Goal: Transaction & Acquisition: Purchase product/service

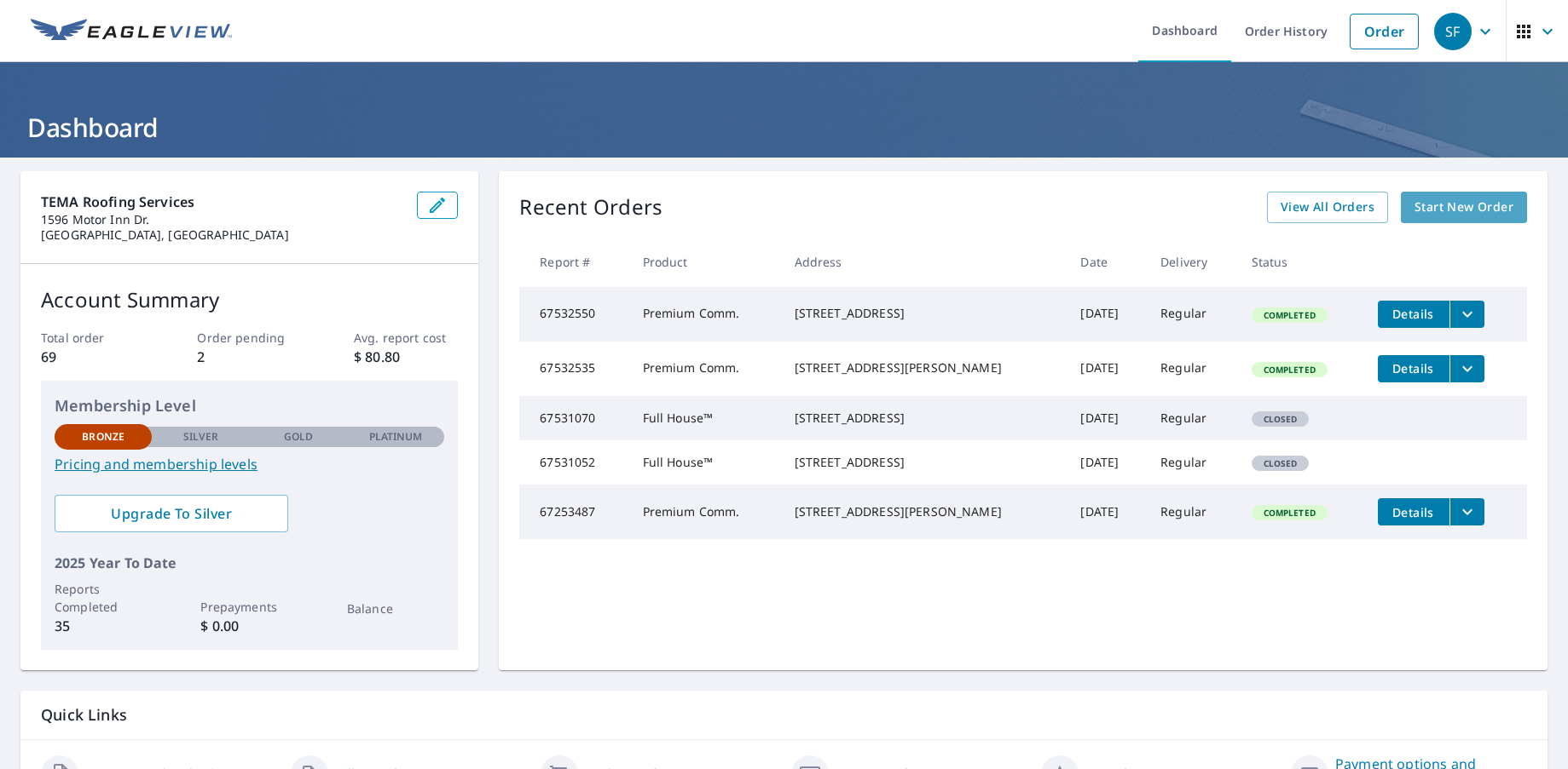
click at [1468, 201] on span "Start New Order" at bounding box center [1464, 207] width 99 height 22
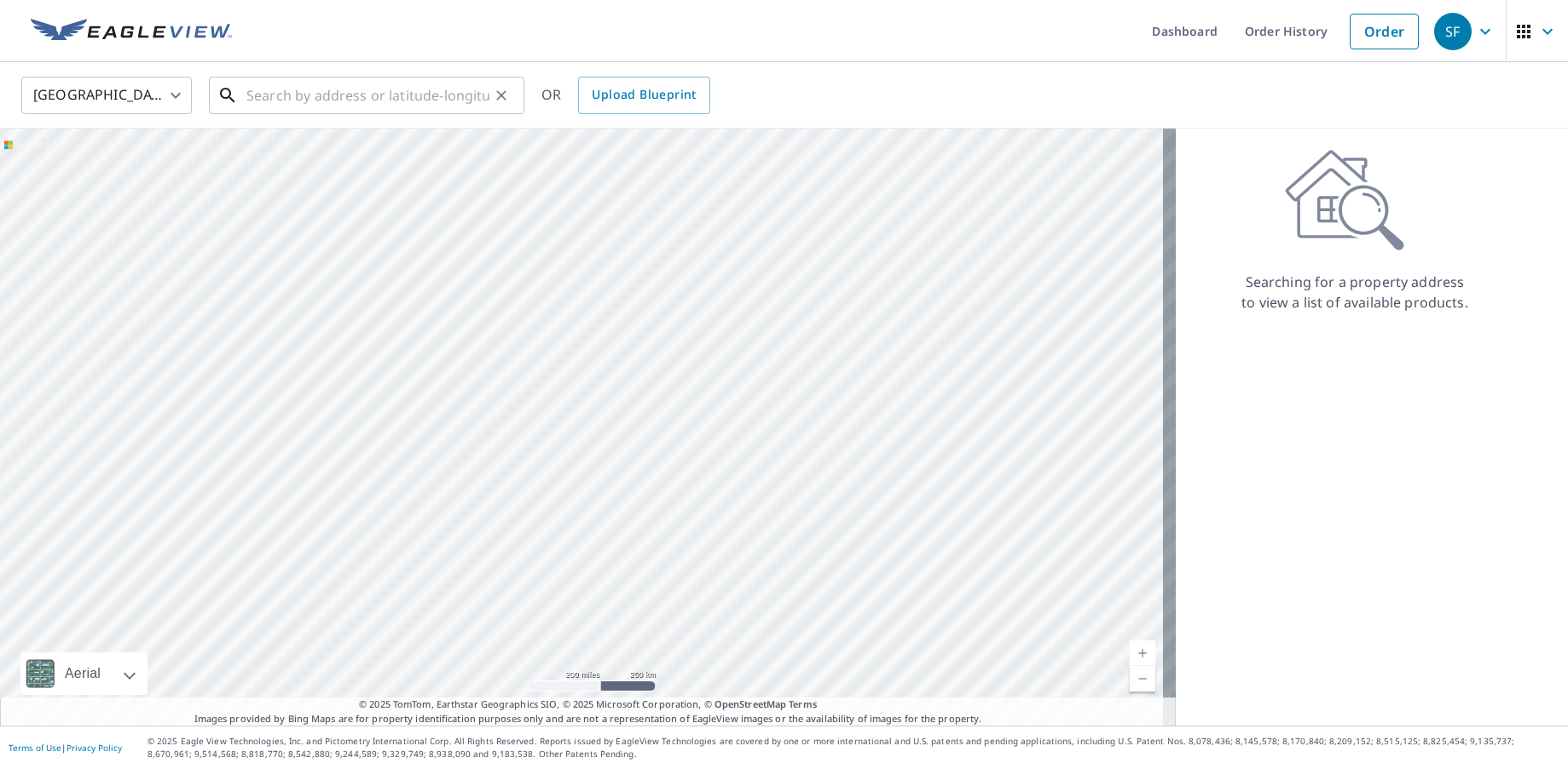
click at [338, 96] on input "text" at bounding box center [367, 95] width 243 height 48
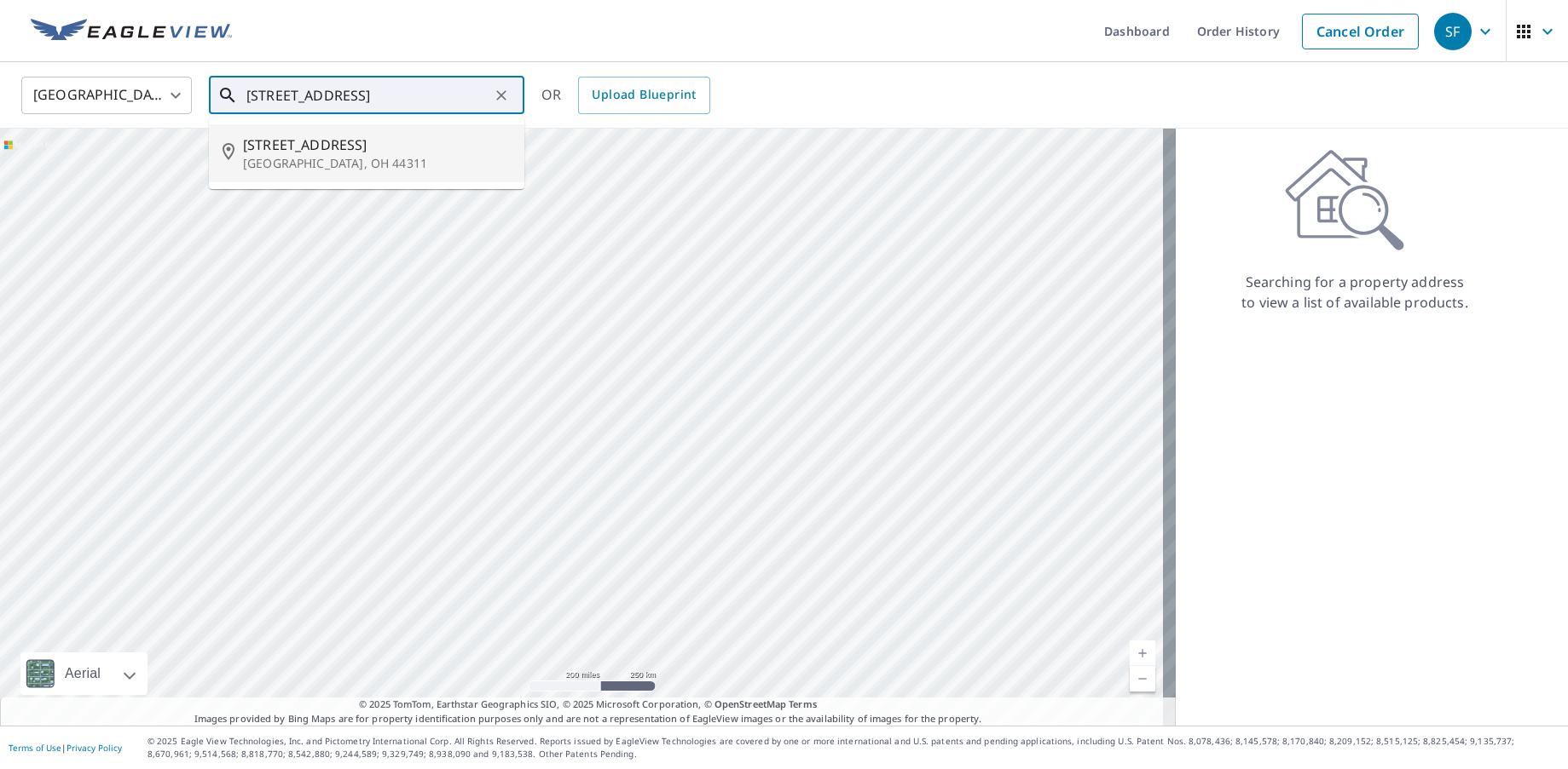
click at [286, 151] on span "[STREET_ADDRESS]" at bounding box center [377, 145] width 268 height 21
type input "[STREET_ADDRESS]"
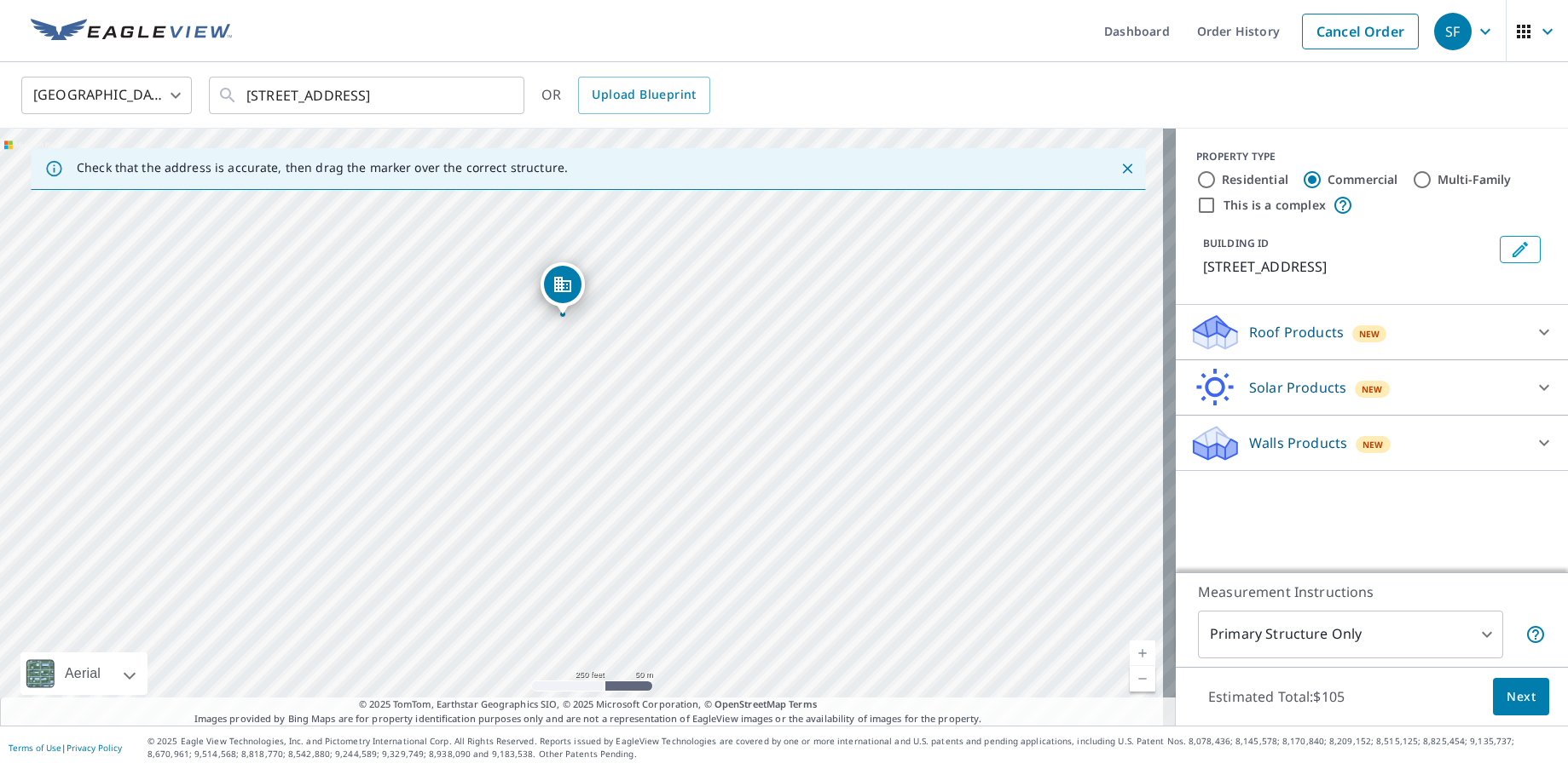
drag, startPoint x: 585, startPoint y: 401, endPoint x: 565, endPoint y: 288, distance: 114.8
drag, startPoint x: 590, startPoint y: 387, endPoint x: 615, endPoint y: 396, distance: 26.6
click at [1533, 332] on icon at bounding box center [1544, 333] width 21 height 21
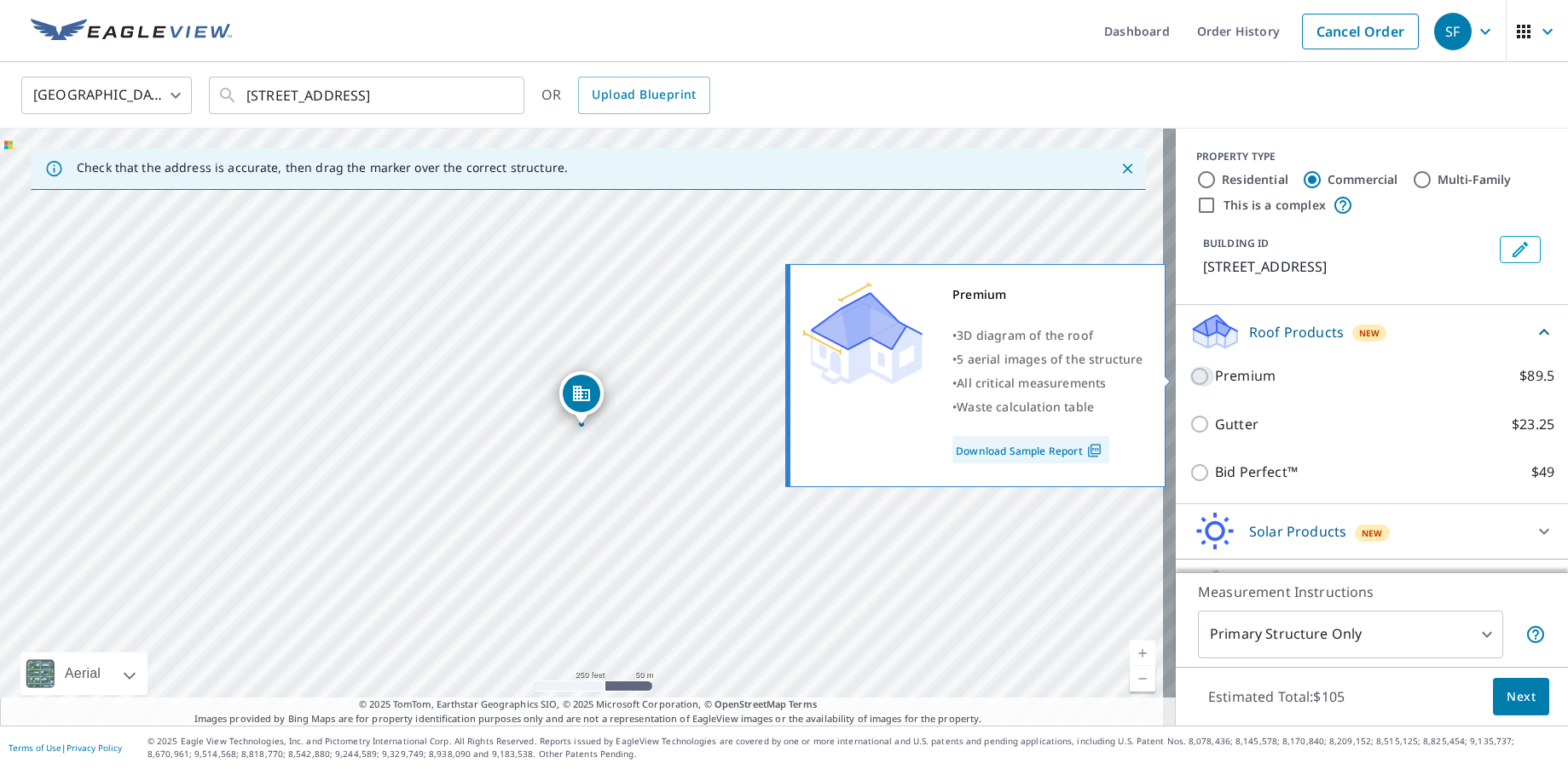
click at [1189, 377] on input "Premium $89.5" at bounding box center [1202, 377] width 25 height 21
checkbox input "true"
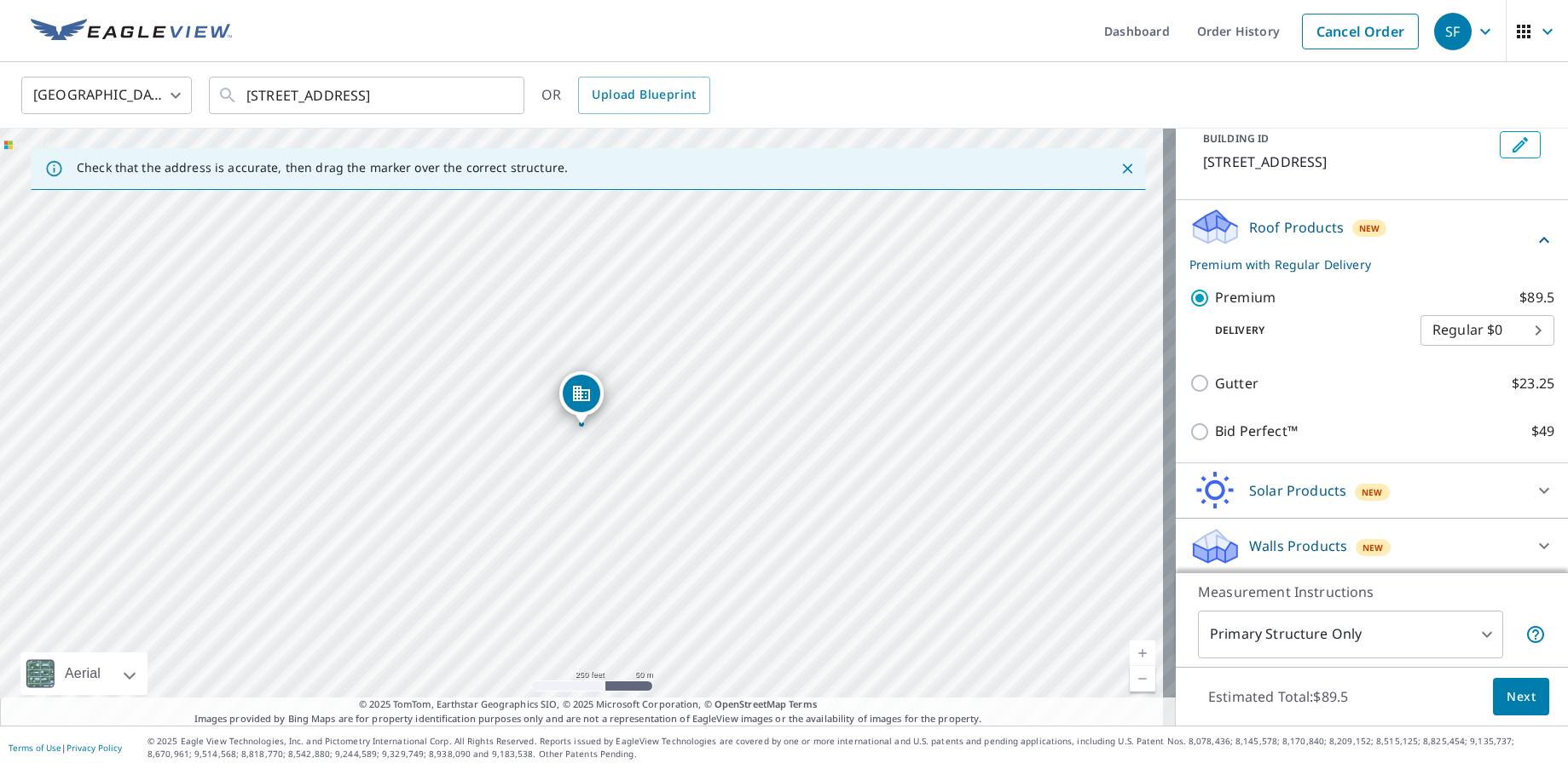
scroll to position [107, 0]
click at [1506, 702] on span "Next" at bounding box center [1520, 697] width 29 height 22
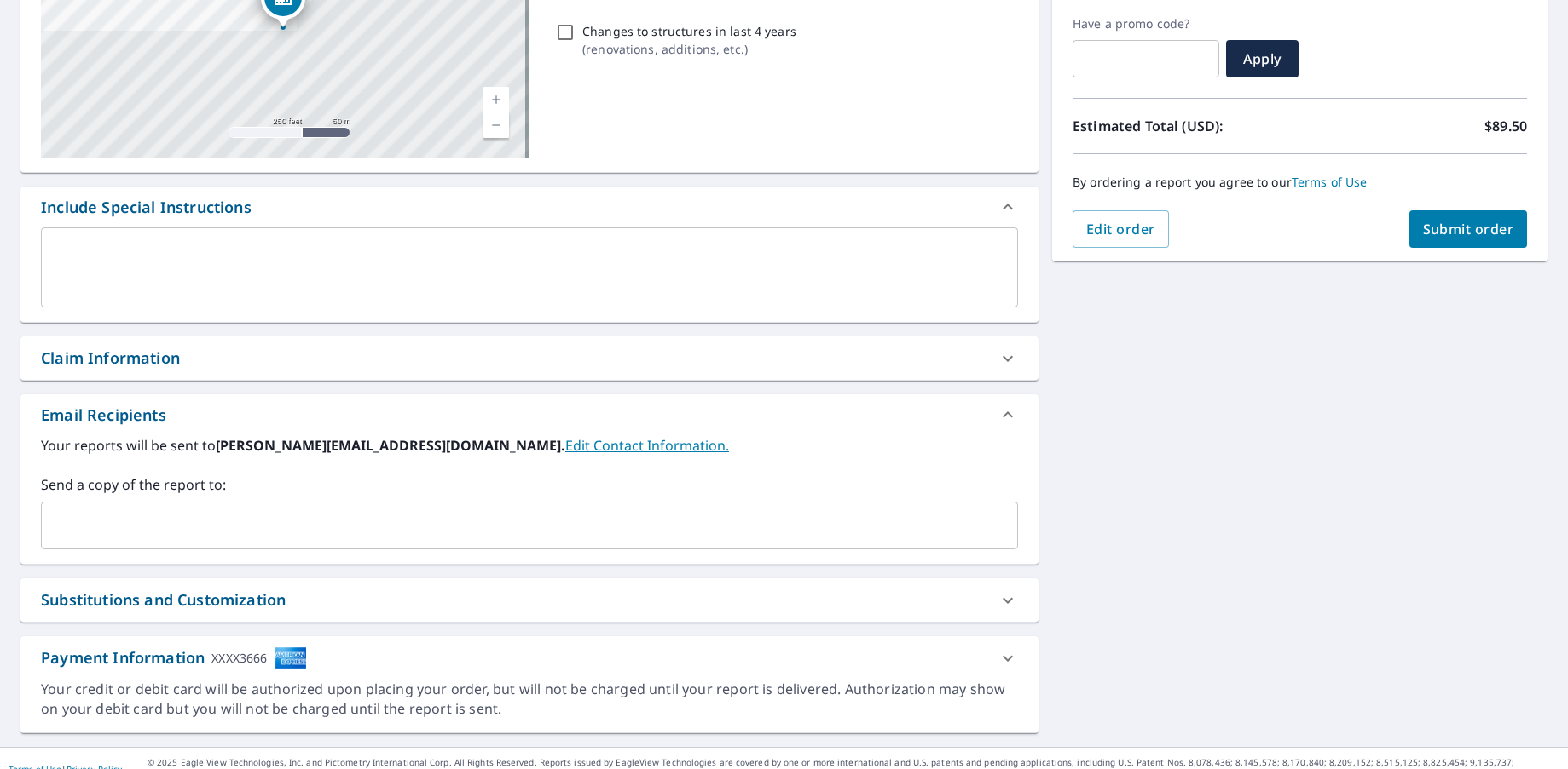
scroll to position [303, 0]
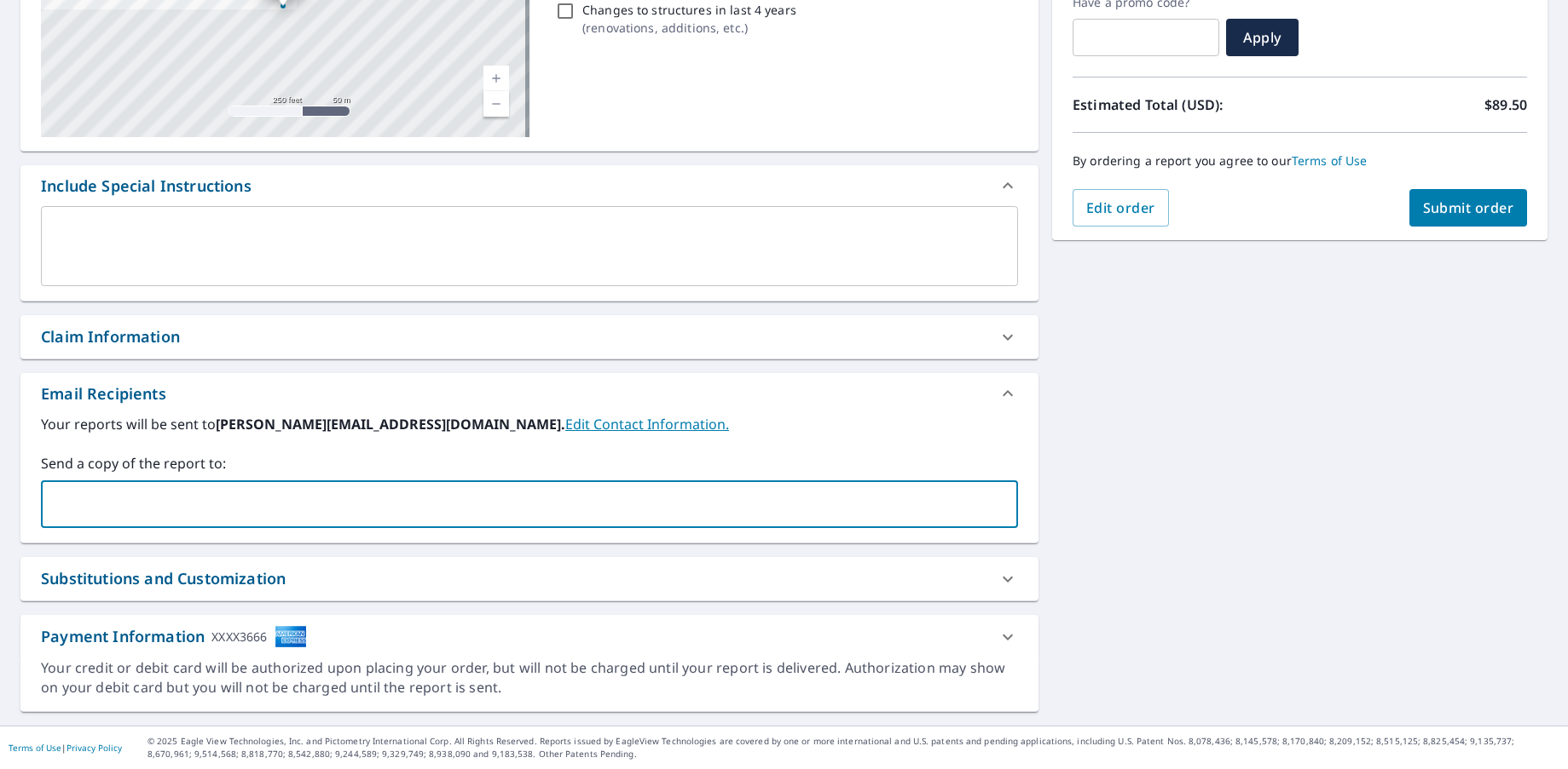
click at [369, 489] on input "text" at bounding box center [516, 504] width 936 height 33
type input "[PERSON_NAME][EMAIL_ADDRESS][DOMAIN_NAME]"
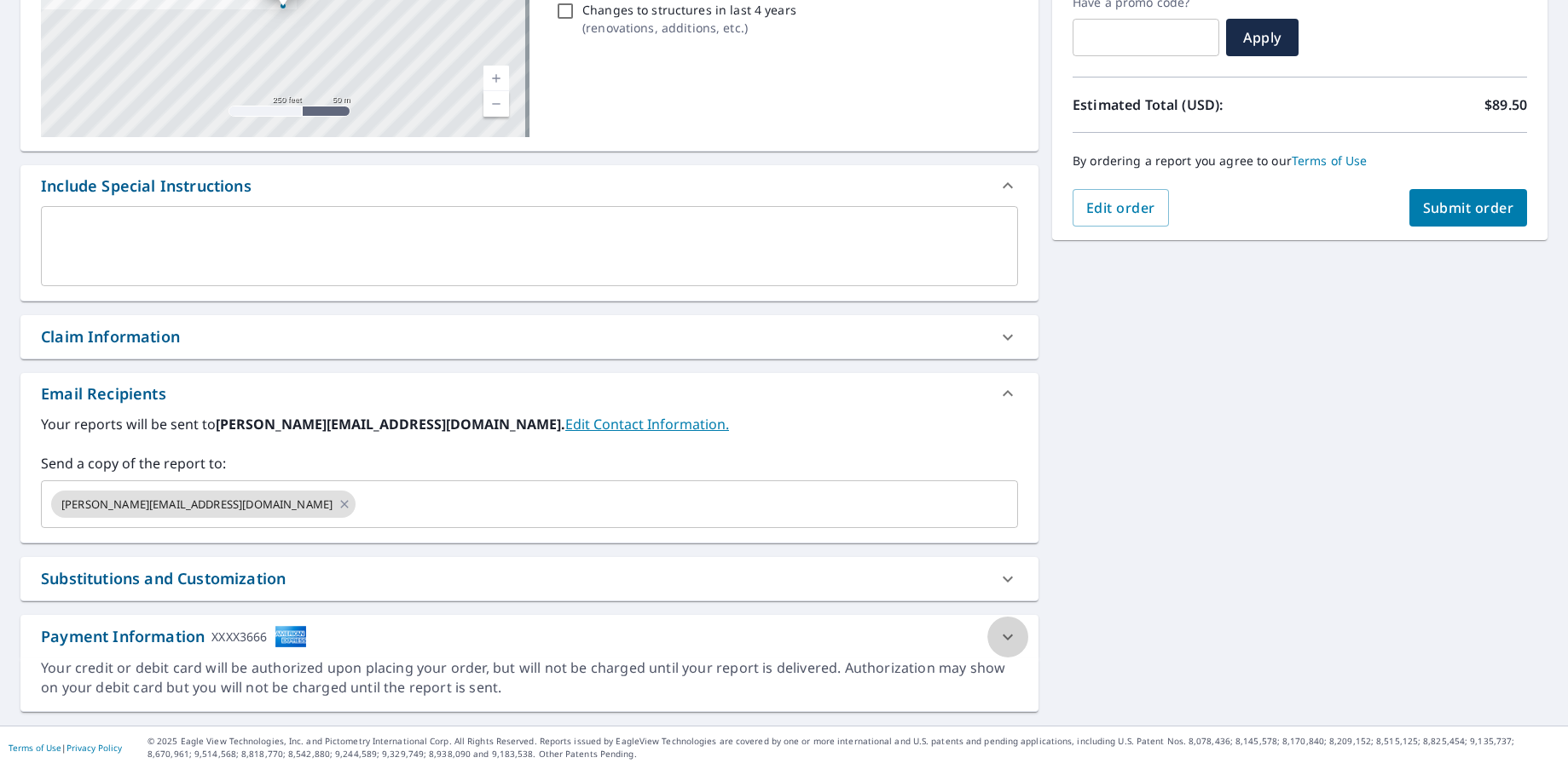
click at [1015, 631] on div at bounding box center [1008, 638] width 41 height 41
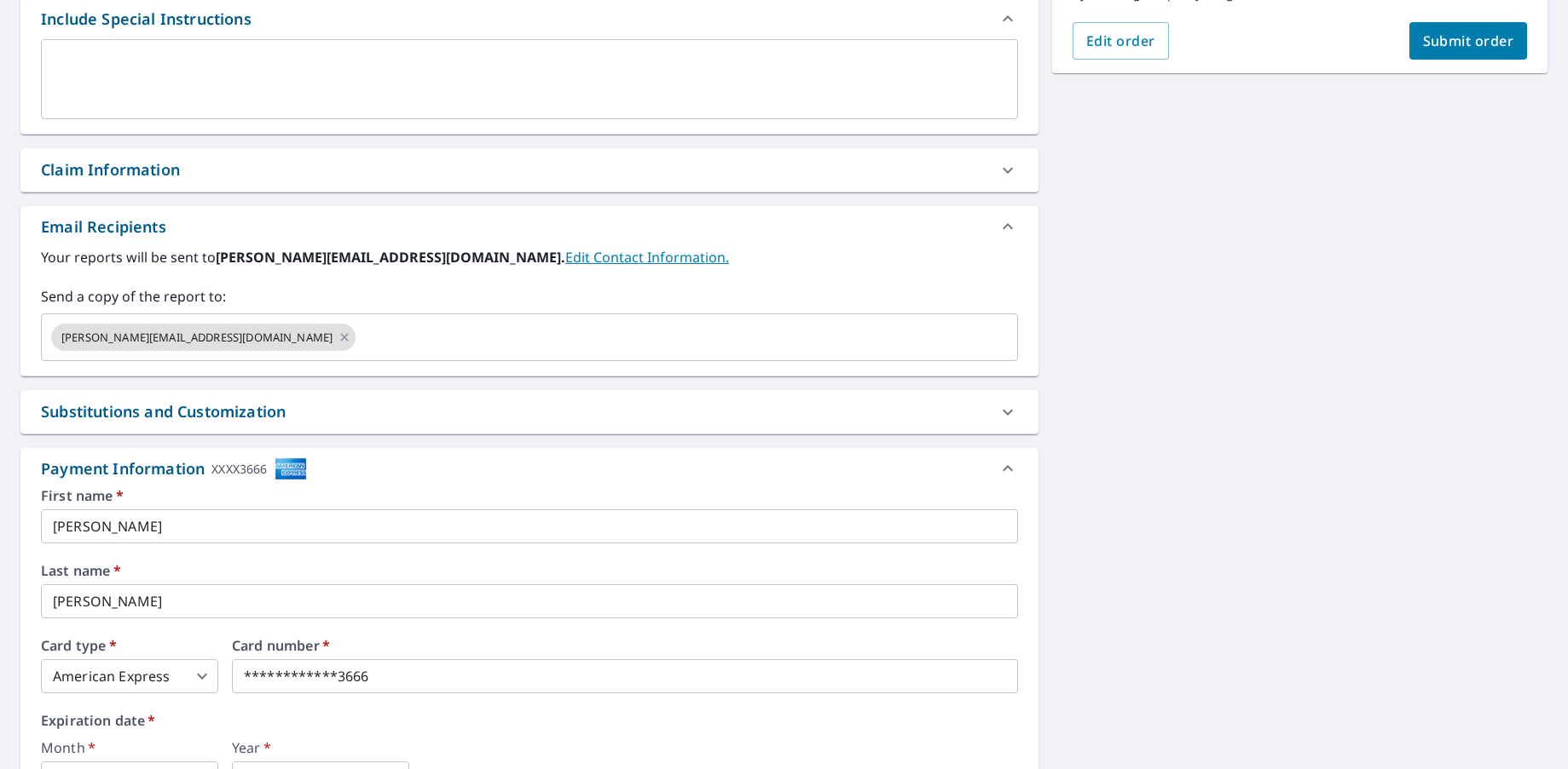
scroll to position [0, 0]
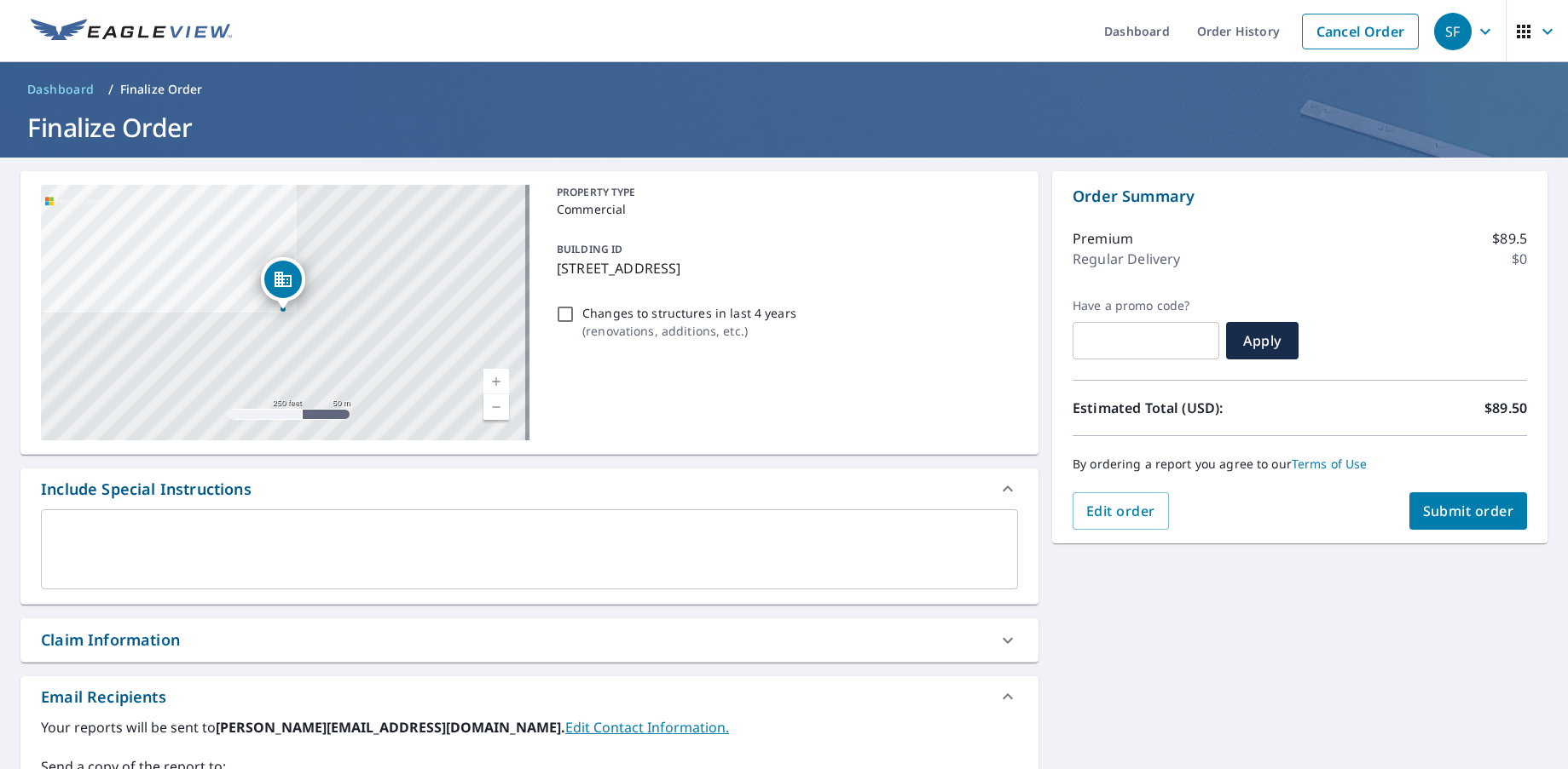
click at [1478, 504] on span "Submit order" at bounding box center [1468, 511] width 91 height 19
checkbox input "true"
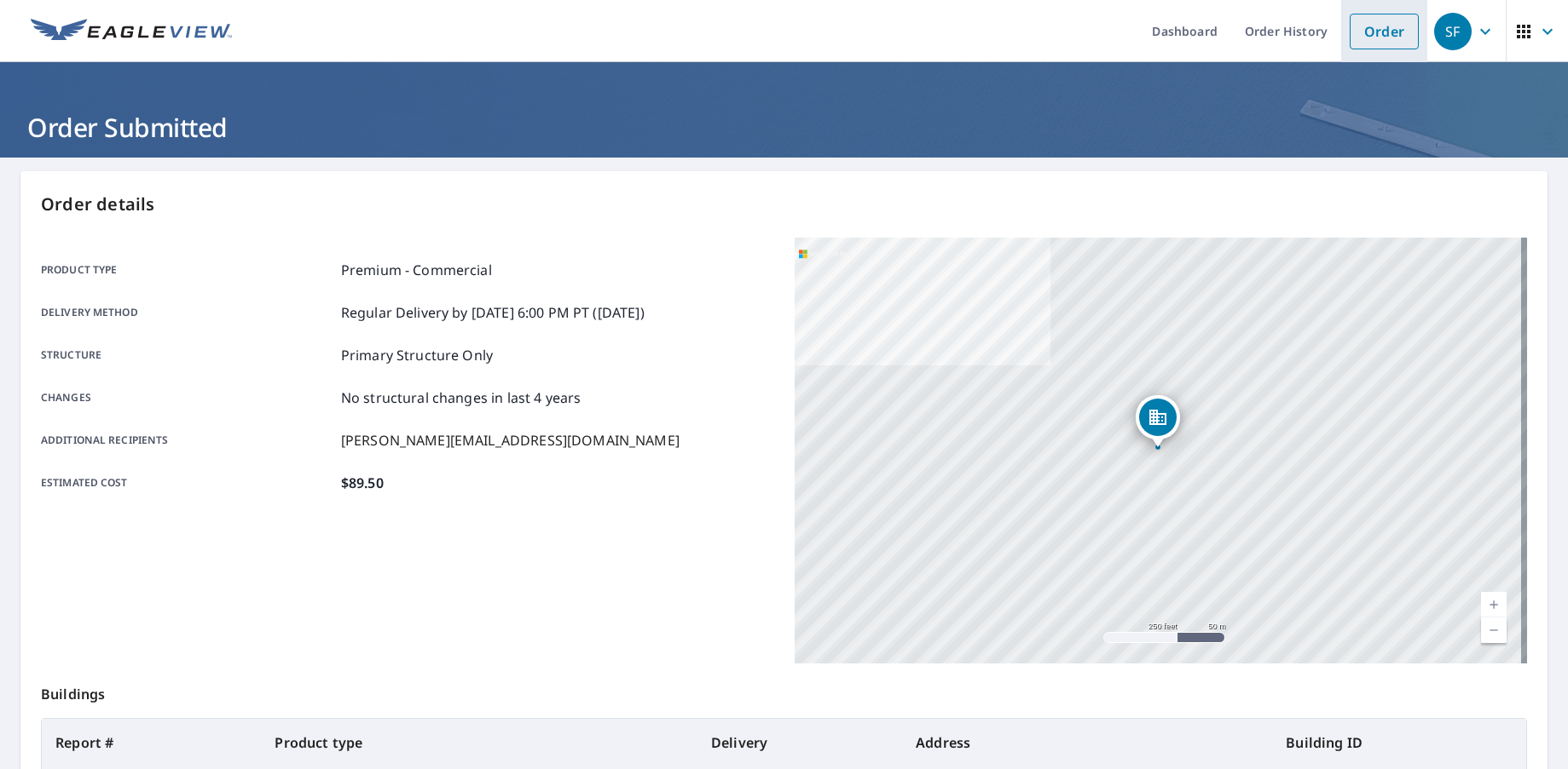
click at [1372, 37] on link "Order" at bounding box center [1384, 32] width 69 height 36
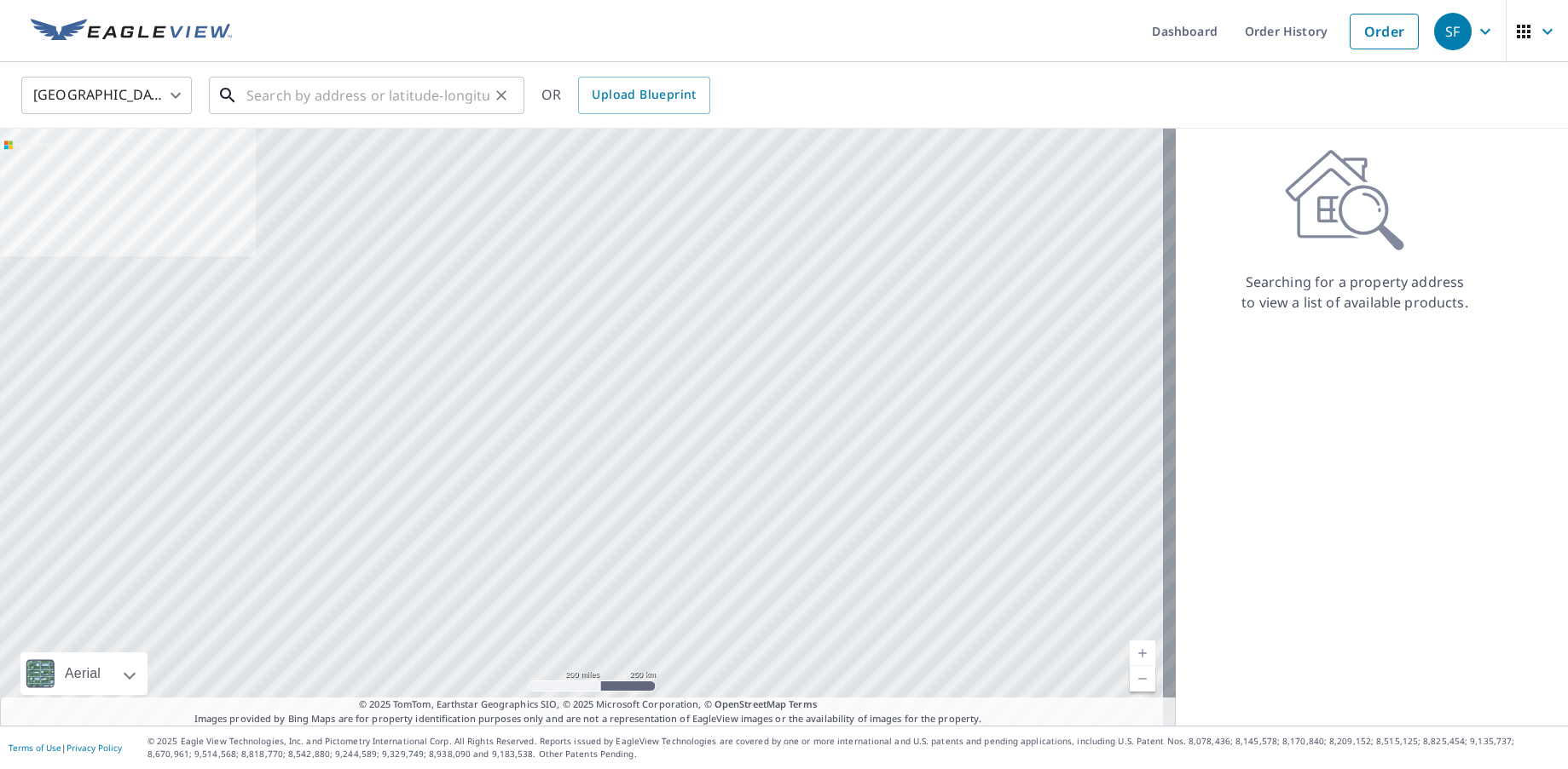
click at [395, 105] on input "text" at bounding box center [367, 95] width 243 height 48
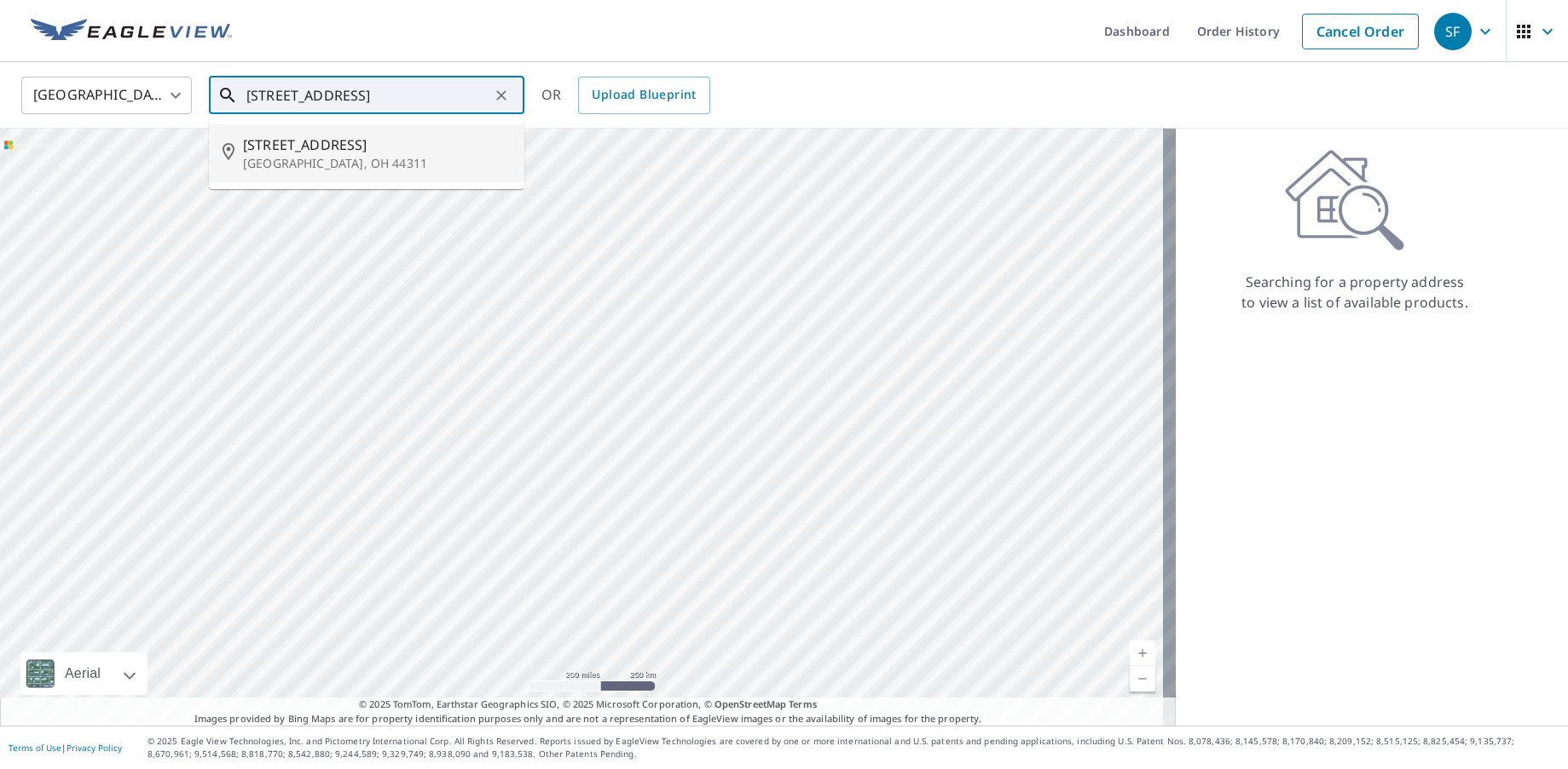
drag, startPoint x: 288, startPoint y: 151, endPoint x: 496, endPoint y: 224, distance: 220.4
click at [291, 153] on span "[STREET_ADDRESS]" at bounding box center [377, 145] width 268 height 21
type input "[STREET_ADDRESS]"
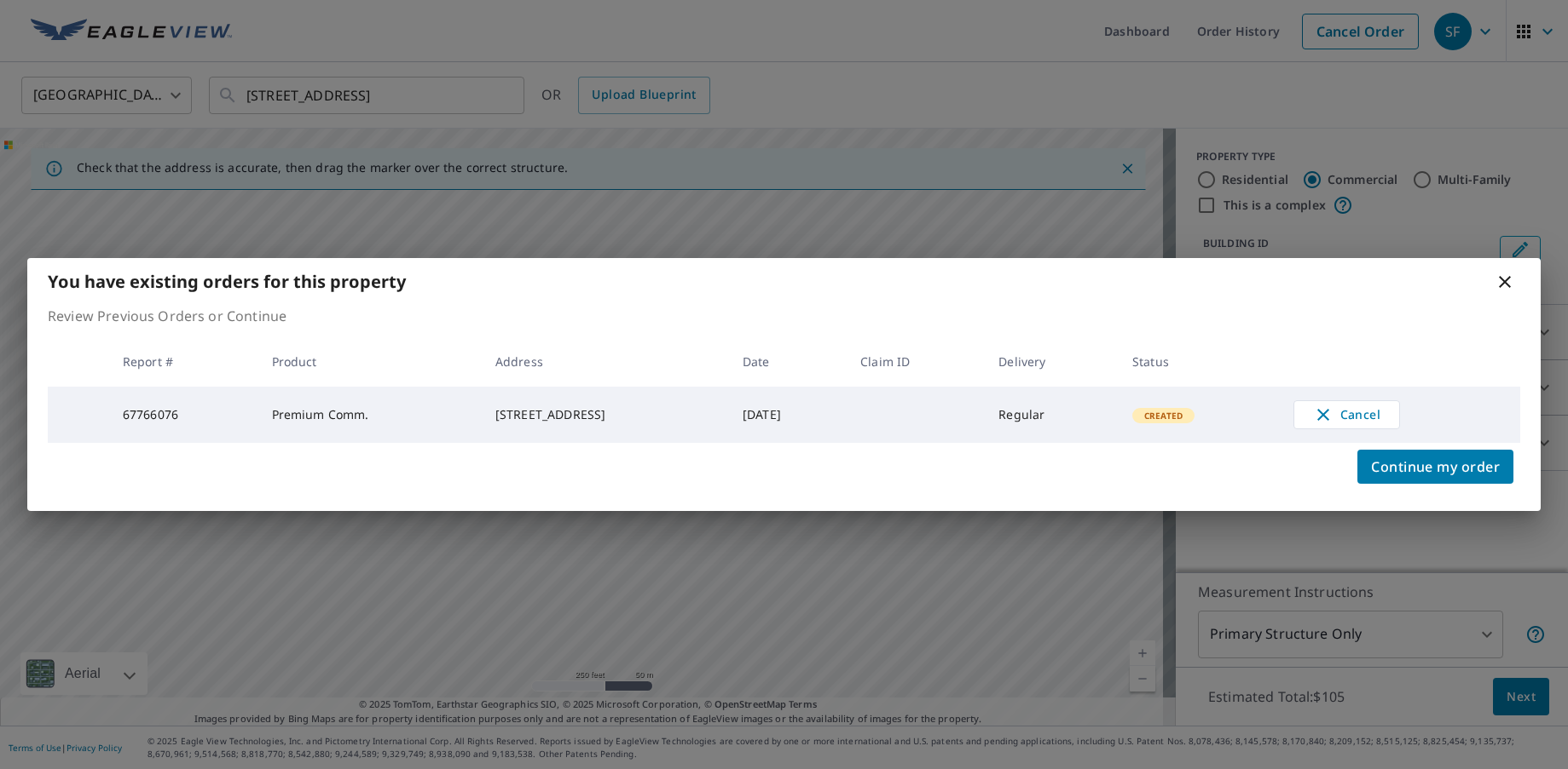
drag, startPoint x: 581, startPoint y: 401, endPoint x: 625, endPoint y: 535, distance: 141.0
click at [1464, 469] on span "Continue my order" at bounding box center [1435, 466] width 128 height 23
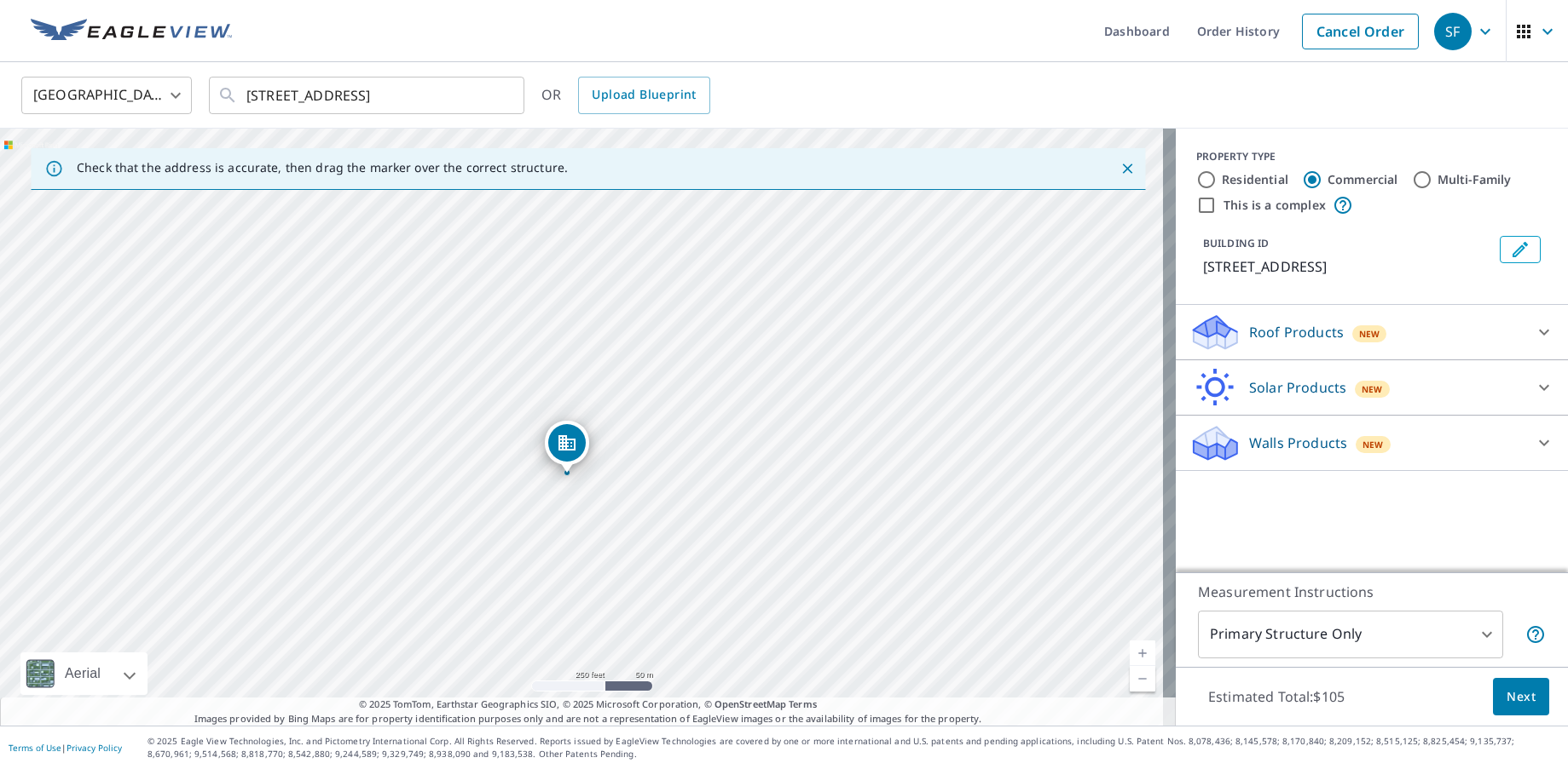
drag, startPoint x: 580, startPoint y: 392, endPoint x: 565, endPoint y: 441, distance: 51.2
click at [1533, 340] on icon at bounding box center [1544, 333] width 21 height 21
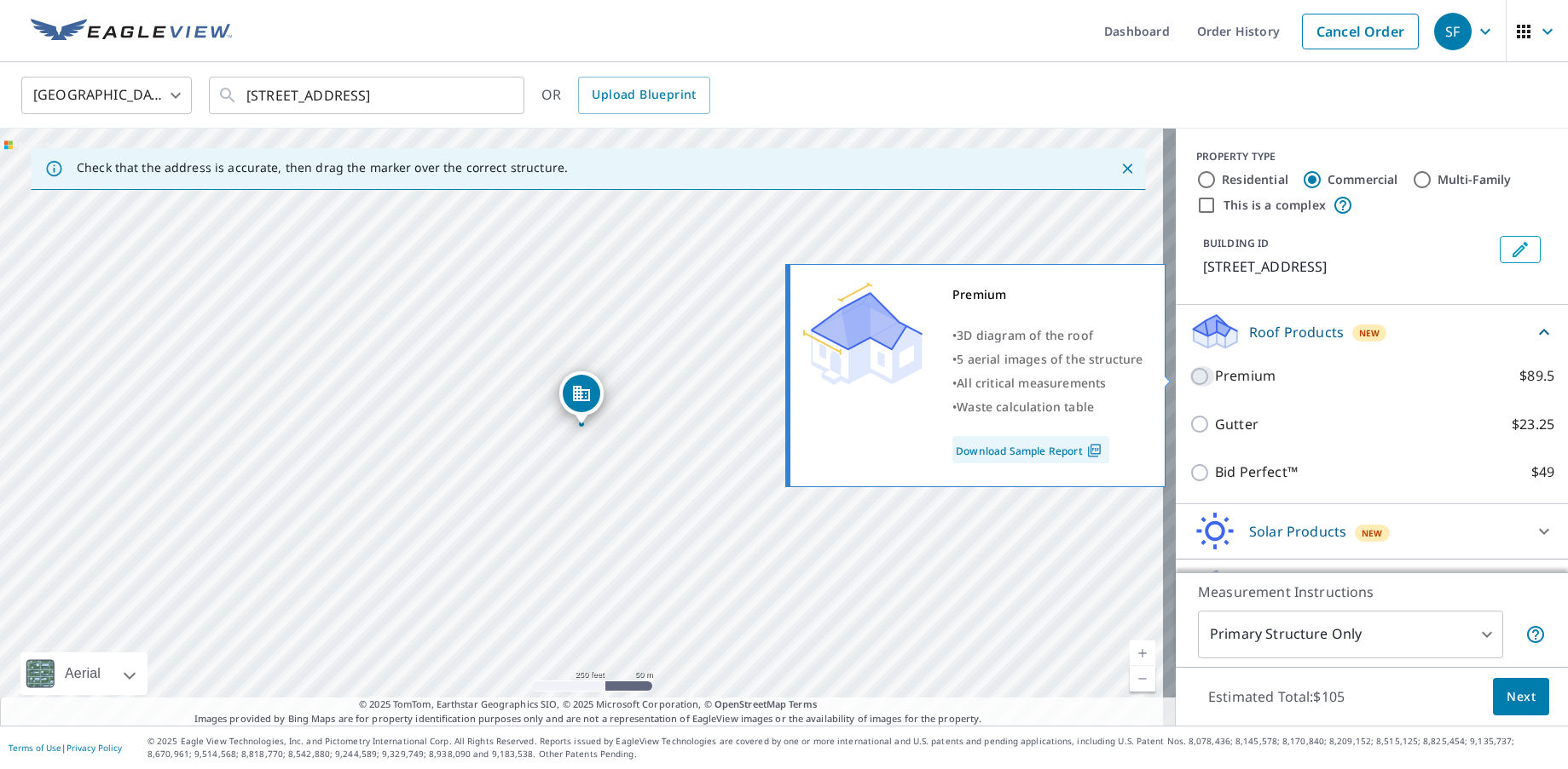
click at [1189, 373] on input "Premium $89.5" at bounding box center [1202, 377] width 25 height 21
checkbox input "true"
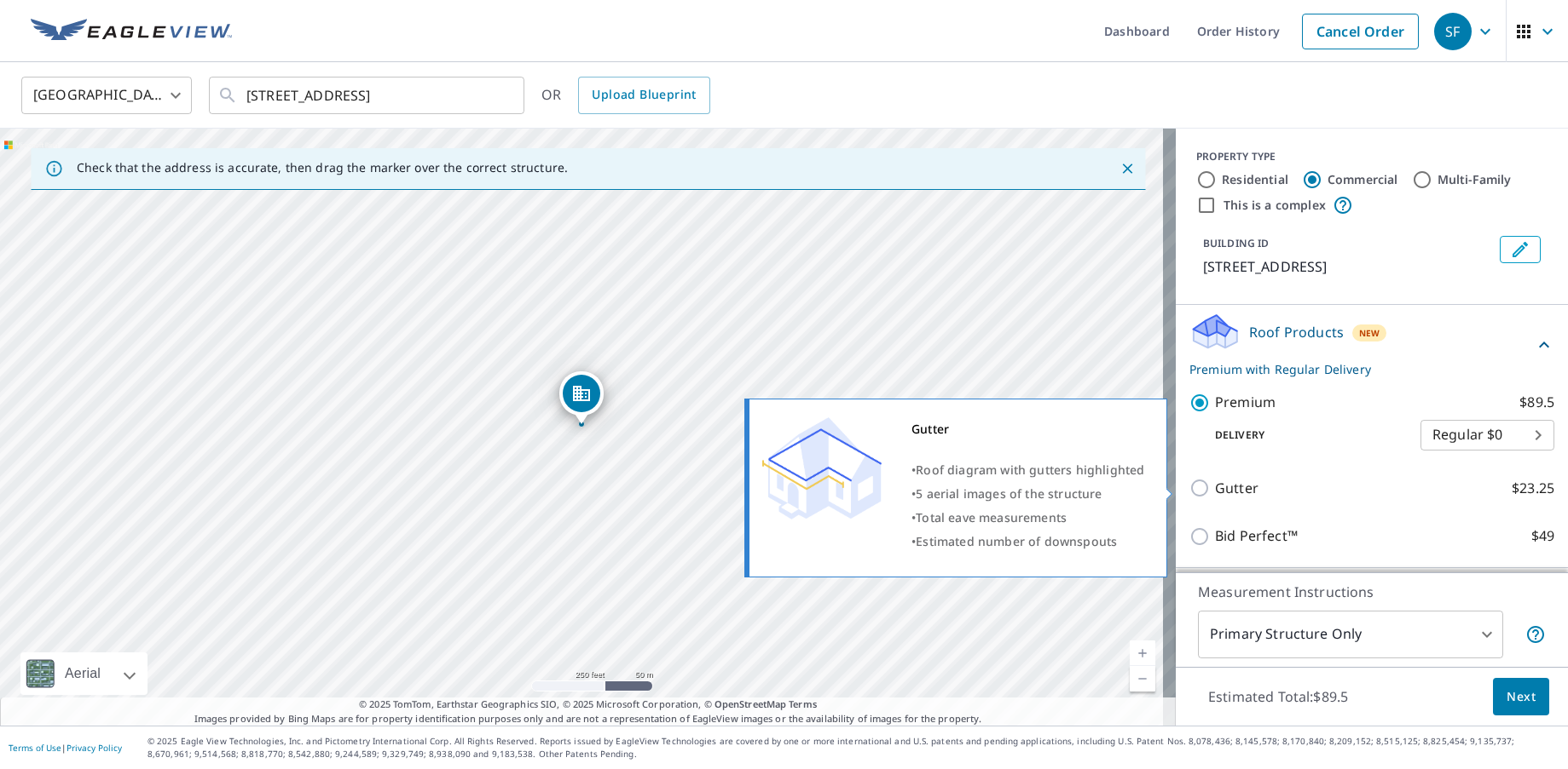
scroll to position [107, 0]
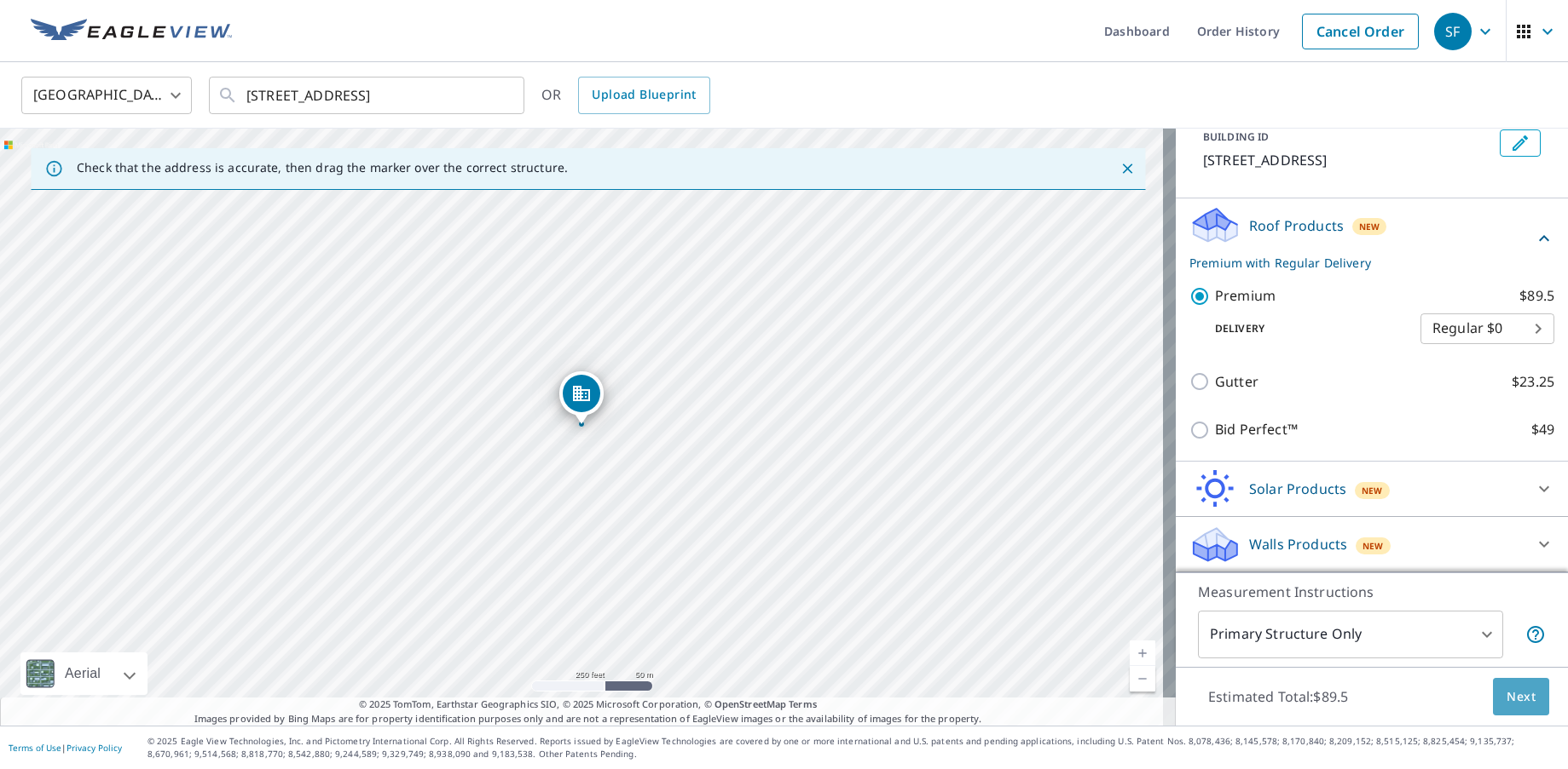
click at [1516, 701] on span "Next" at bounding box center [1520, 697] width 29 height 22
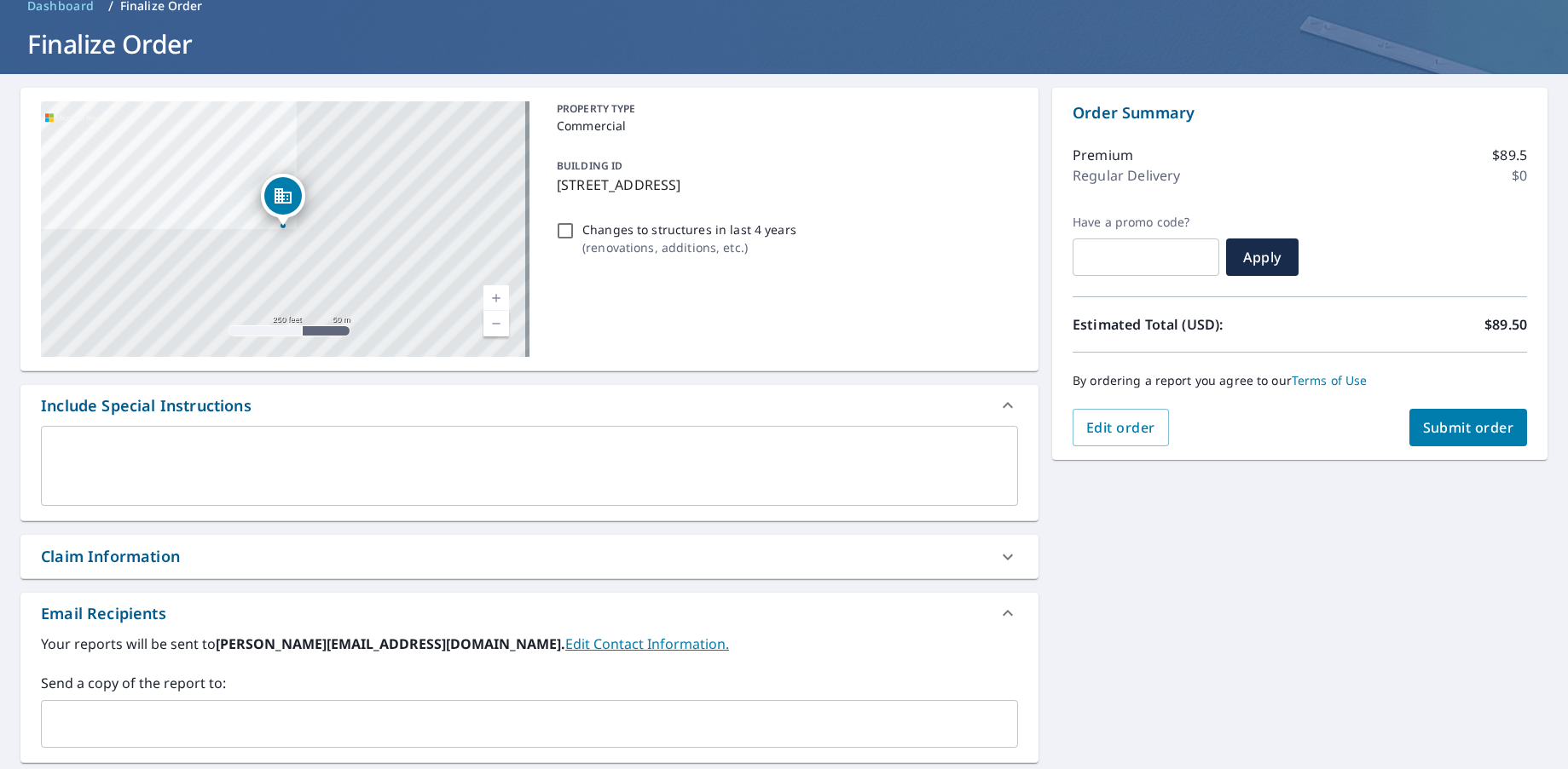
scroll to position [256, 0]
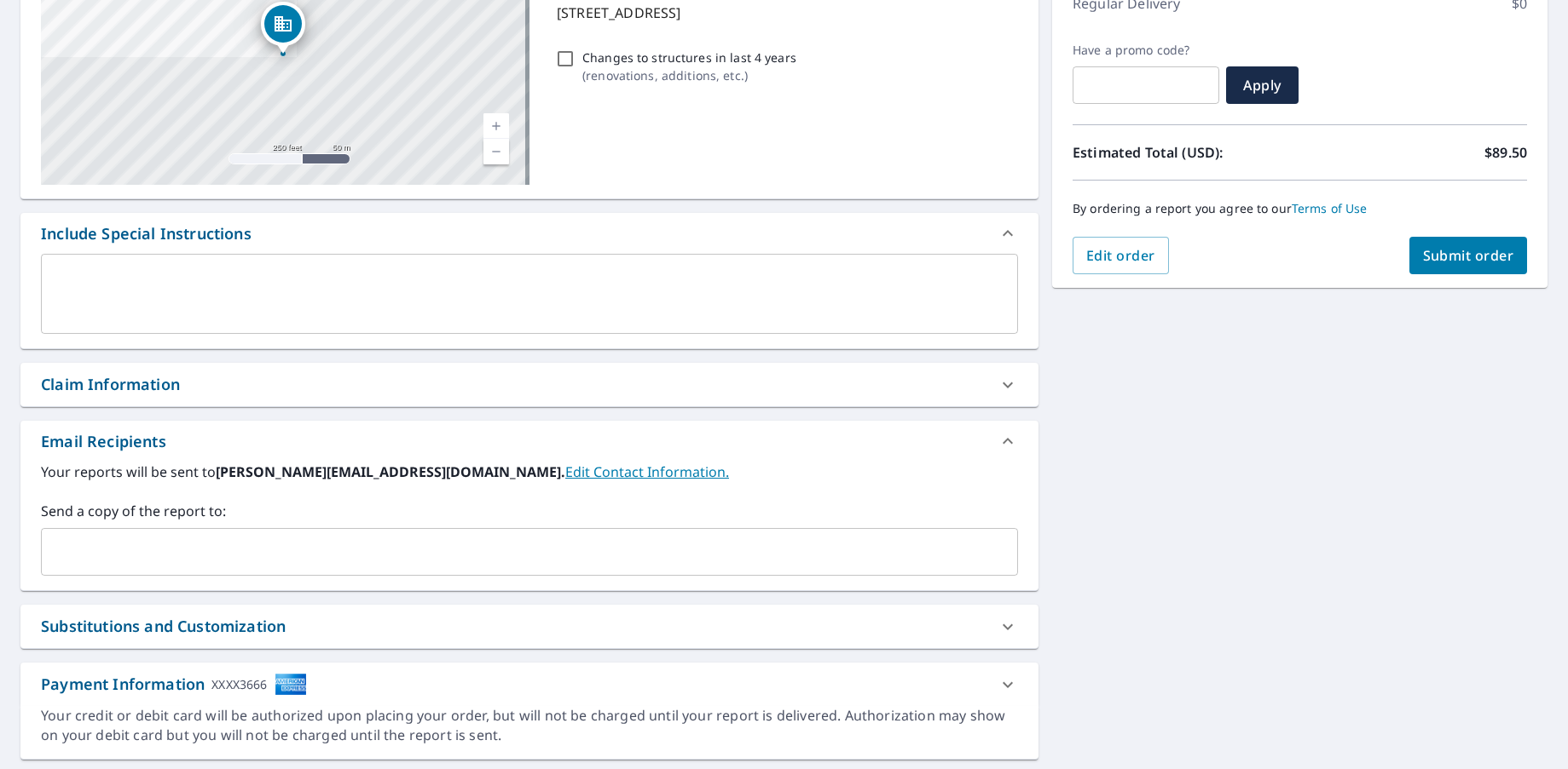
click at [348, 569] on div "​" at bounding box center [530, 552] width 977 height 48
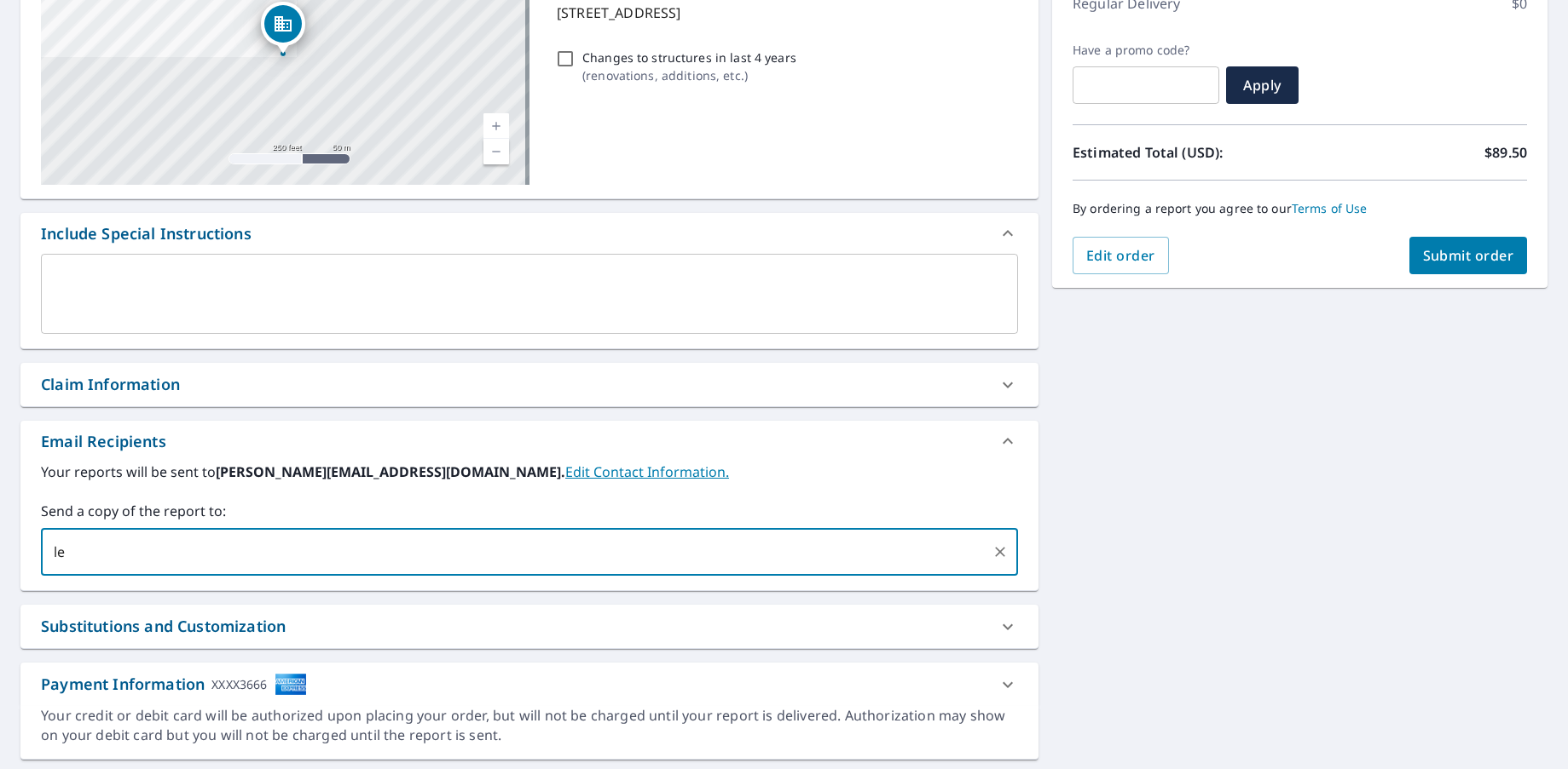
type input "[PERSON_NAME][EMAIL_ADDRESS][DOMAIN_NAME]"
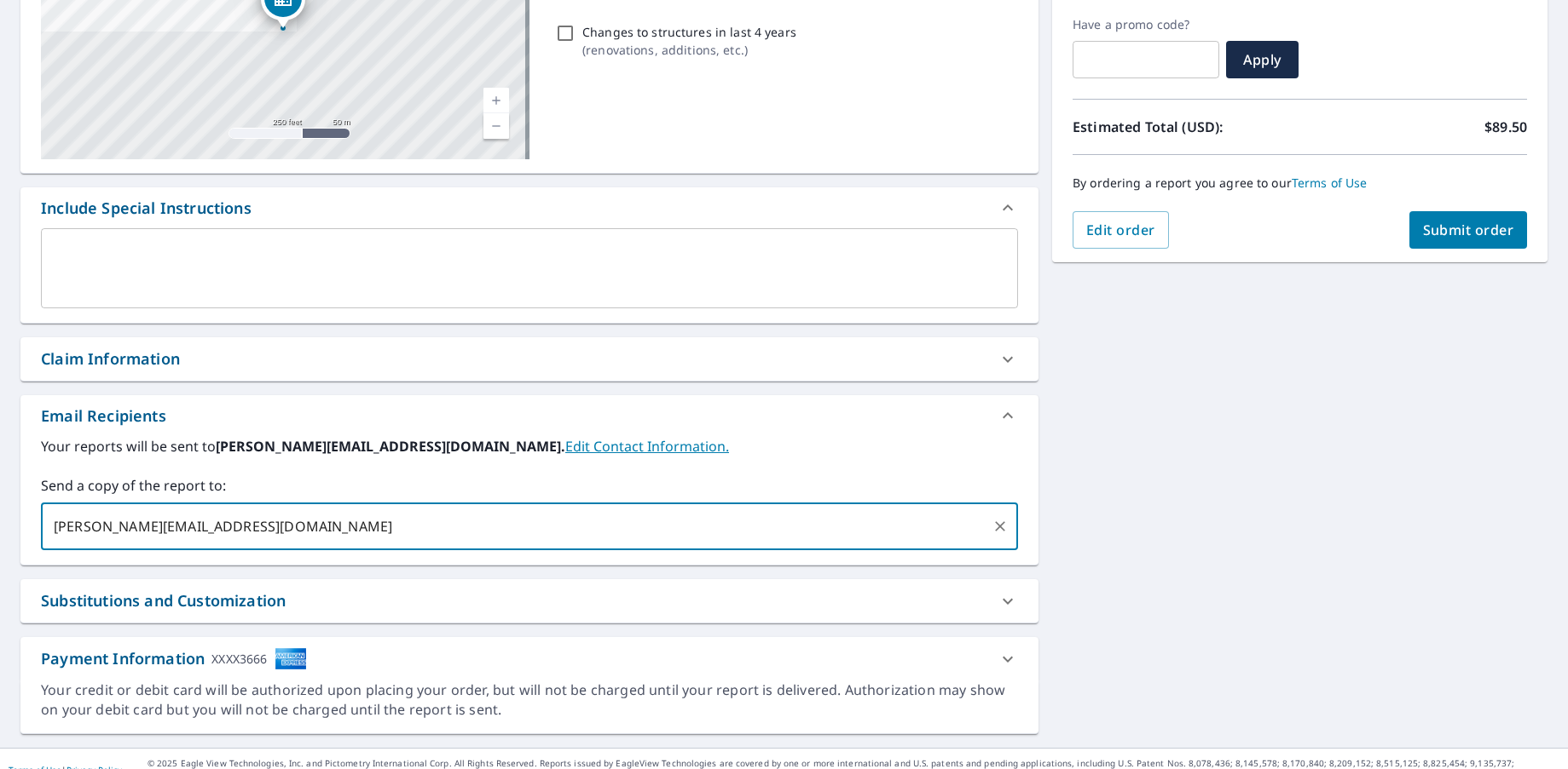
scroll to position [303, 0]
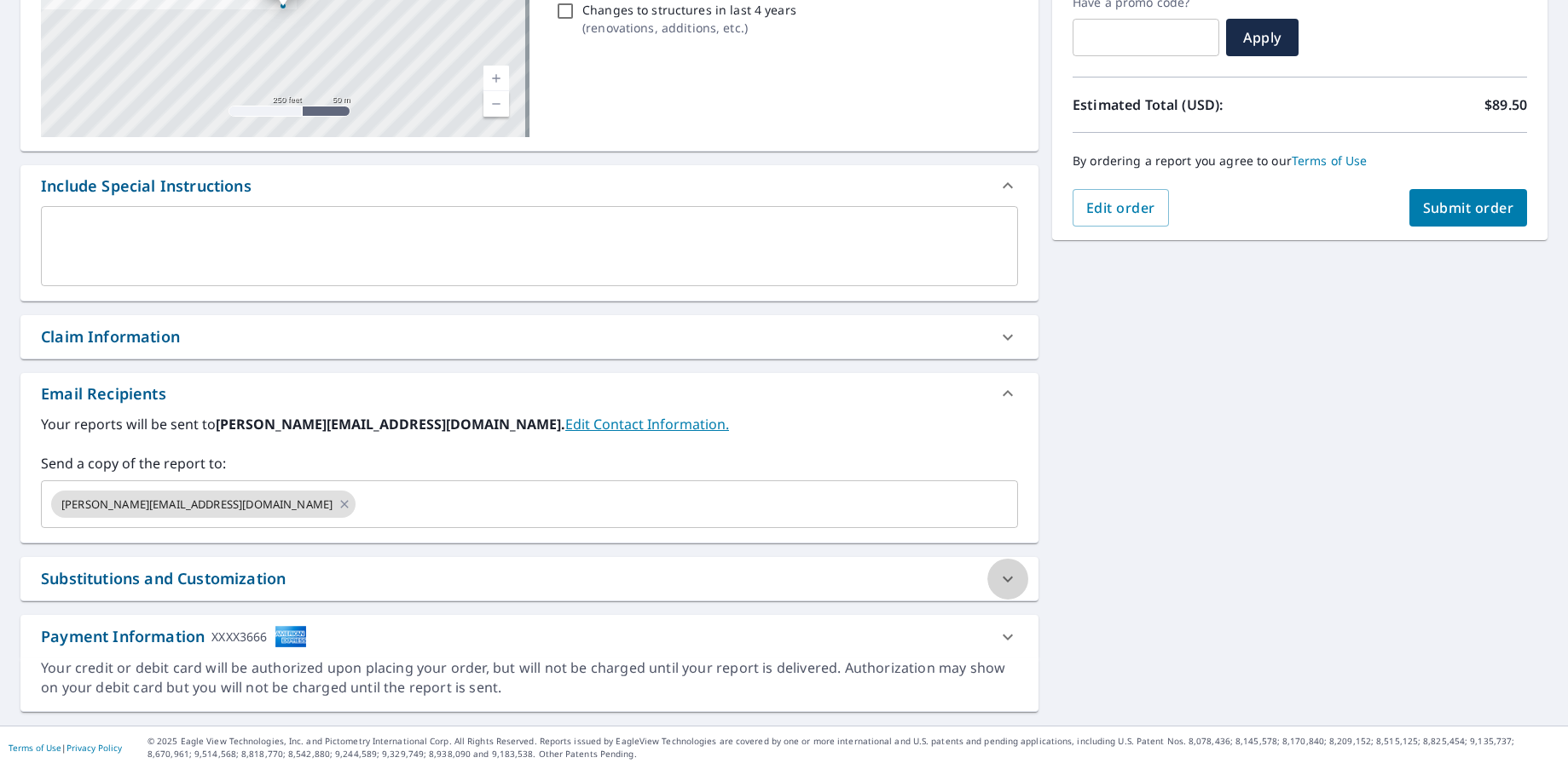
click at [998, 578] on icon at bounding box center [1008, 580] width 21 height 21
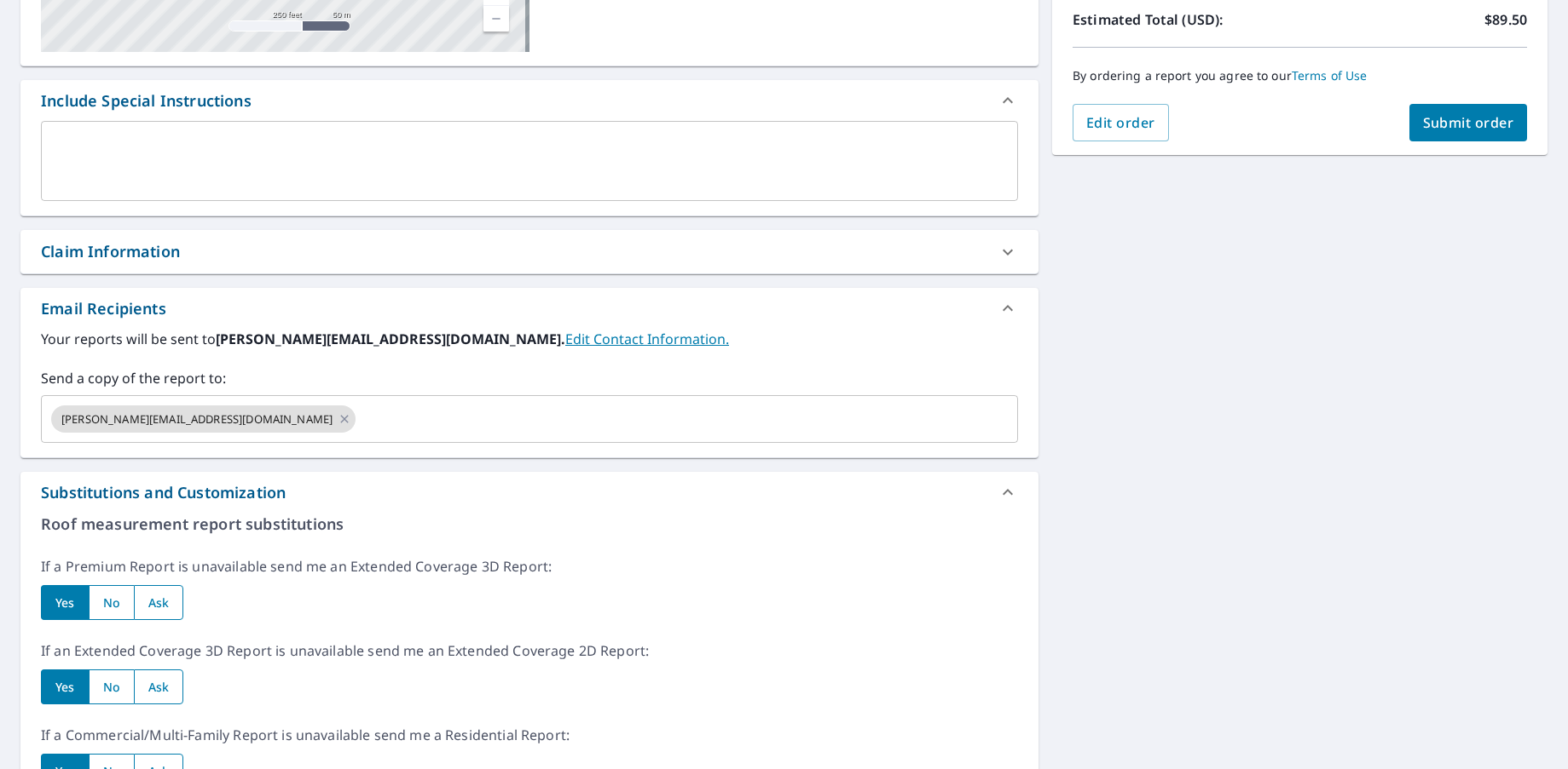
scroll to position [0, 0]
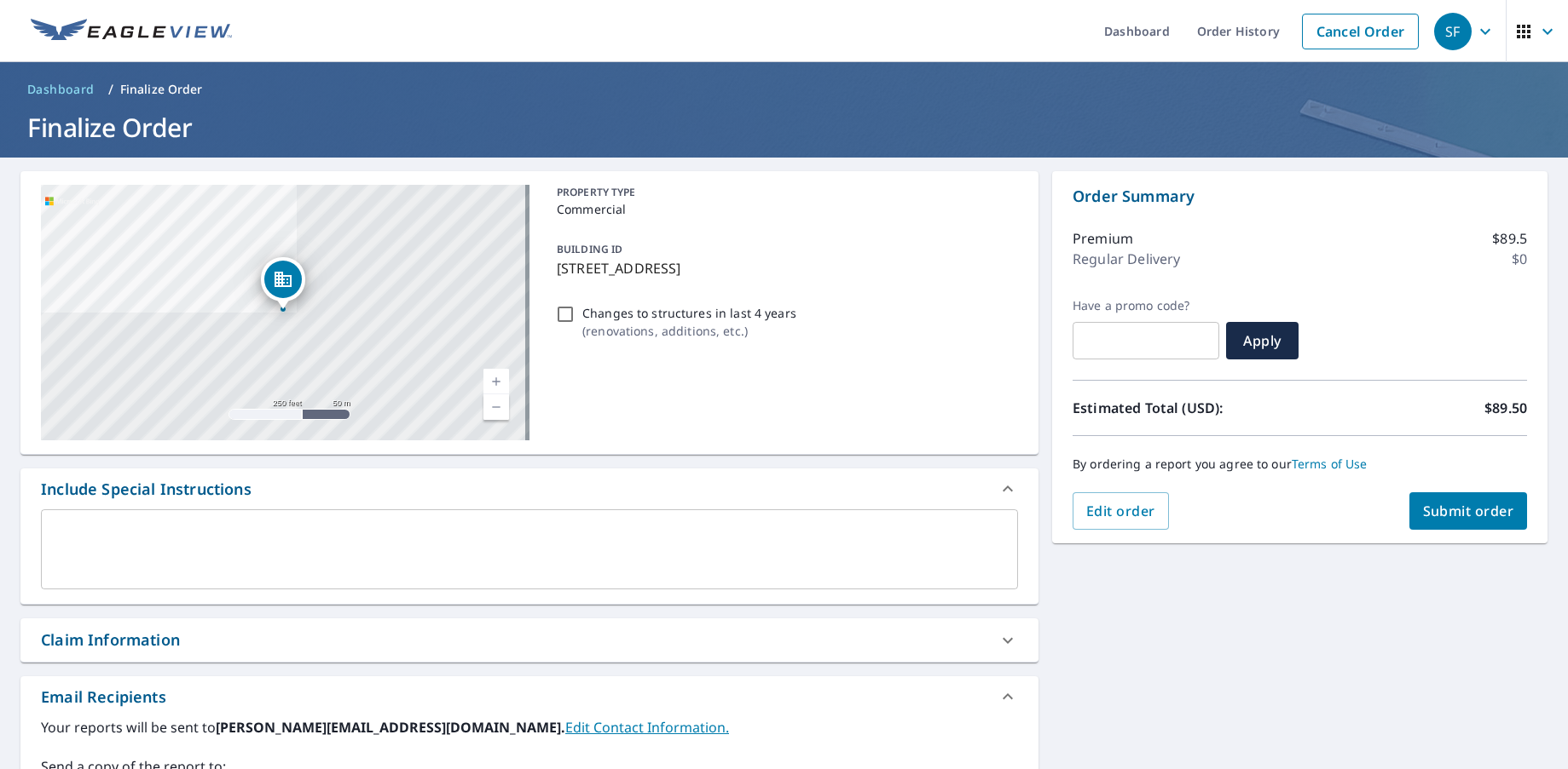
click at [1463, 511] on span "Submit order" at bounding box center [1468, 511] width 91 height 19
checkbox input "true"
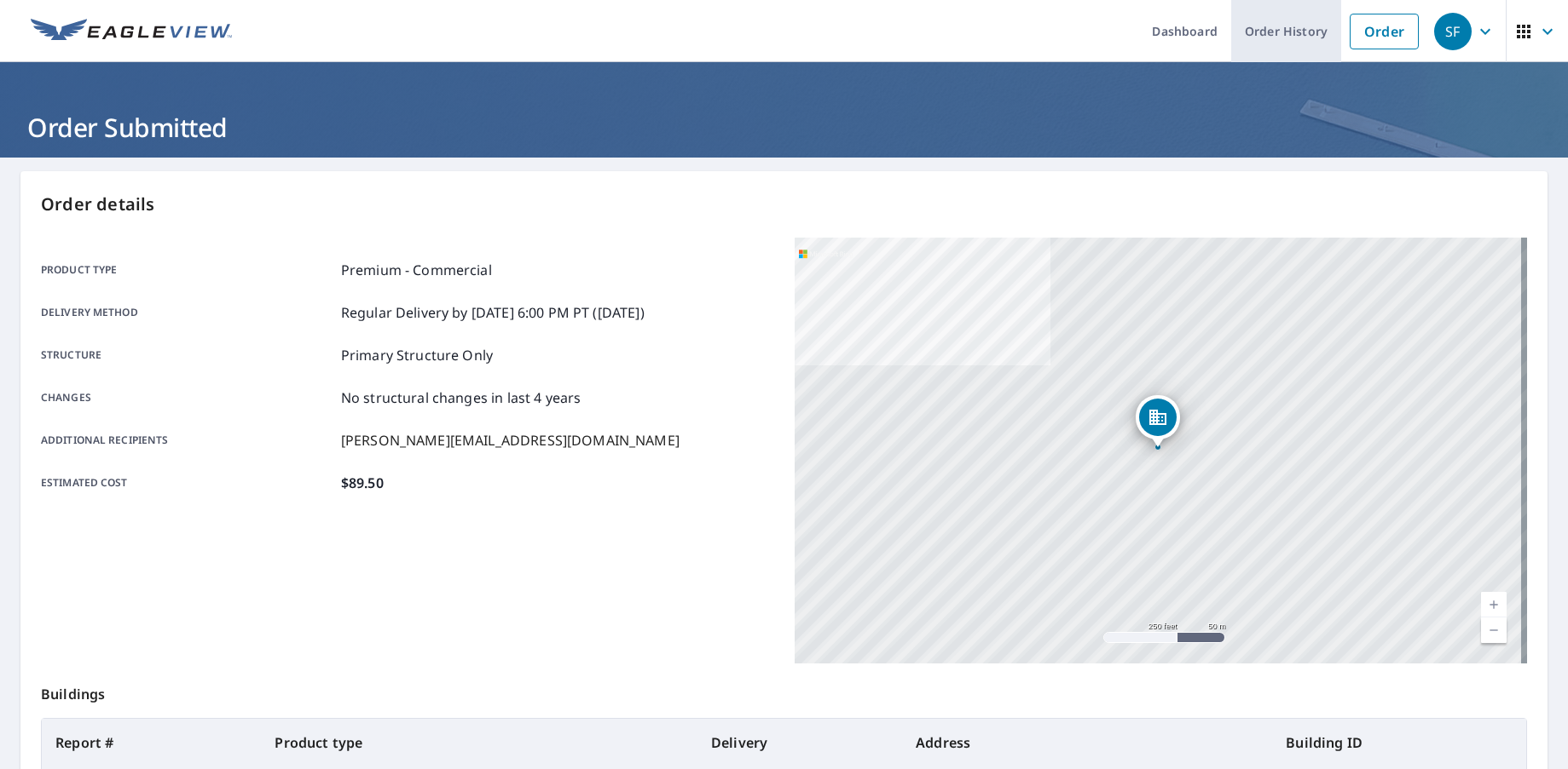
click at [1257, 36] on link "Order History" at bounding box center [1286, 31] width 110 height 62
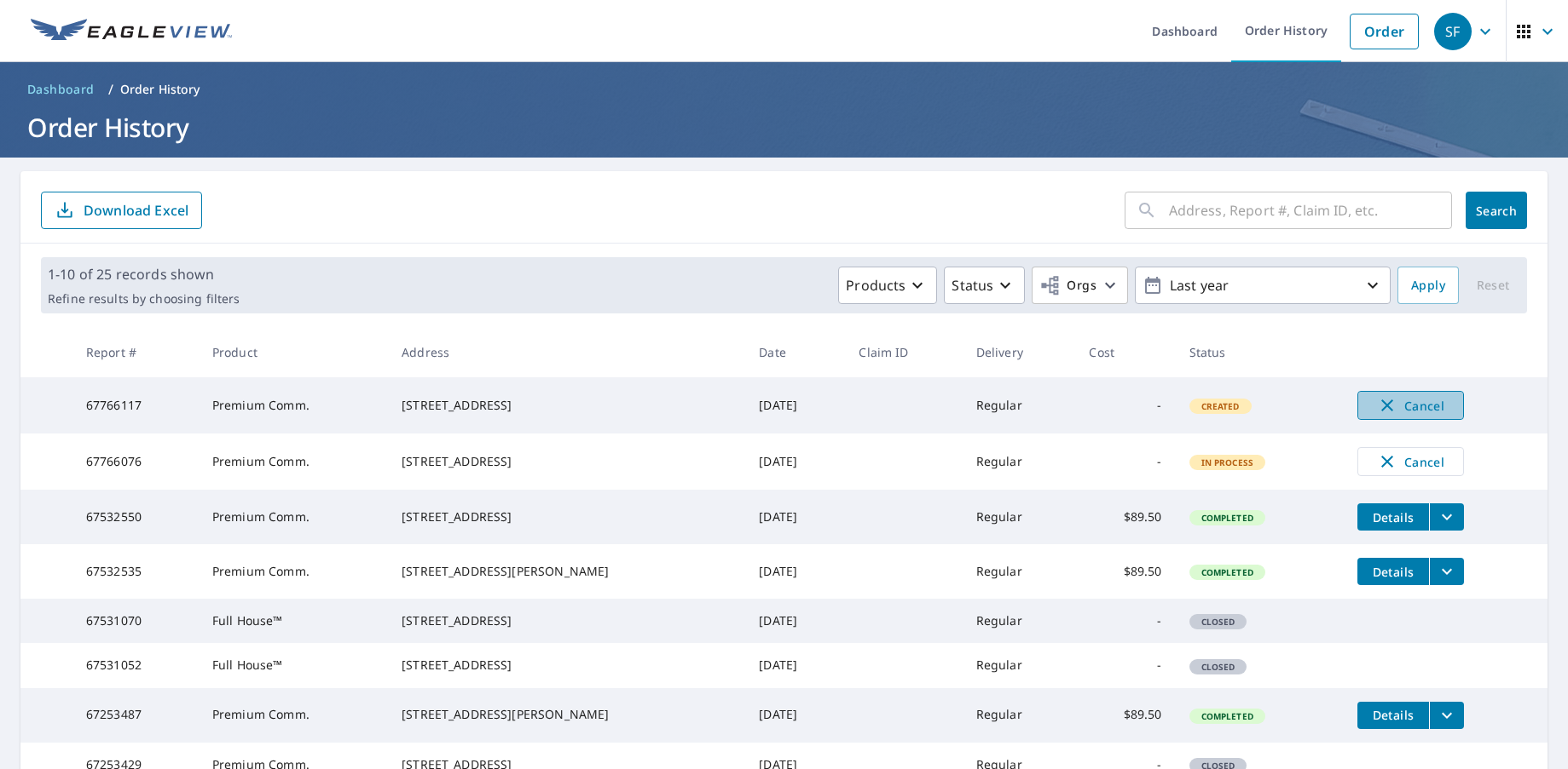
click at [1417, 400] on span "Cancel" at bounding box center [1411, 406] width 71 height 21
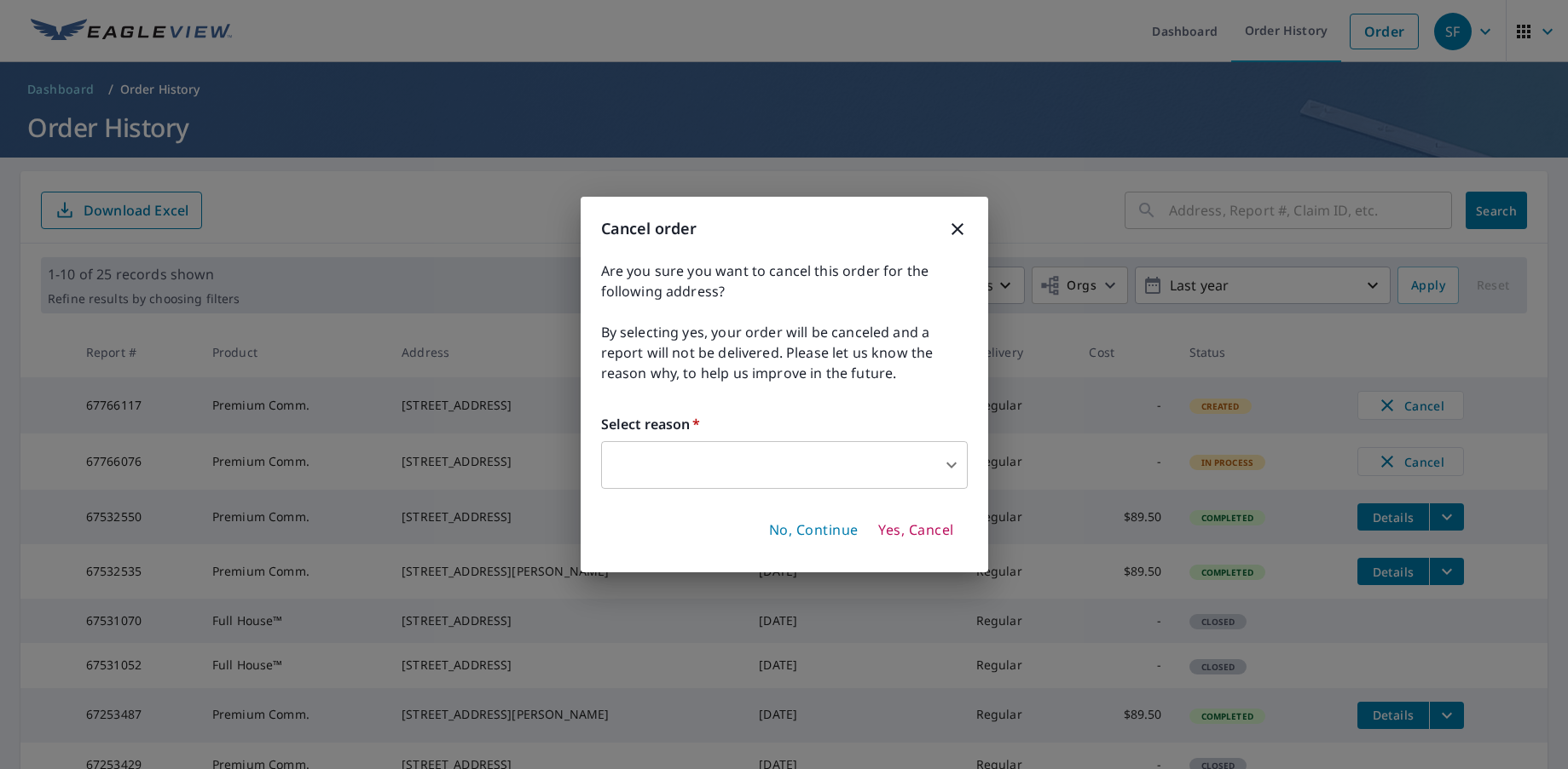
click at [915, 457] on body "SF SF Dashboard Order History Order SF Dashboard / Order History Order History …" at bounding box center [784, 384] width 1568 height 769
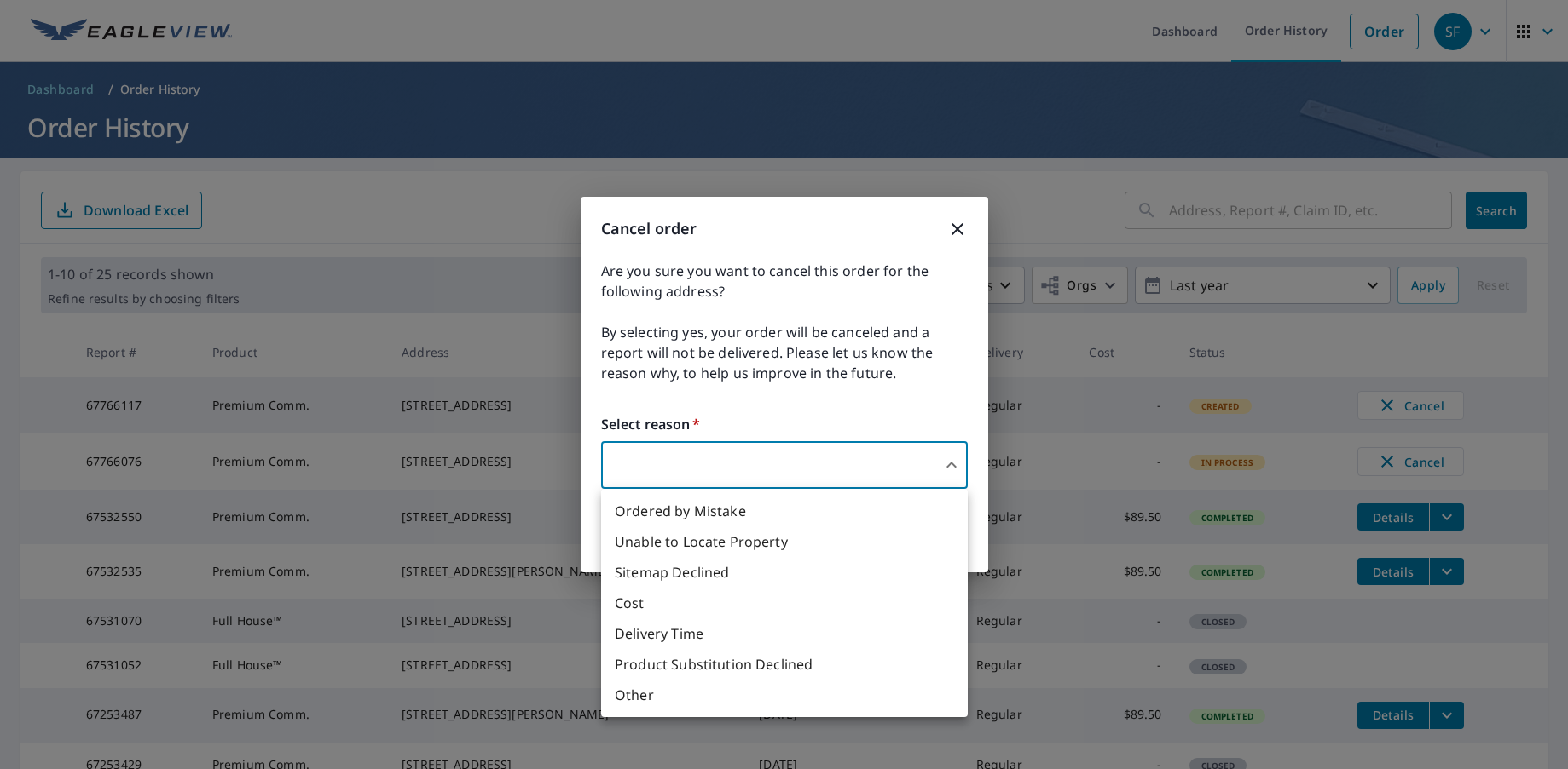
click at [776, 696] on li "Other" at bounding box center [784, 695] width 366 height 31
type input "36"
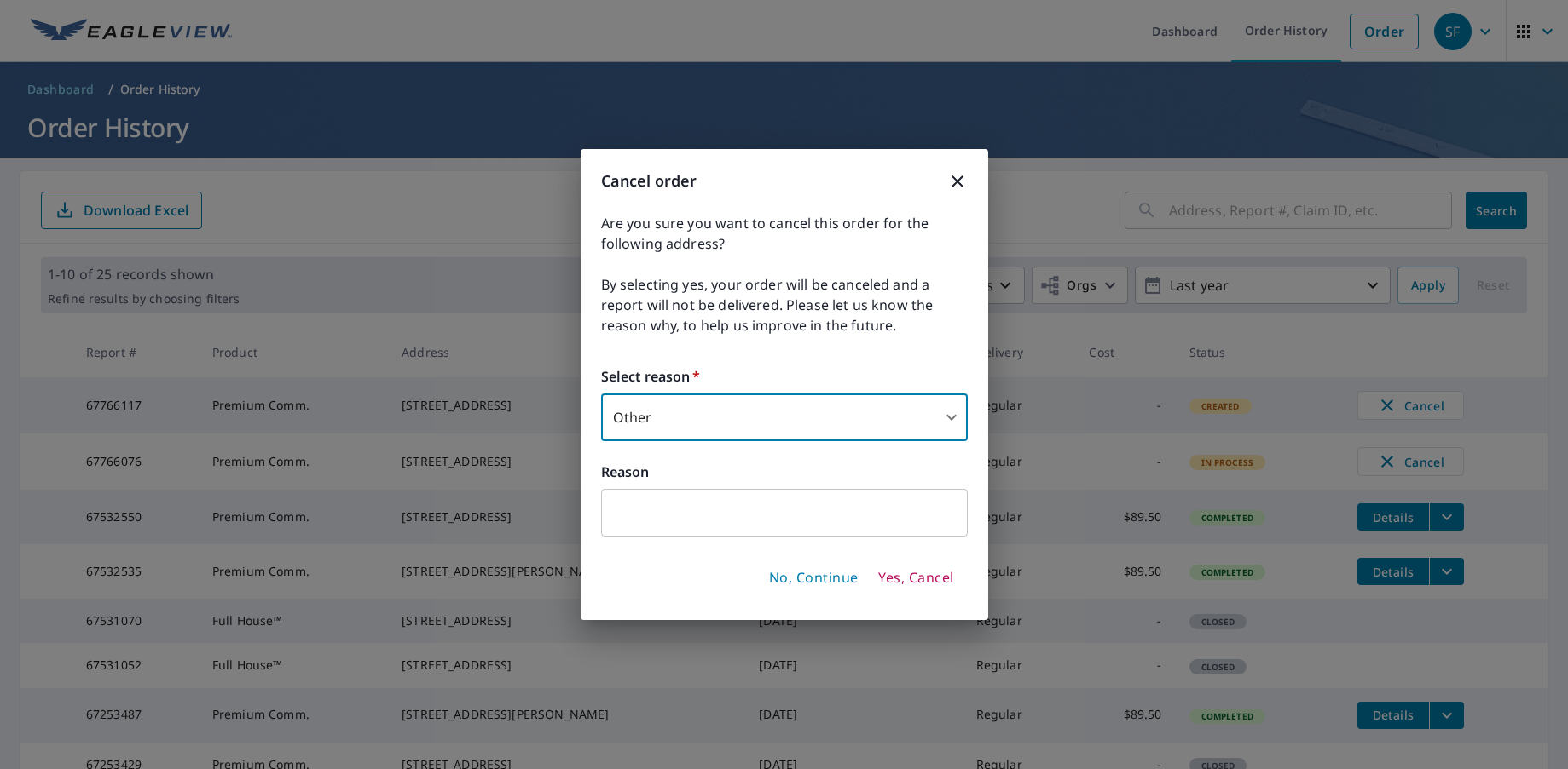
click at [694, 524] on input "text" at bounding box center [784, 512] width 366 height 48
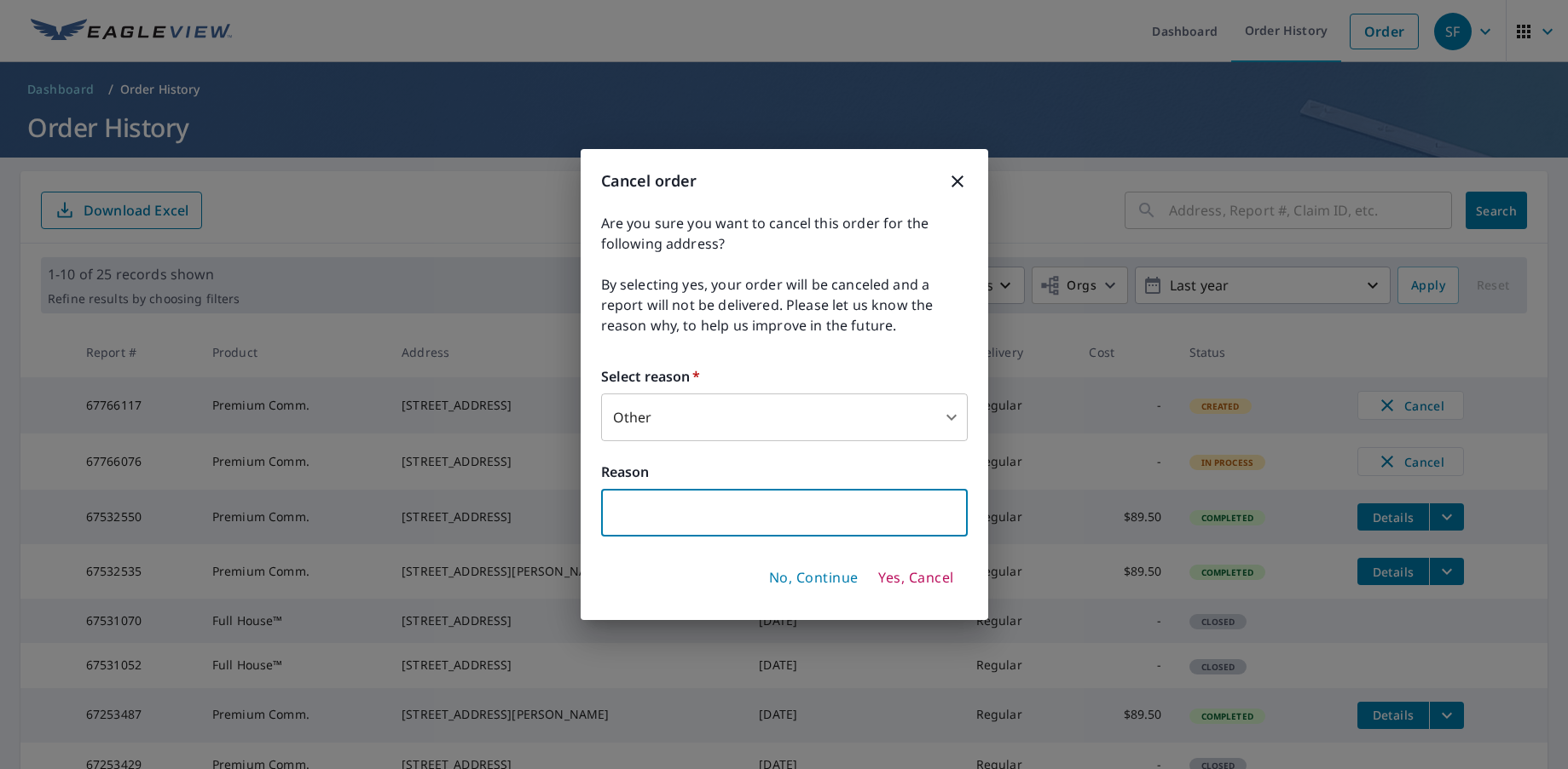
type input "Wrong Credit Card on File"
click at [919, 588] on button "Yes, Cancel" at bounding box center [916, 578] width 89 height 29
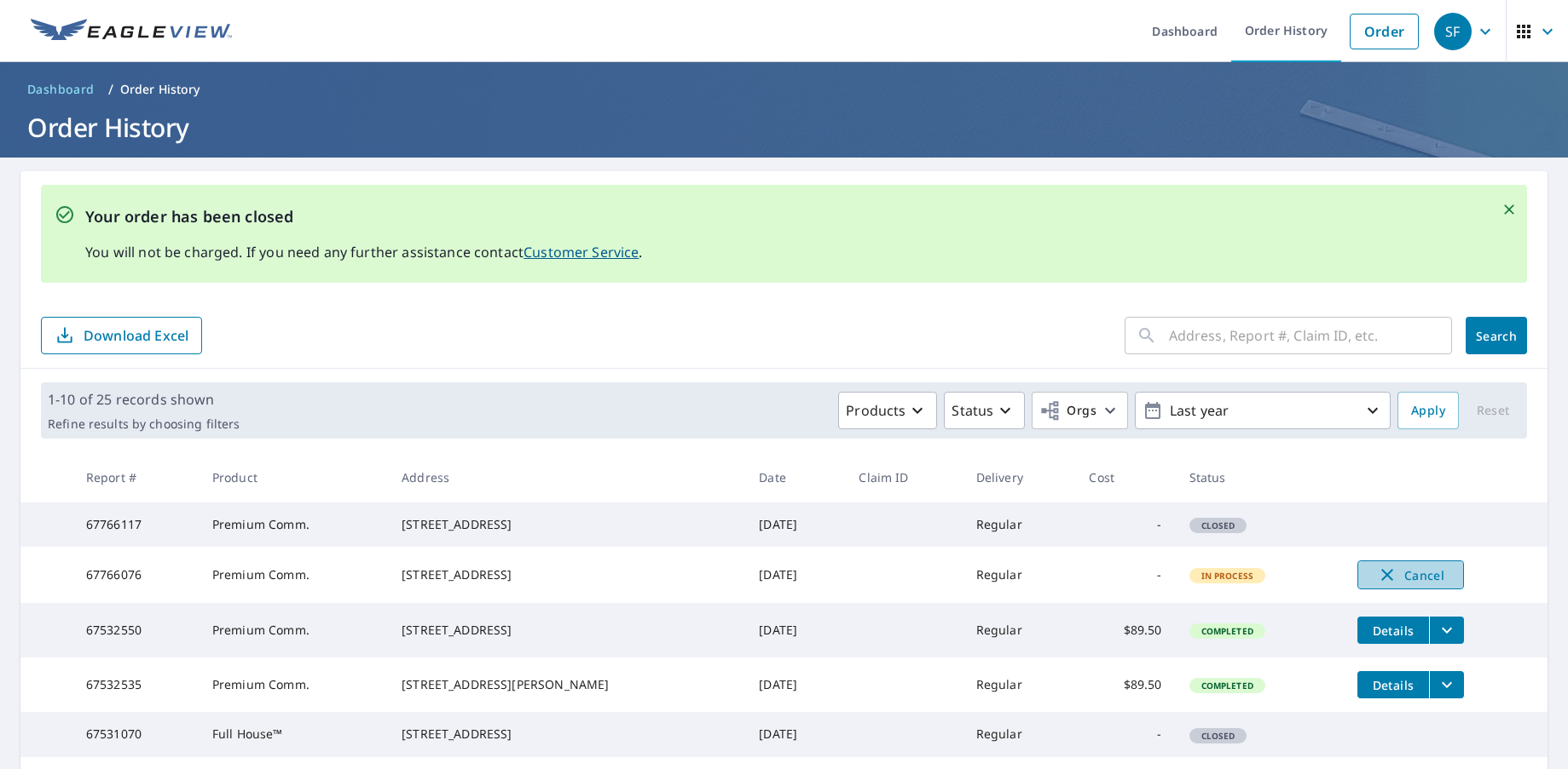
click at [1389, 585] on span "Cancel" at bounding box center [1411, 575] width 71 height 21
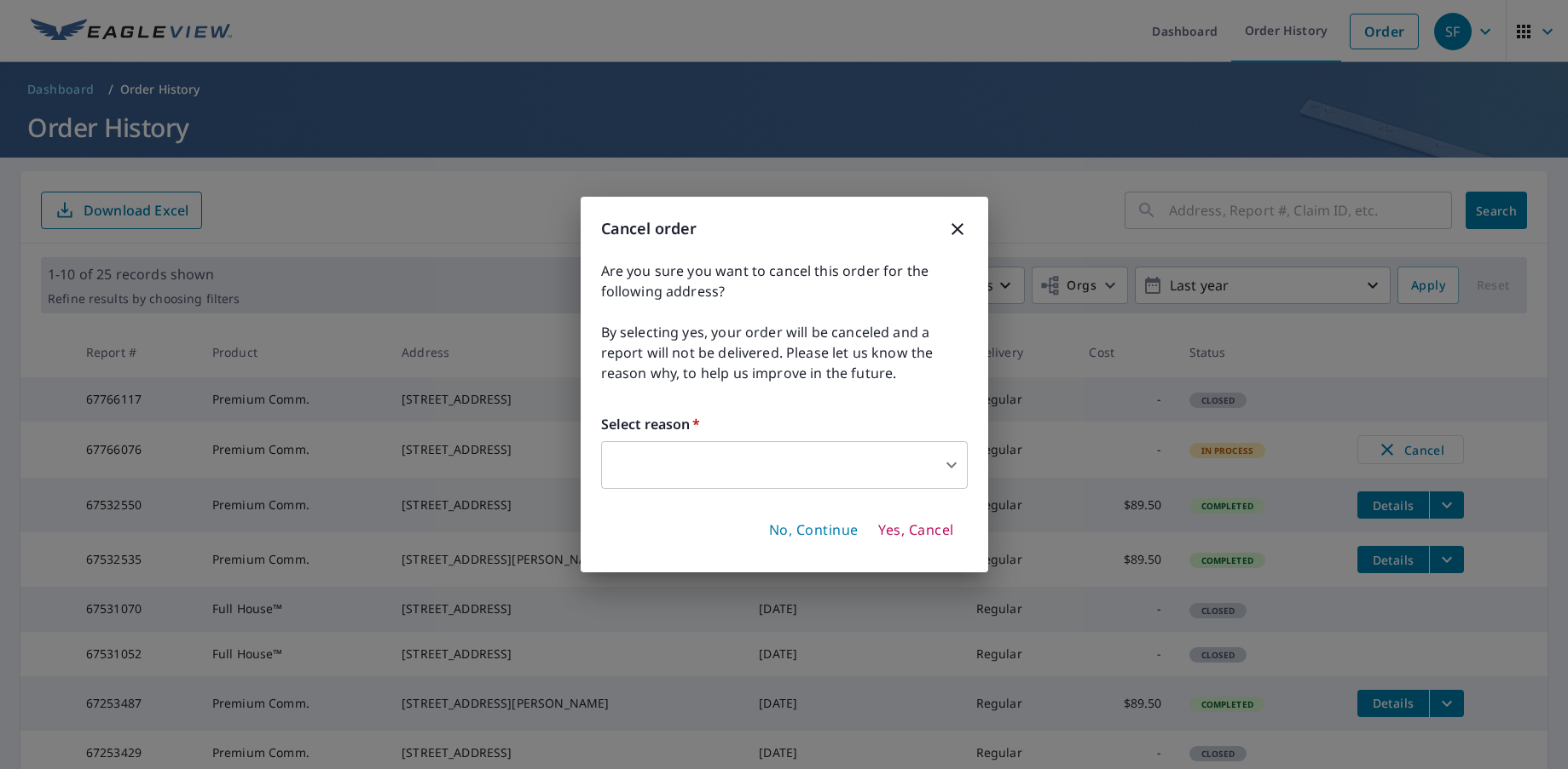
click at [948, 458] on body "SF SF Dashboard Order History Order SF Dashboard / Order History Order History …" at bounding box center [784, 384] width 1568 height 769
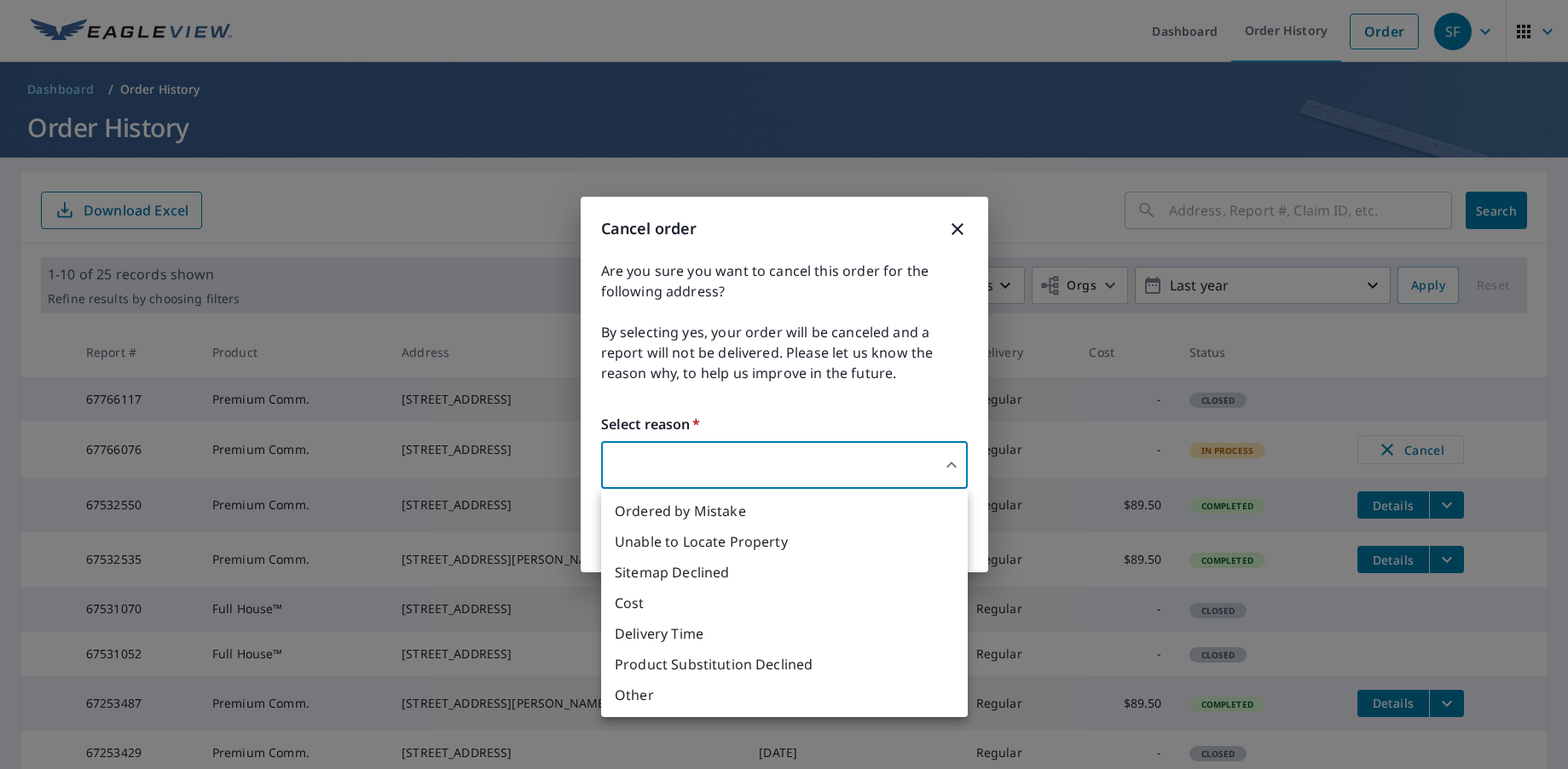
click at [652, 695] on li "Other" at bounding box center [784, 695] width 366 height 31
type input "36"
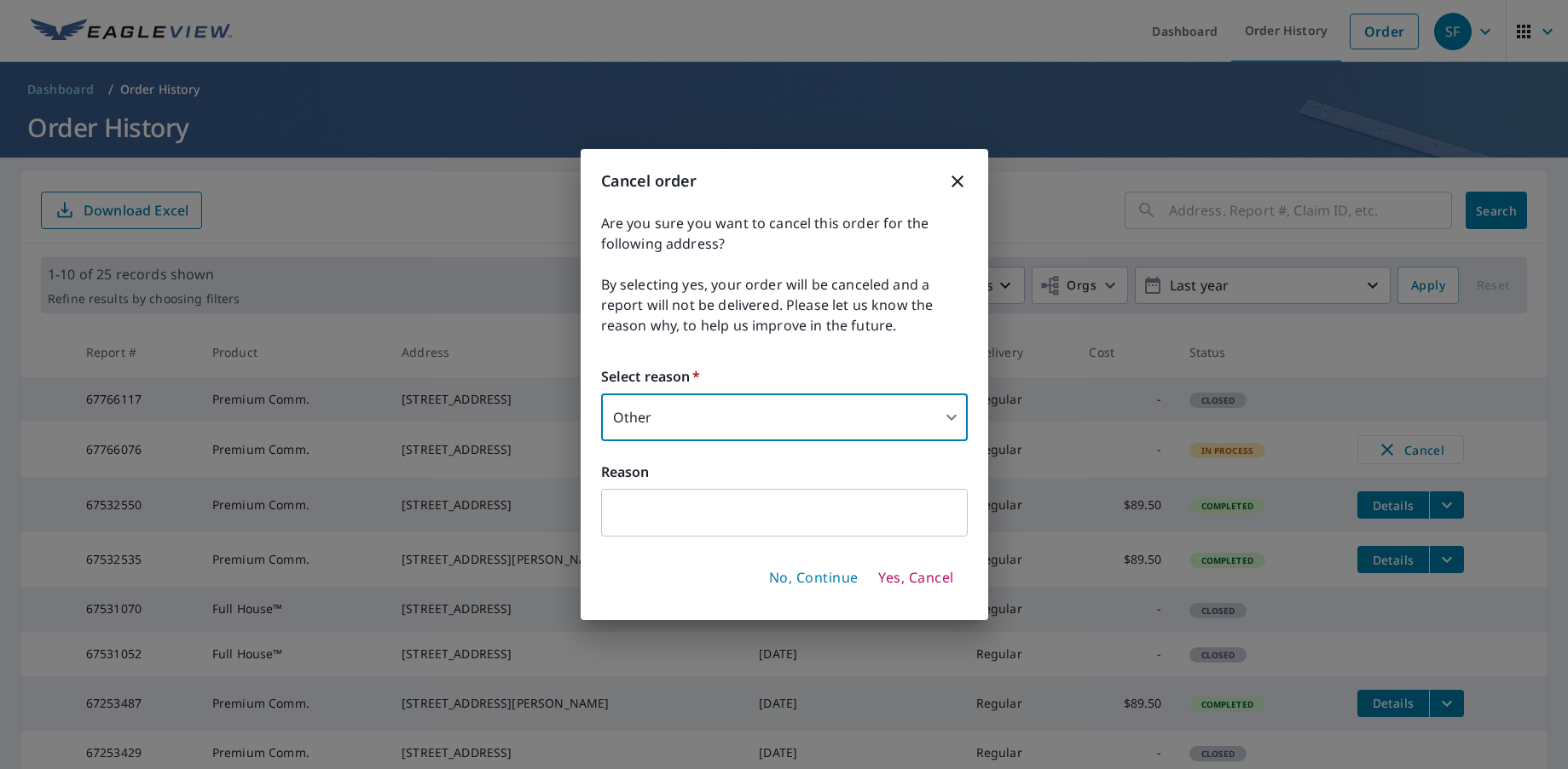
click at [722, 510] on input "text" at bounding box center [784, 512] width 366 height 48
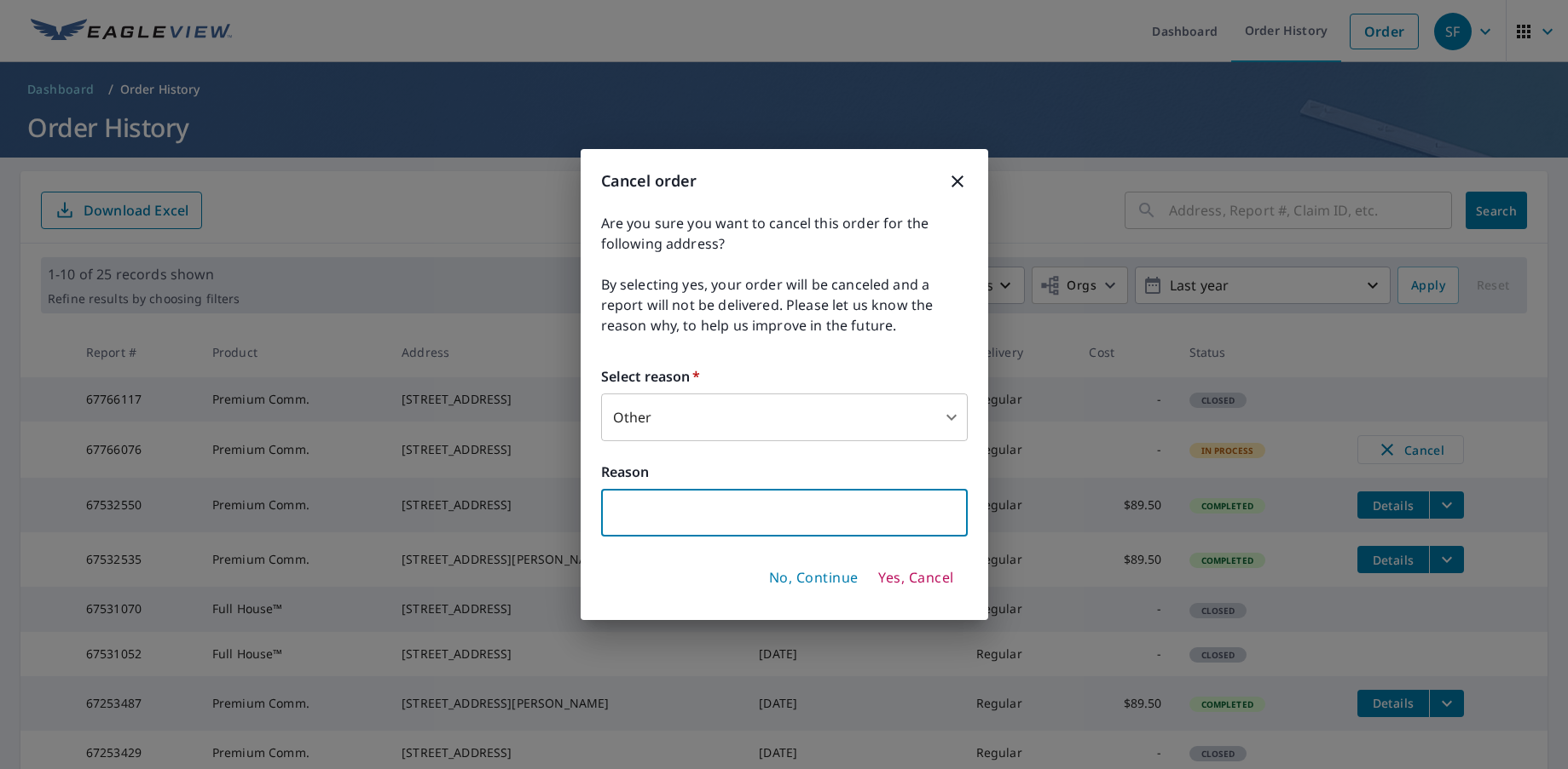
type input "Wrong Credit Card on File"
click at [916, 585] on span "Yes, Cancel" at bounding box center [916, 579] width 75 height 19
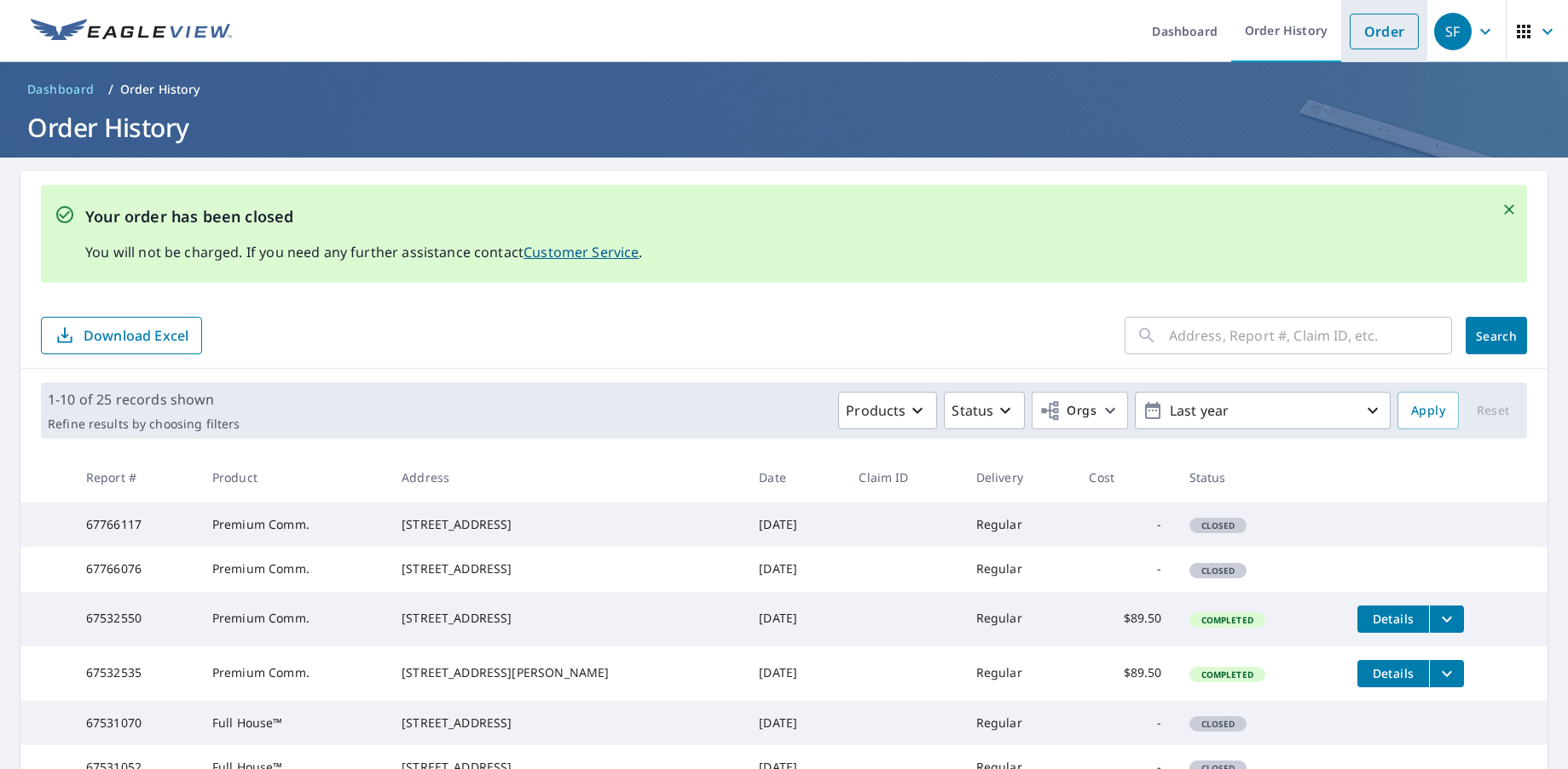
click at [1375, 37] on link "Order" at bounding box center [1384, 32] width 69 height 36
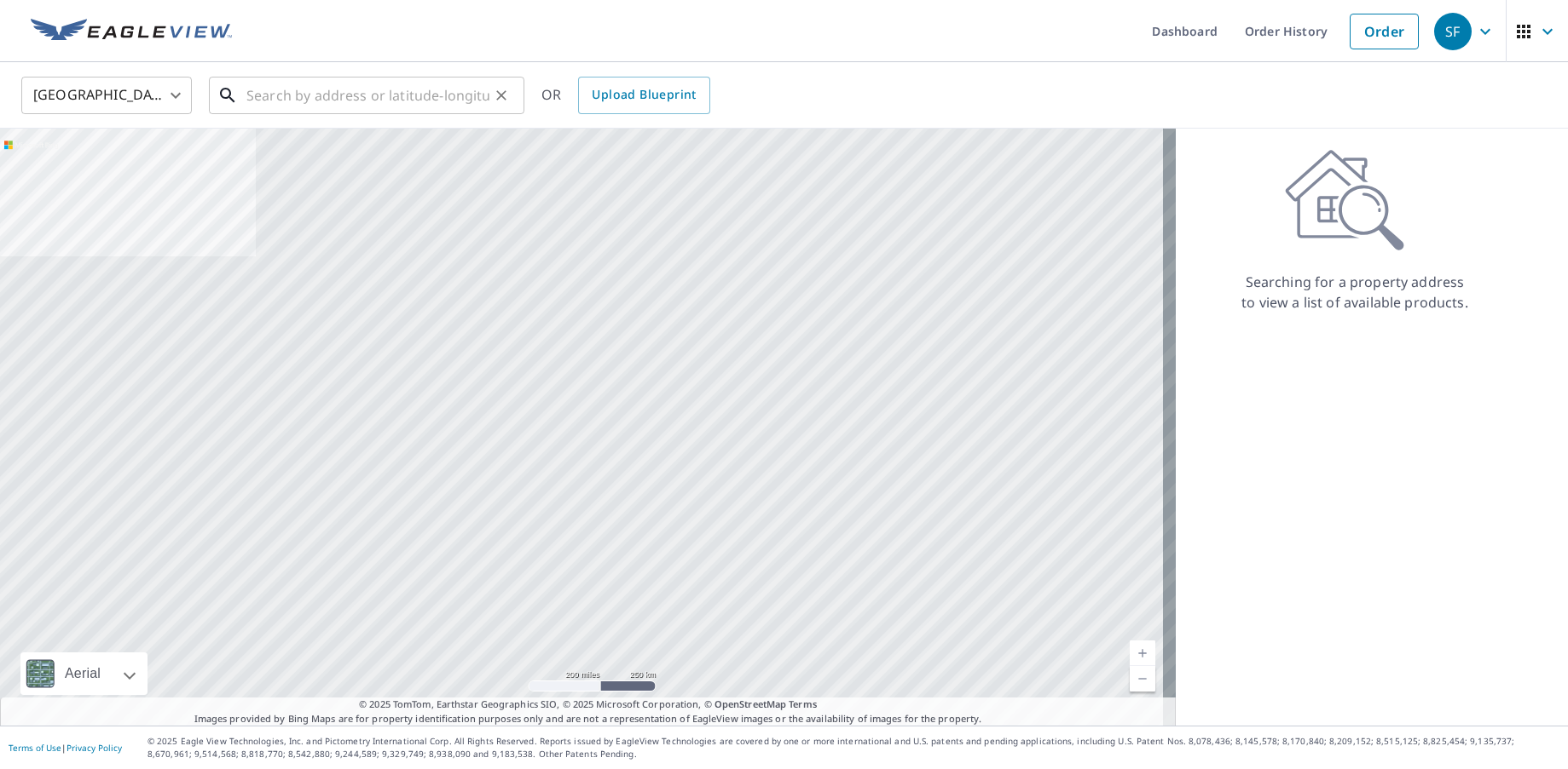
click at [317, 86] on input "text" at bounding box center [367, 95] width 243 height 48
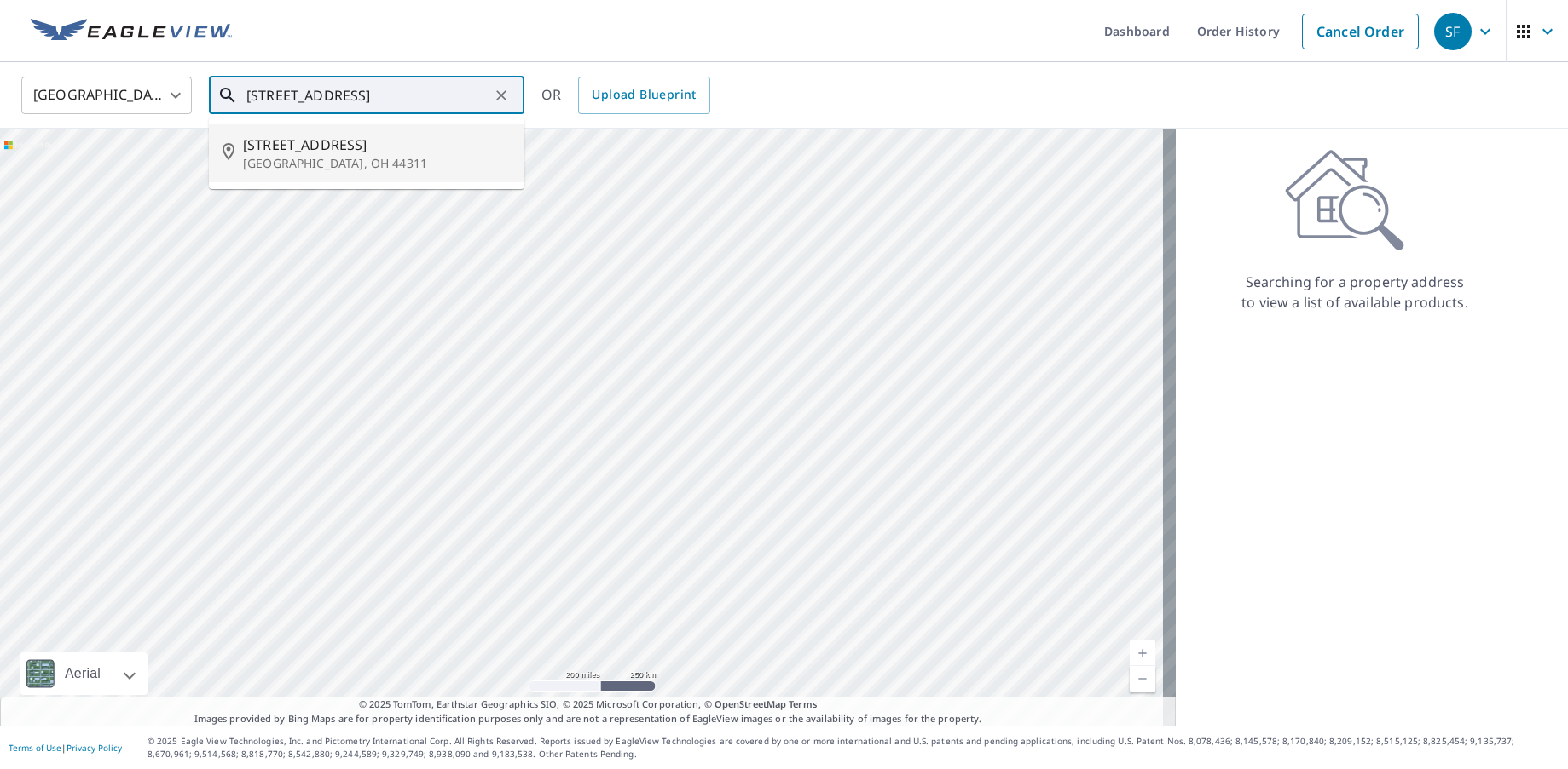
click at [308, 155] on p "[GEOGRAPHIC_DATA], OH 44311" at bounding box center [377, 164] width 268 height 17
type input "[STREET_ADDRESS]"
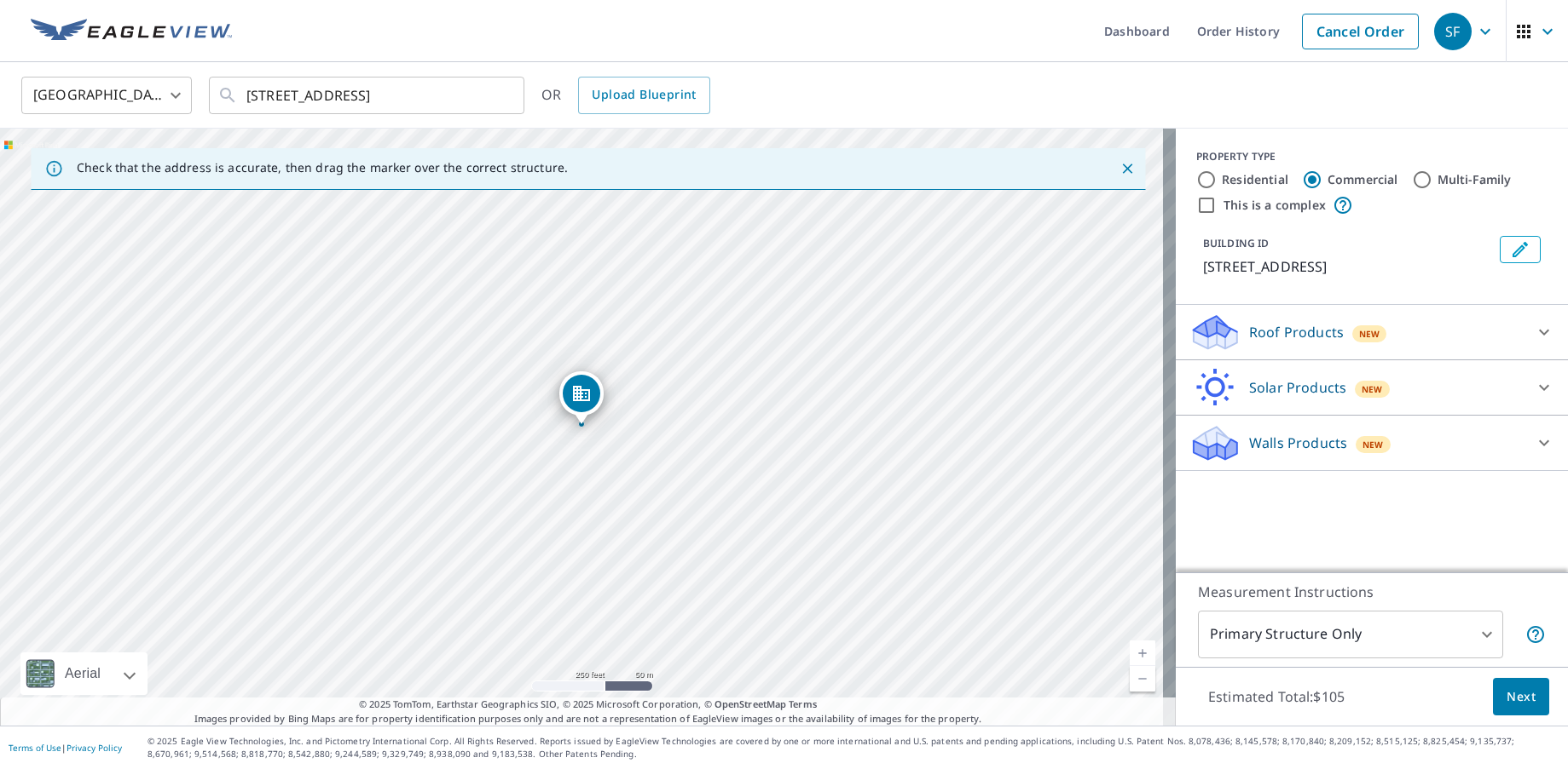
drag, startPoint x: 579, startPoint y: 390, endPoint x: 543, endPoint y: 318, distance: 80.5
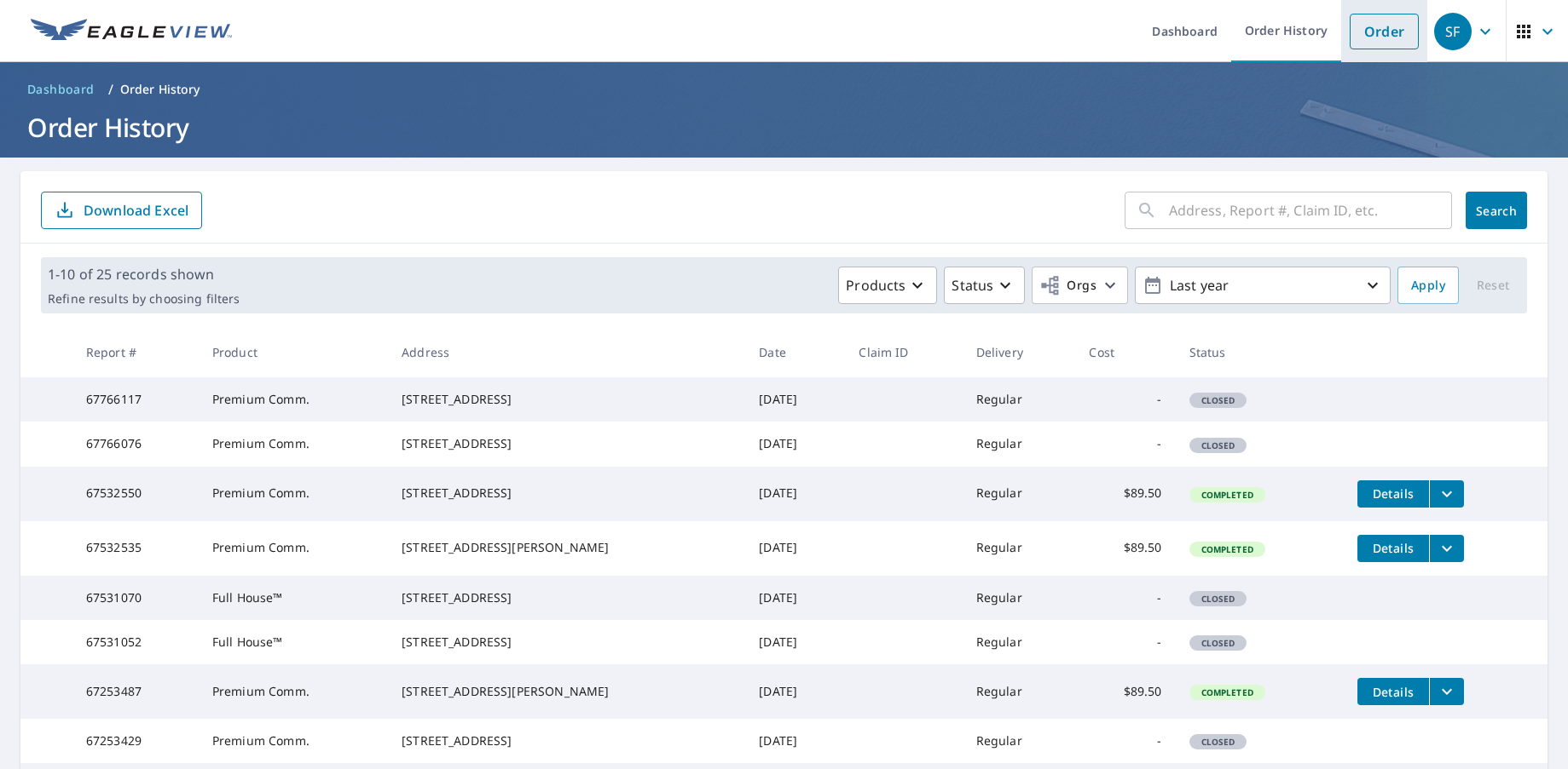
click at [1374, 32] on link "Order" at bounding box center [1384, 32] width 69 height 36
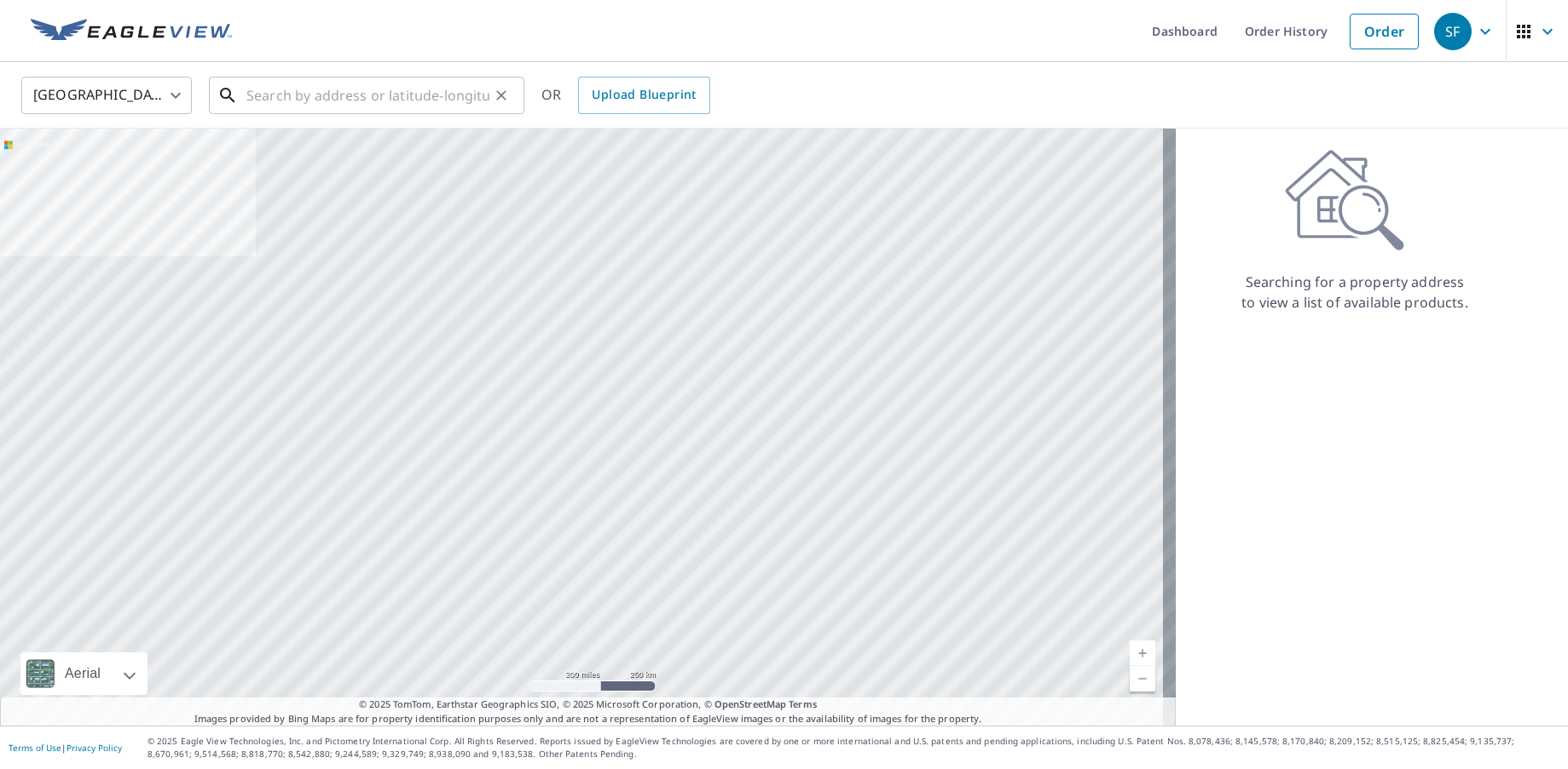
click at [310, 99] on input "text" at bounding box center [367, 95] width 243 height 48
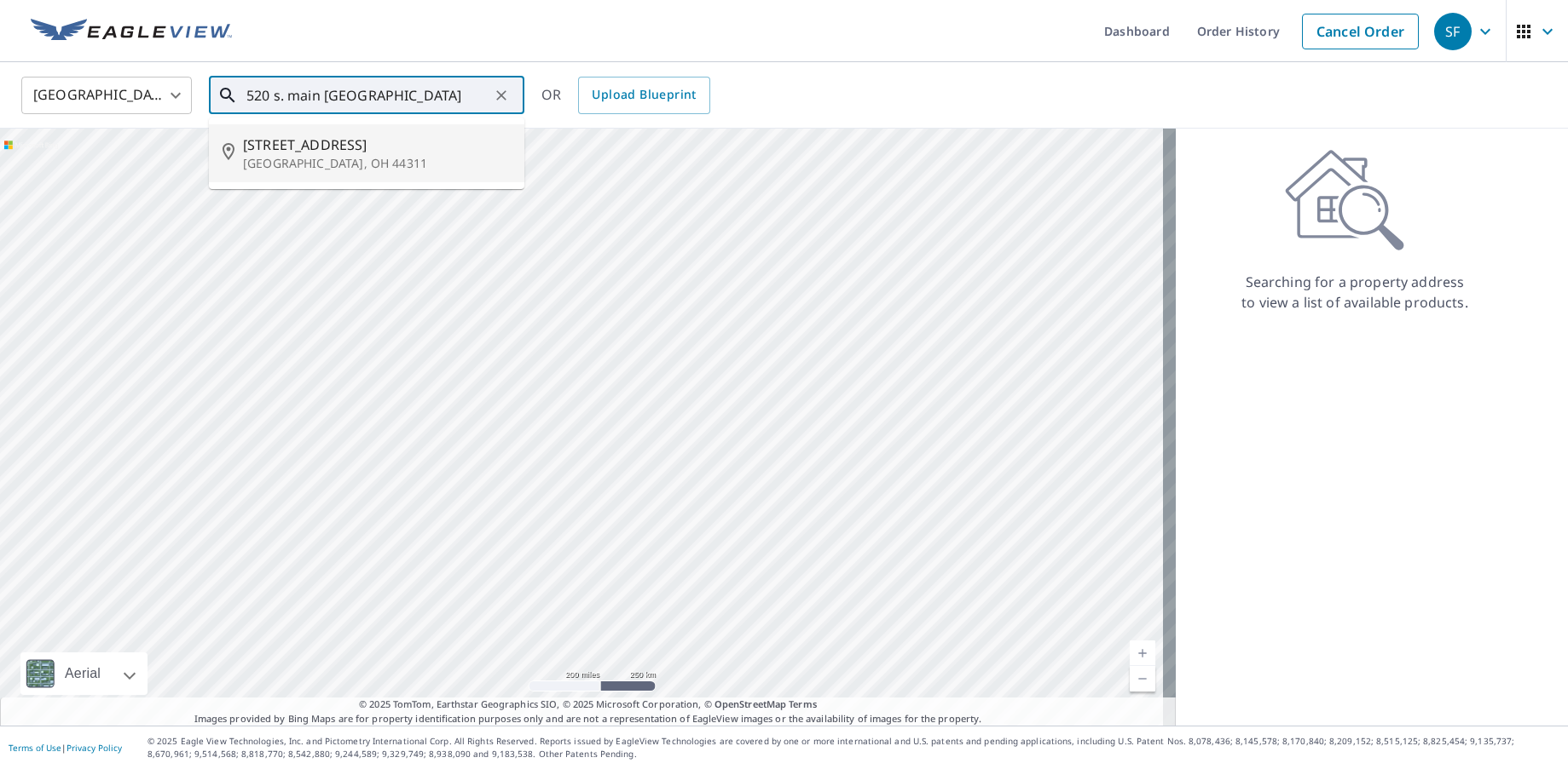
click at [310, 156] on p "[GEOGRAPHIC_DATA], OH 44311" at bounding box center [377, 164] width 268 height 17
type input "[STREET_ADDRESS]"
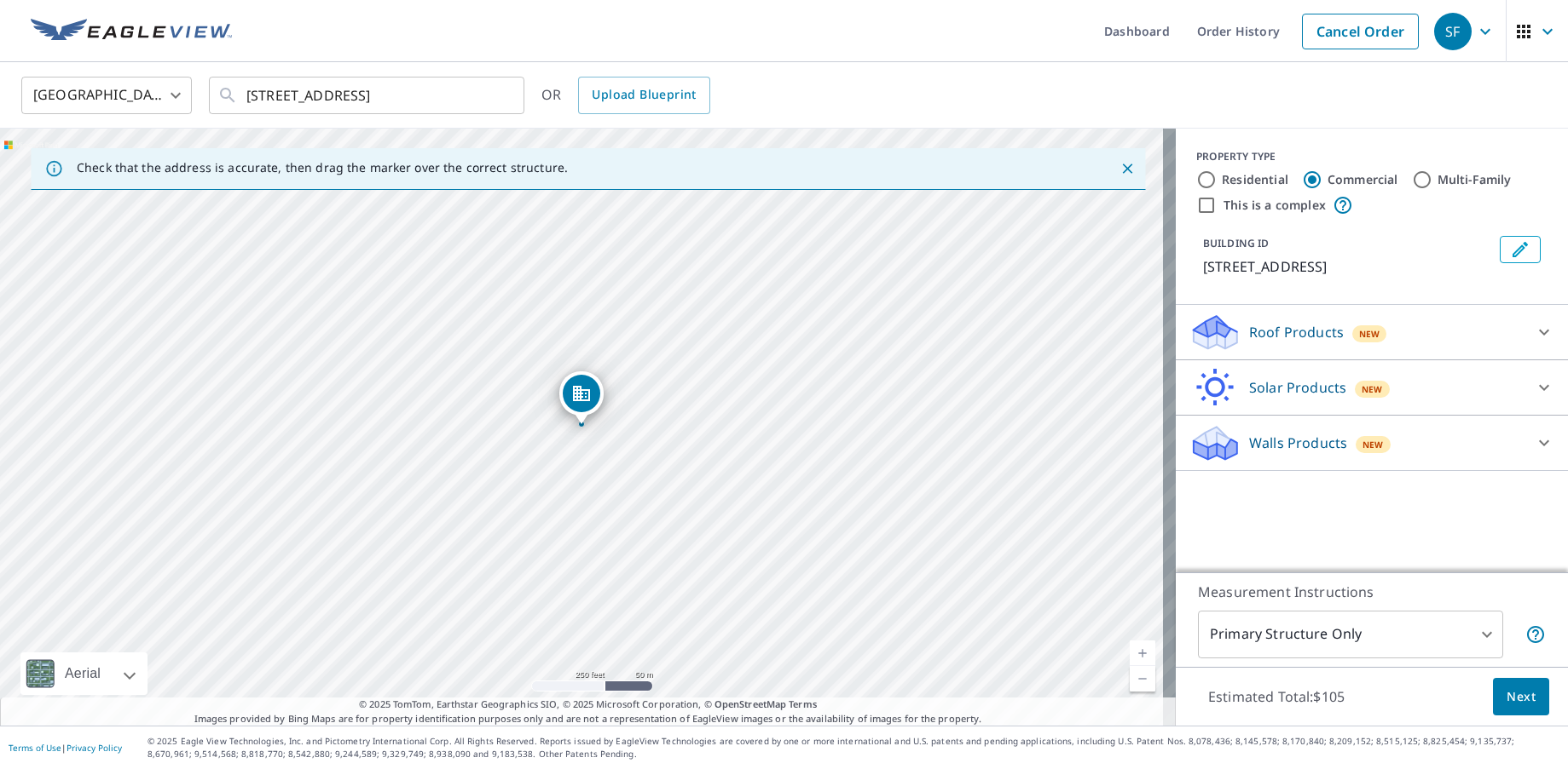
drag, startPoint x: 585, startPoint y: 394, endPoint x: 483, endPoint y: 432, distance: 108.8
click at [583, 481] on div "[STREET_ADDRESS][PERSON_NAME]" at bounding box center [588, 427] width 1175 height 598
click at [266, 91] on input "[STREET_ADDRESS]" at bounding box center [367, 95] width 243 height 48
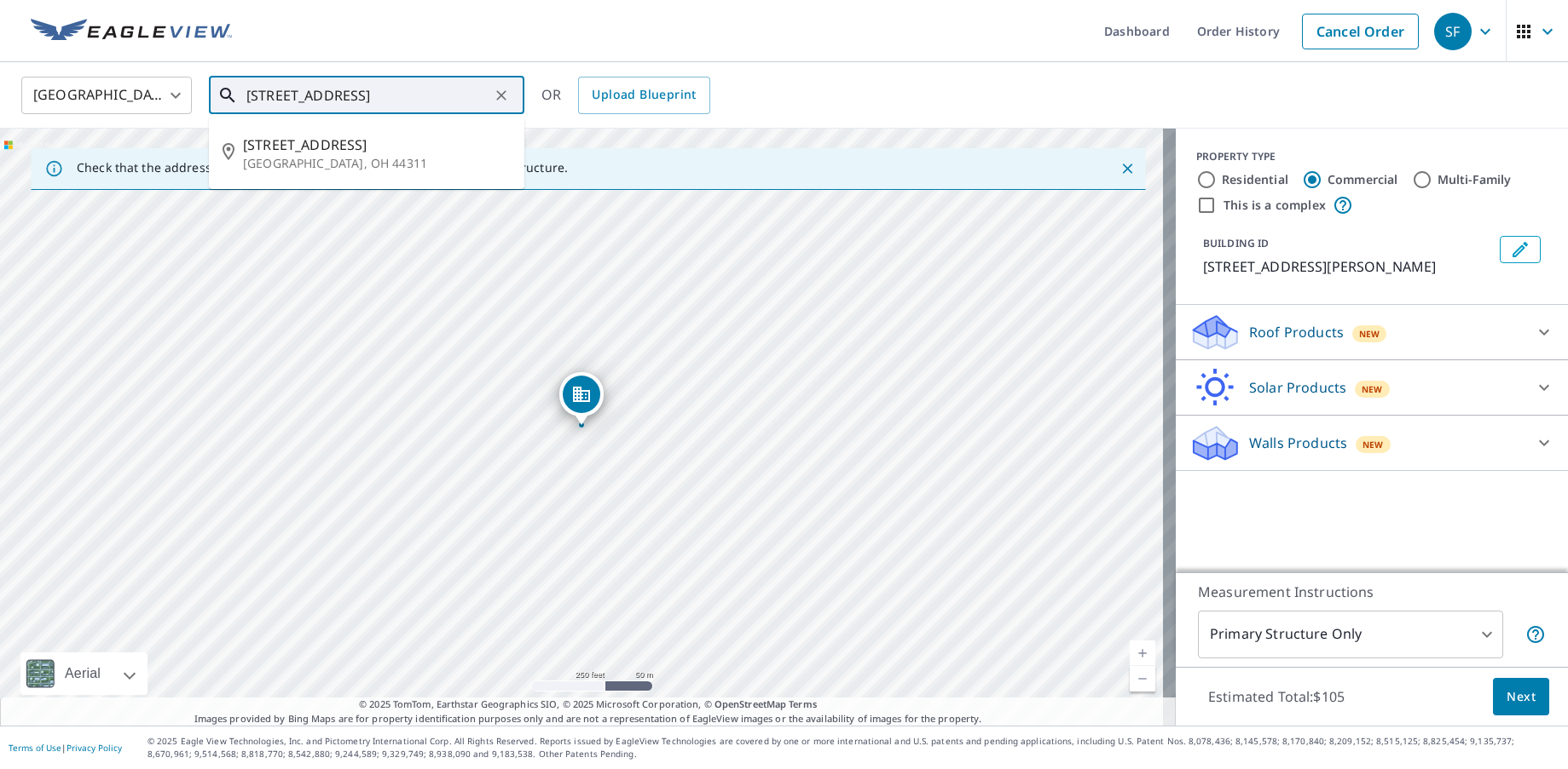
click at [451, 95] on input "[STREET_ADDRESS]" at bounding box center [367, 95] width 243 height 48
click at [291, 139] on span "[STREET_ADDRESS]" at bounding box center [377, 145] width 268 height 21
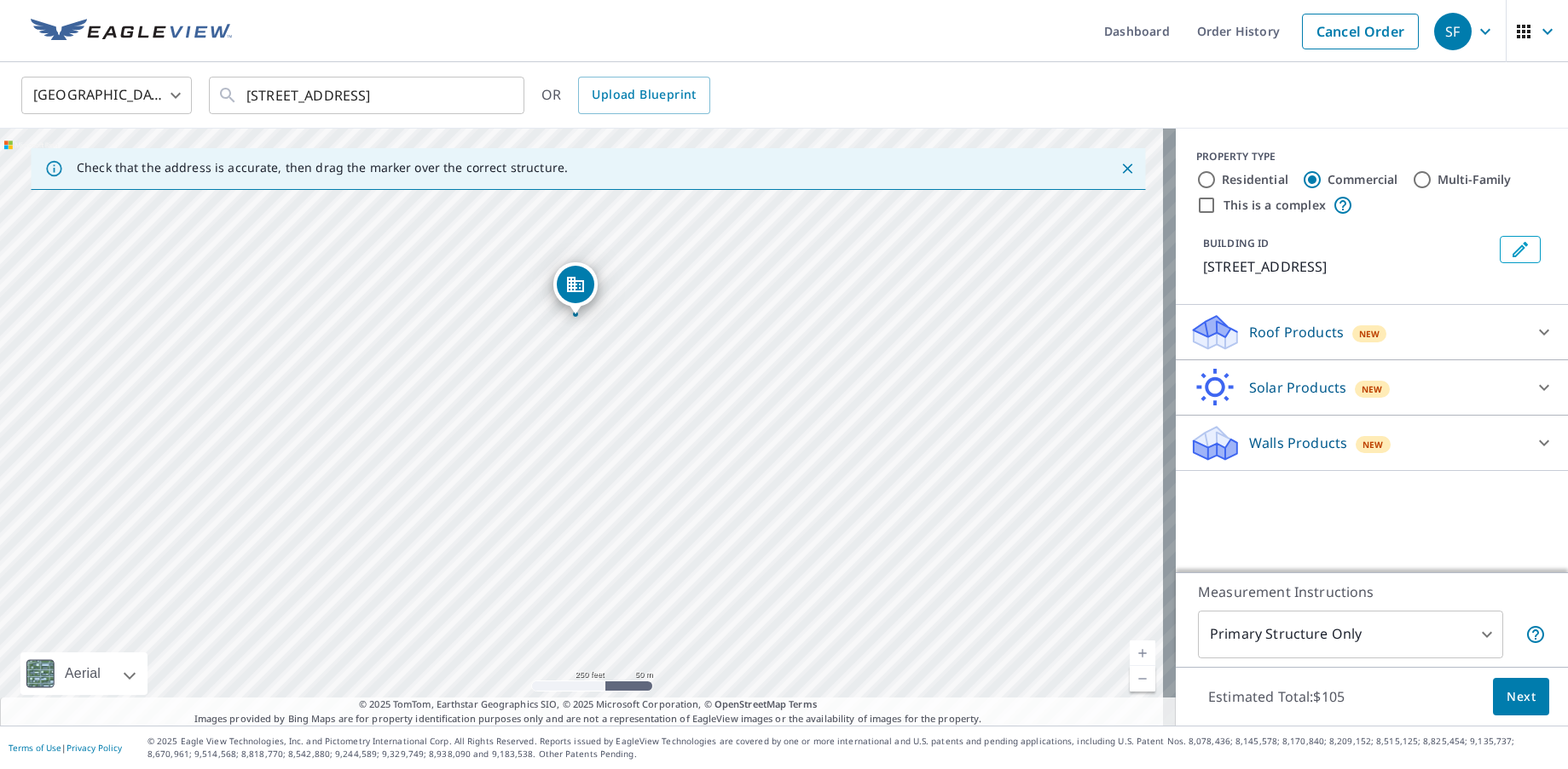
drag, startPoint x: 584, startPoint y: 386, endPoint x: 578, endPoint y: 276, distance: 110.2
click at [1533, 325] on icon at bounding box center [1544, 333] width 21 height 21
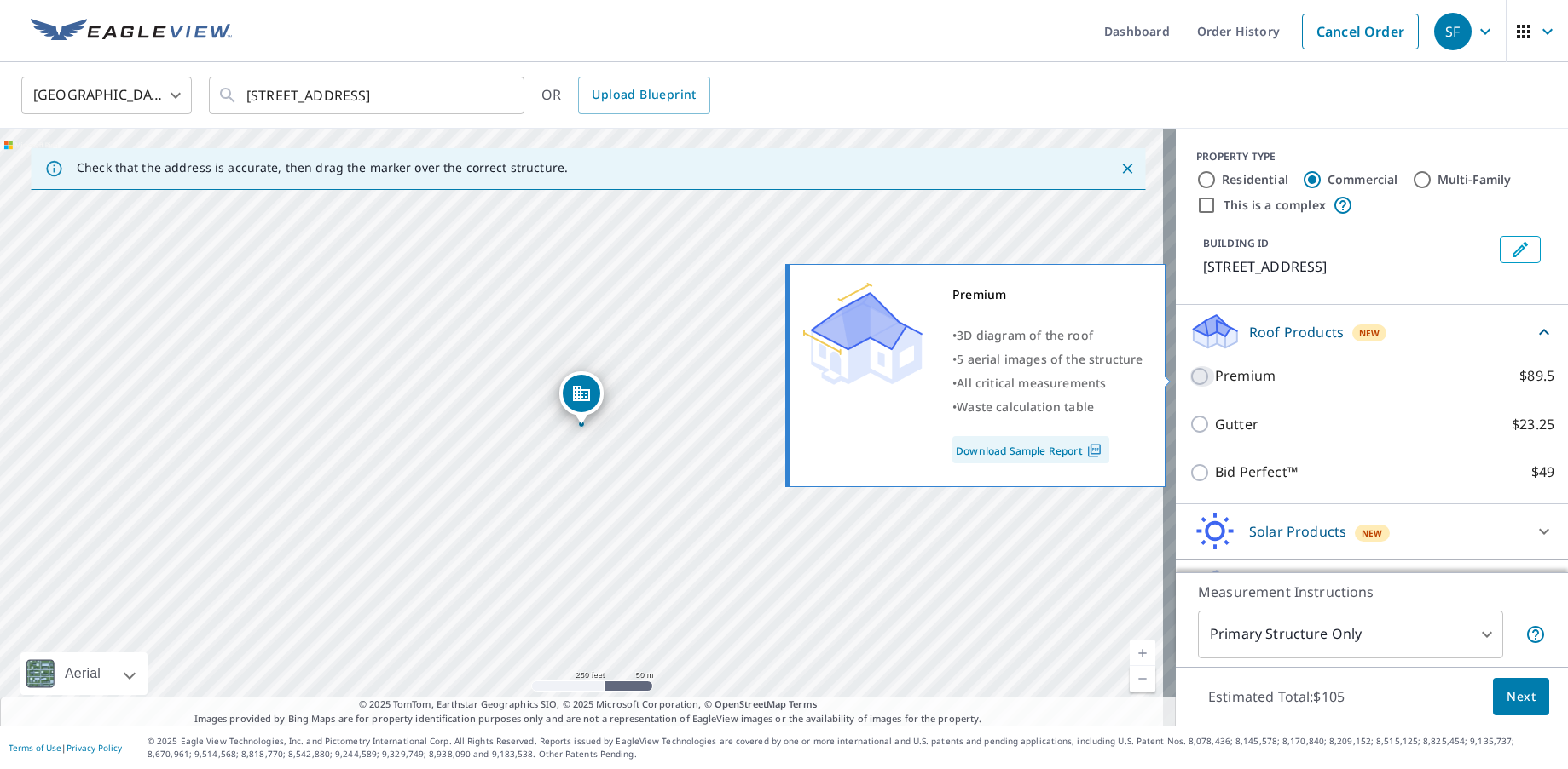
click at [1189, 369] on input "Premium $89.5" at bounding box center [1202, 377] width 25 height 21
checkbox input "true"
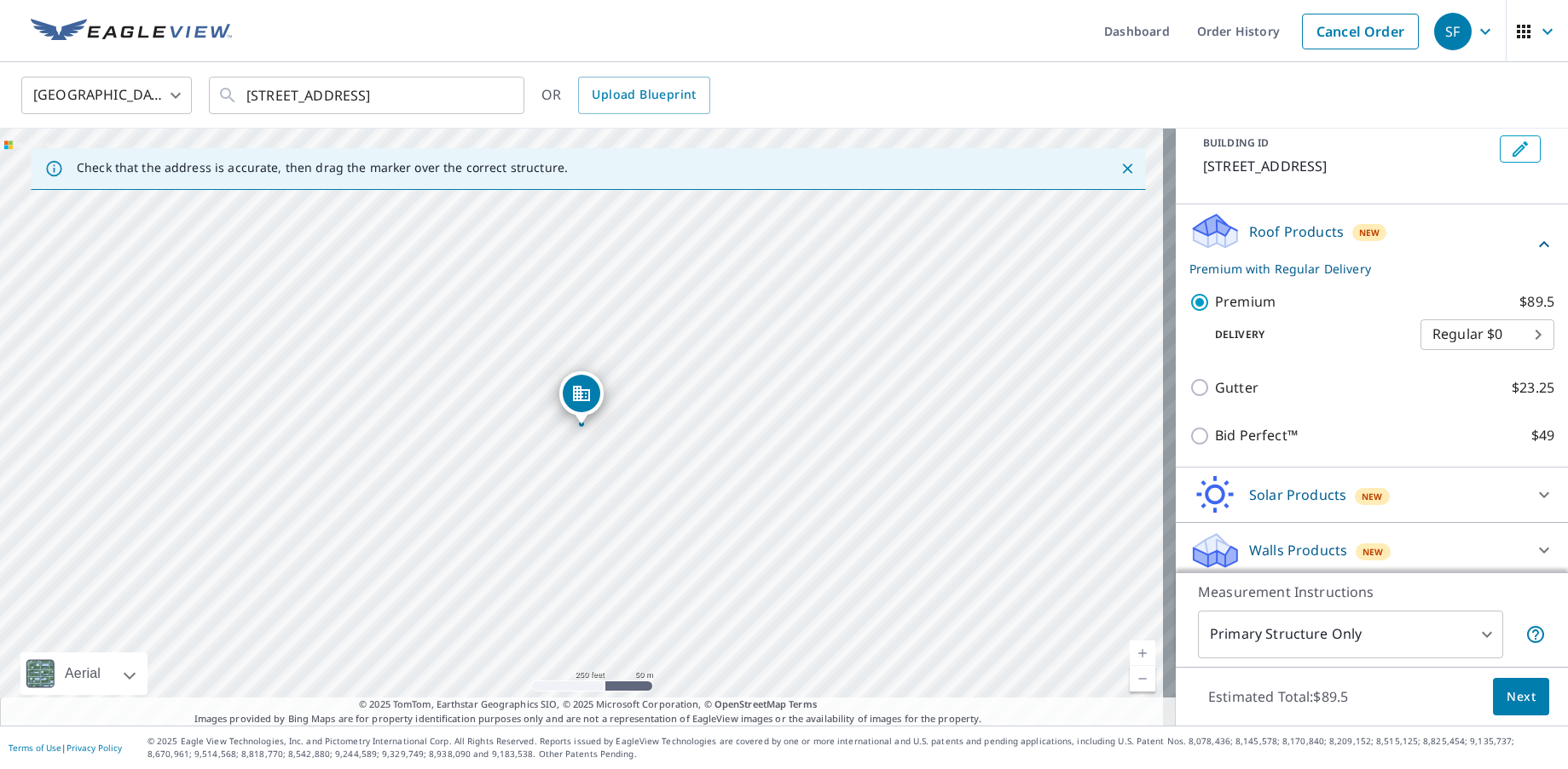
scroll to position [107, 0]
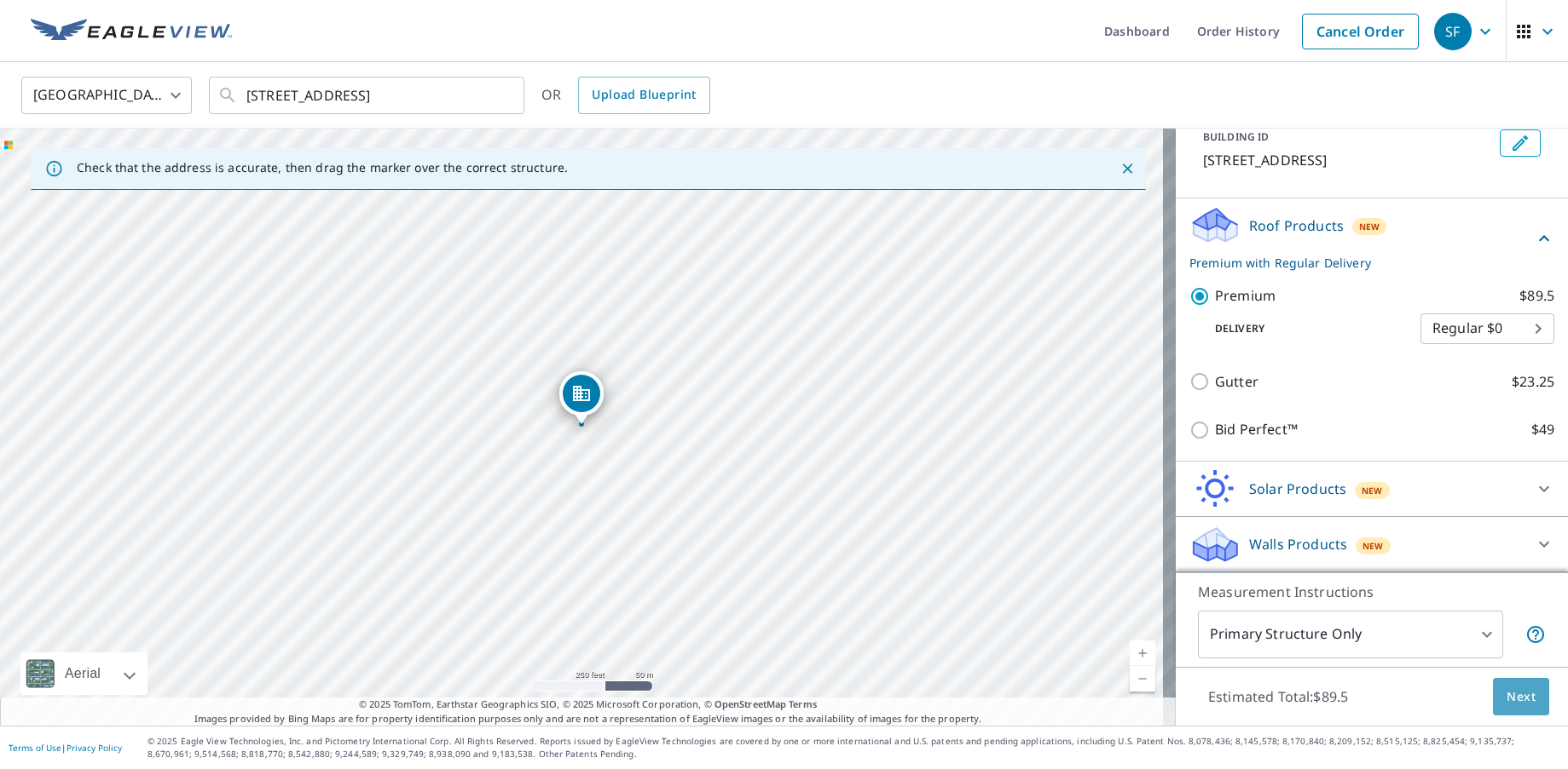
click at [1516, 694] on span "Next" at bounding box center [1520, 697] width 29 height 22
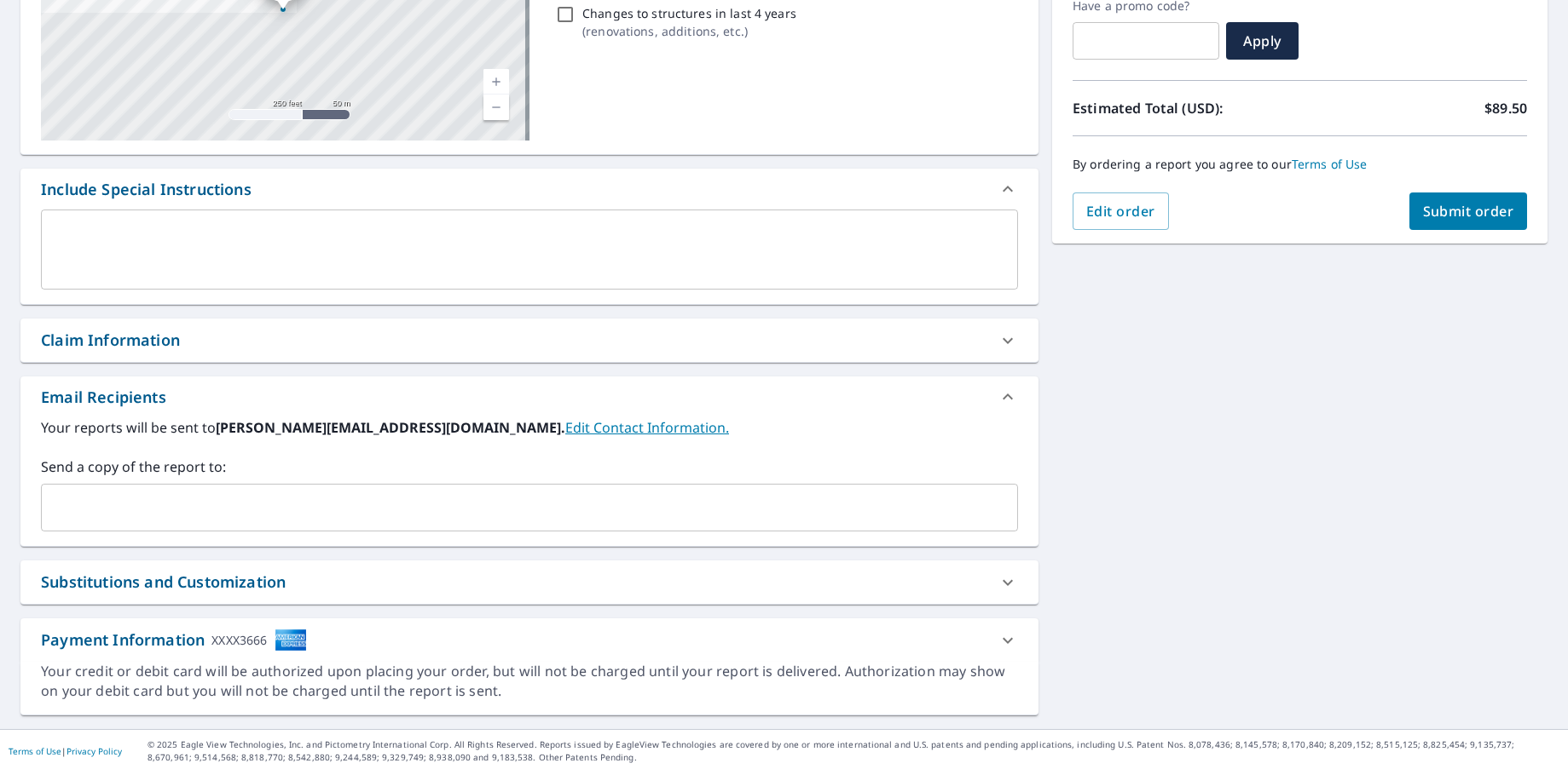
scroll to position [303, 0]
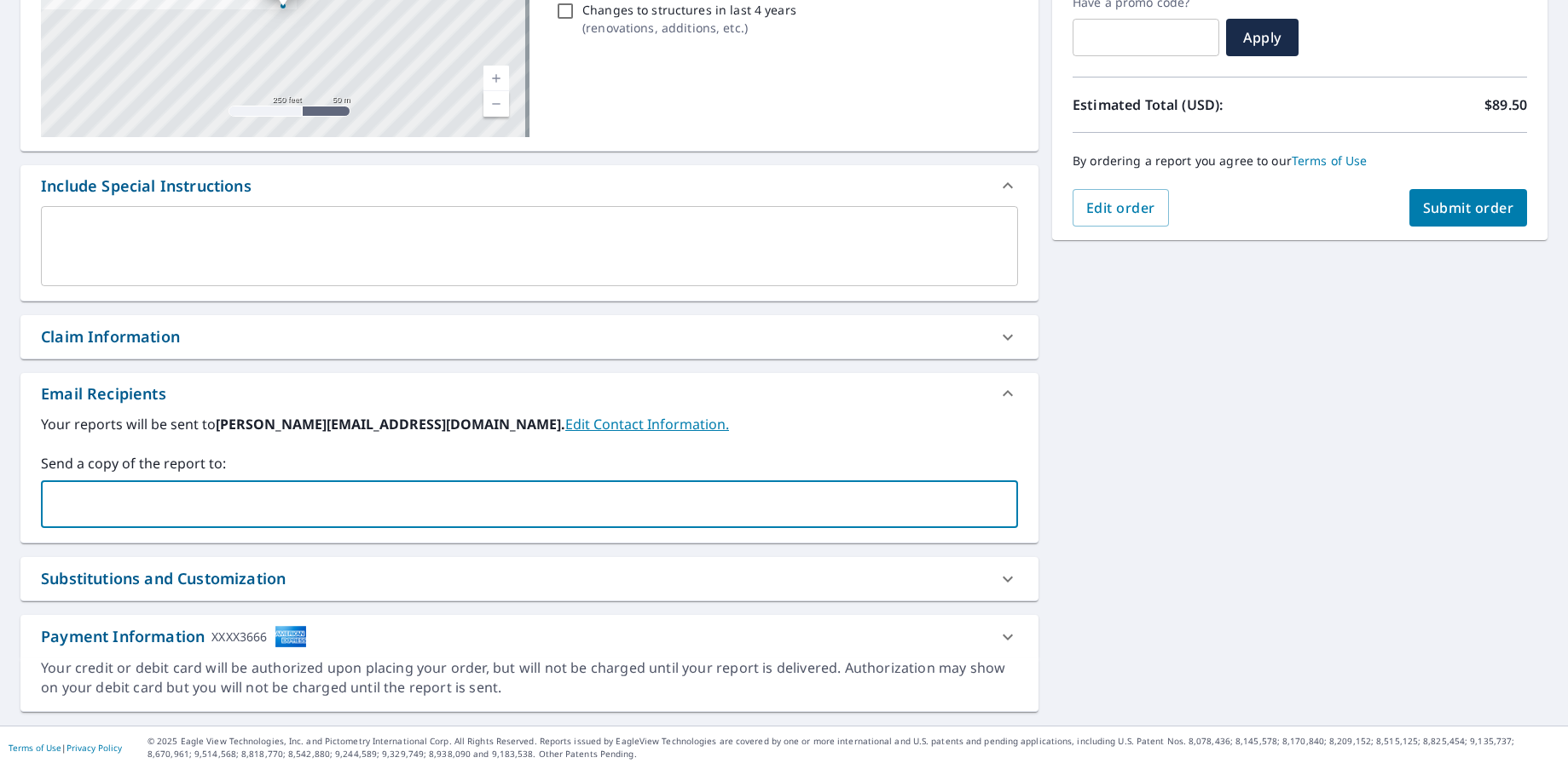
click at [219, 495] on input "text" at bounding box center [516, 504] width 936 height 33
type input "[PERSON_NAME][EMAIL_ADDRESS][DOMAIN_NAME]"
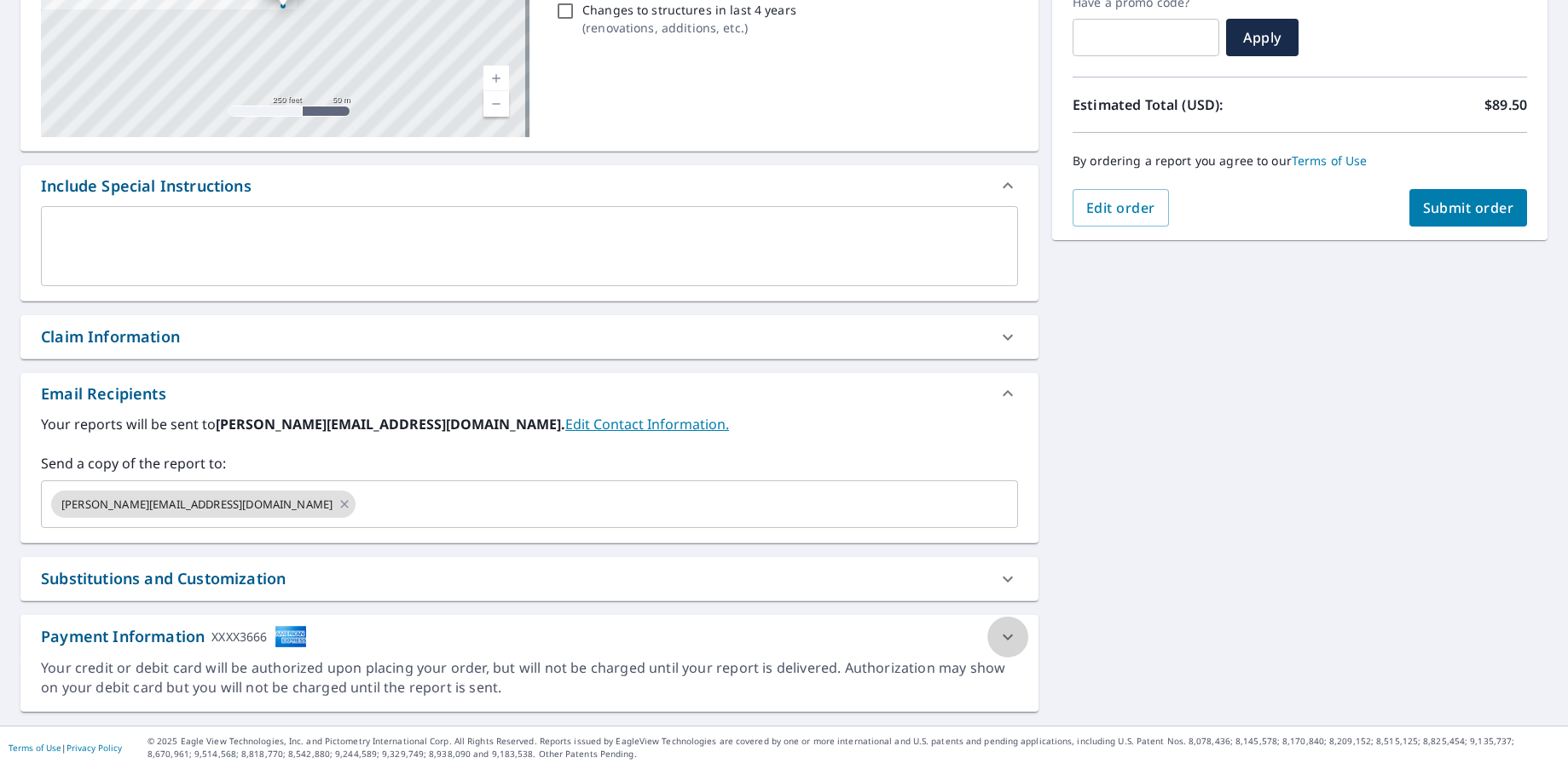
click at [997, 641] on icon at bounding box center [1008, 637] width 21 height 21
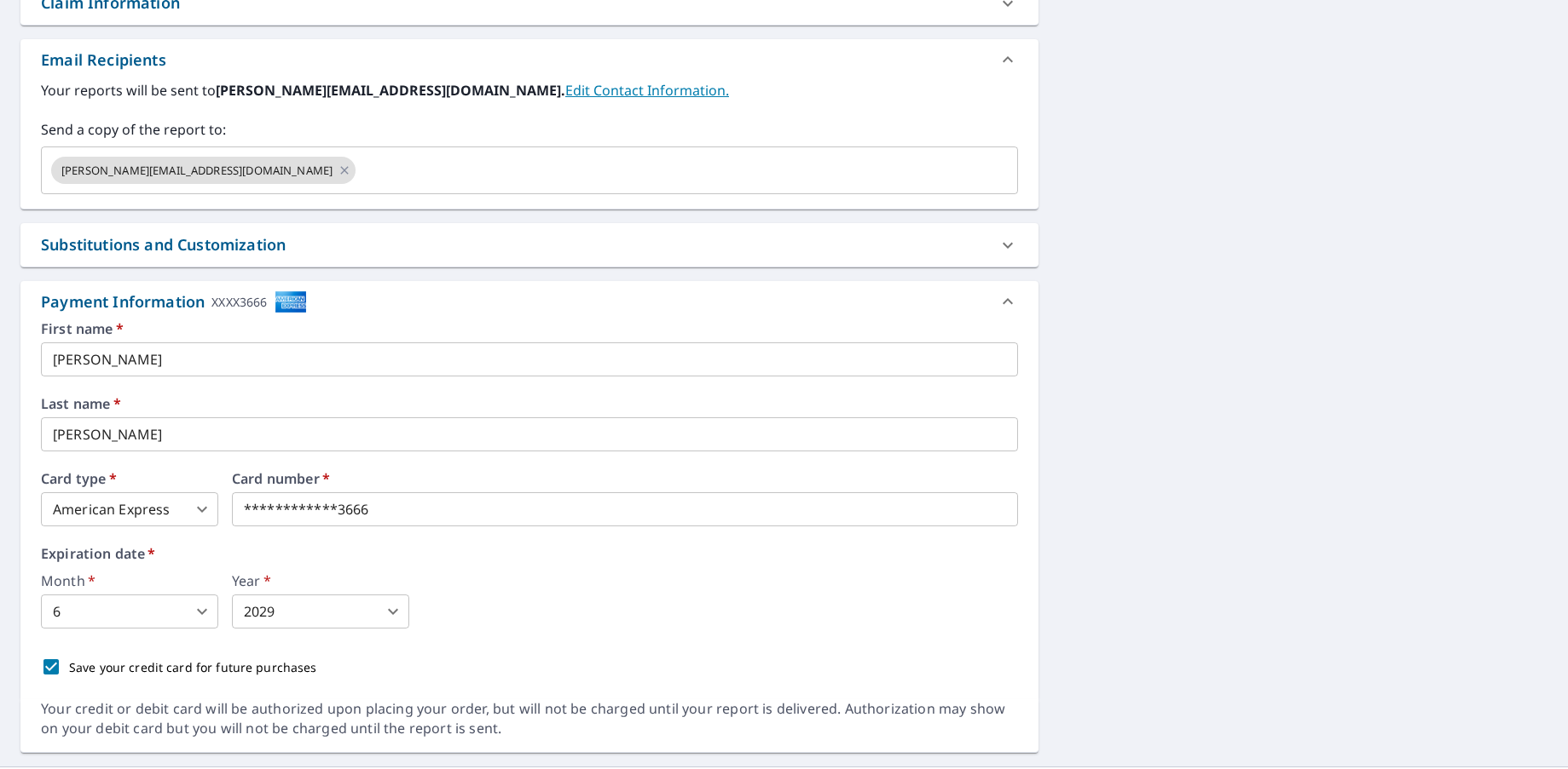
scroll to position [644, 0]
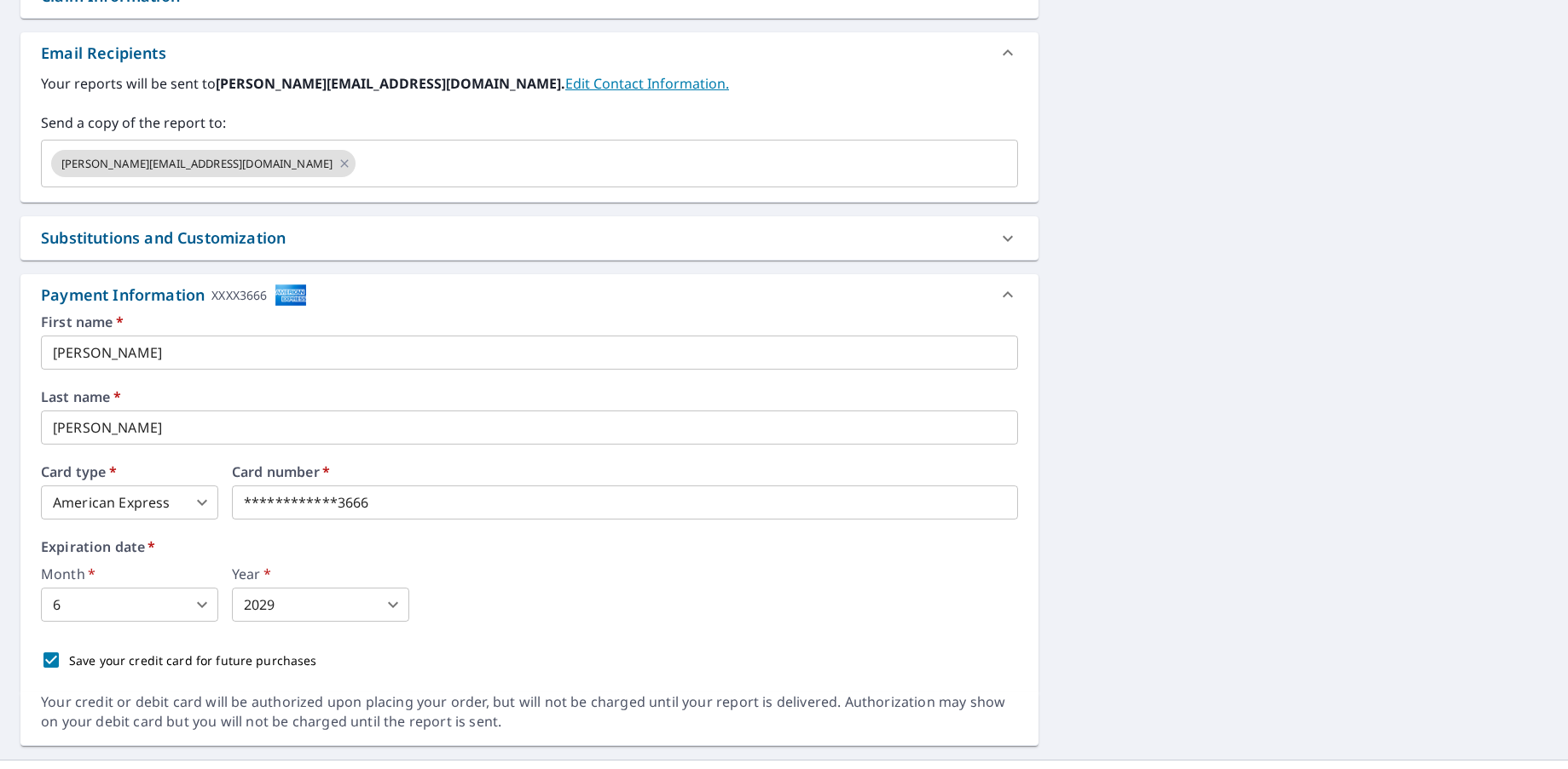
click at [193, 502] on body "SF SF Dashboard Order History Cancel Order SF Dashboard / Finalize Order Finali…" at bounding box center [784, 384] width 1568 height 769
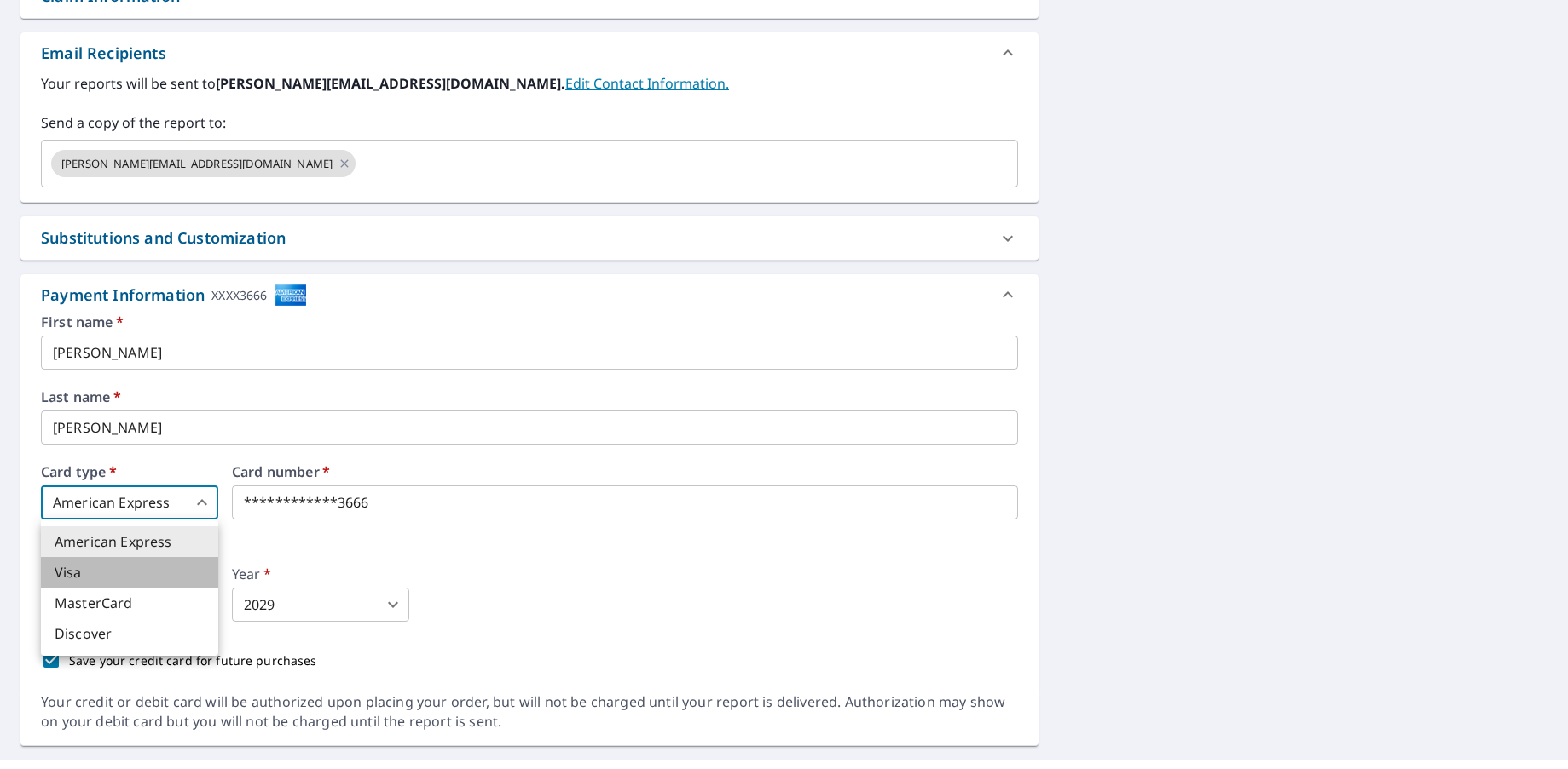
click at [99, 572] on li "Visa" at bounding box center [129, 572] width 177 height 31
checkbox input "true"
type input "2"
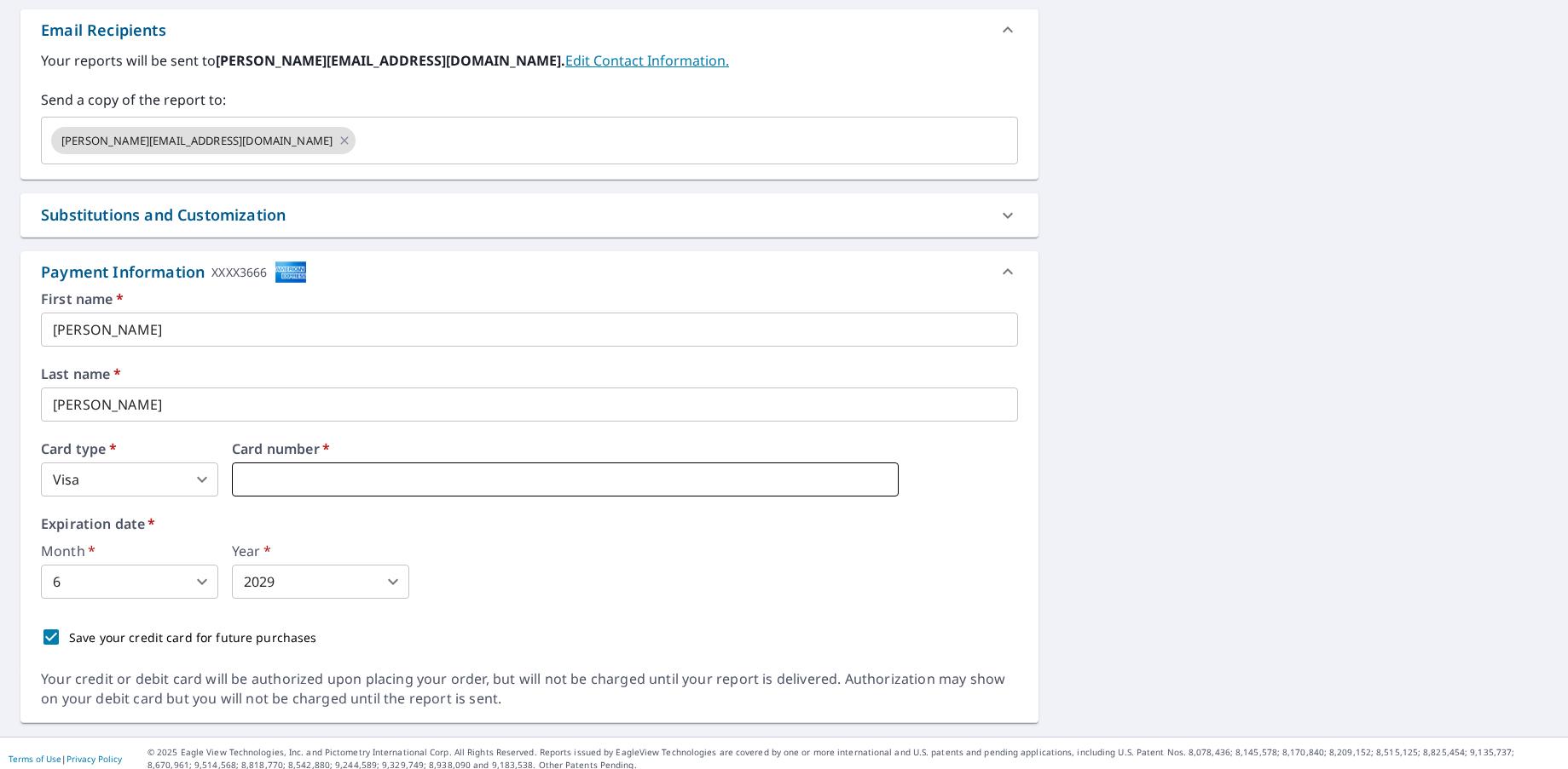
scroll to position [678, 0]
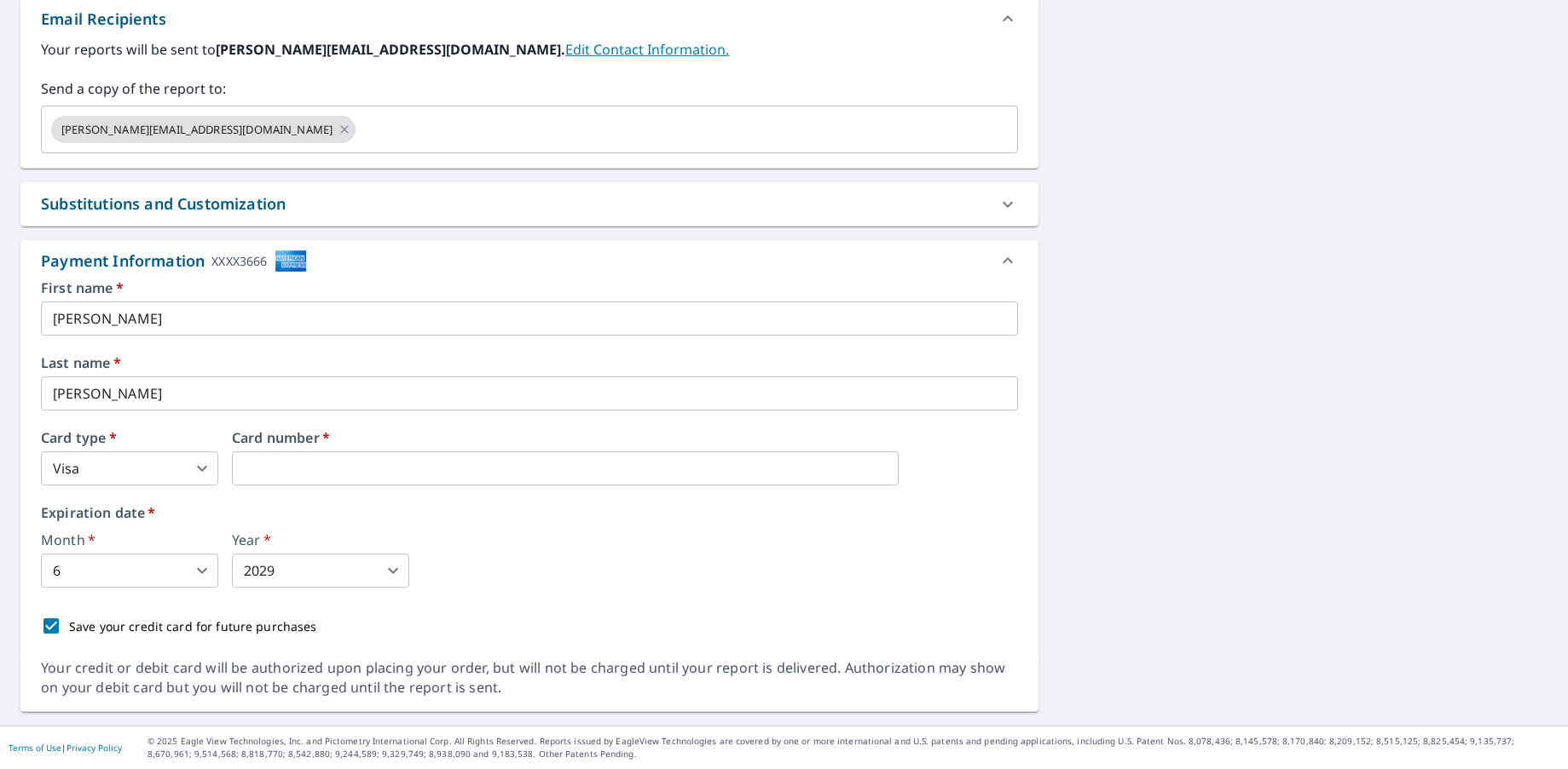
click at [95, 567] on body "SF SF Dashboard Order History Cancel Order SF Dashboard / Finalize Order Finali…" at bounding box center [784, 384] width 1568 height 769
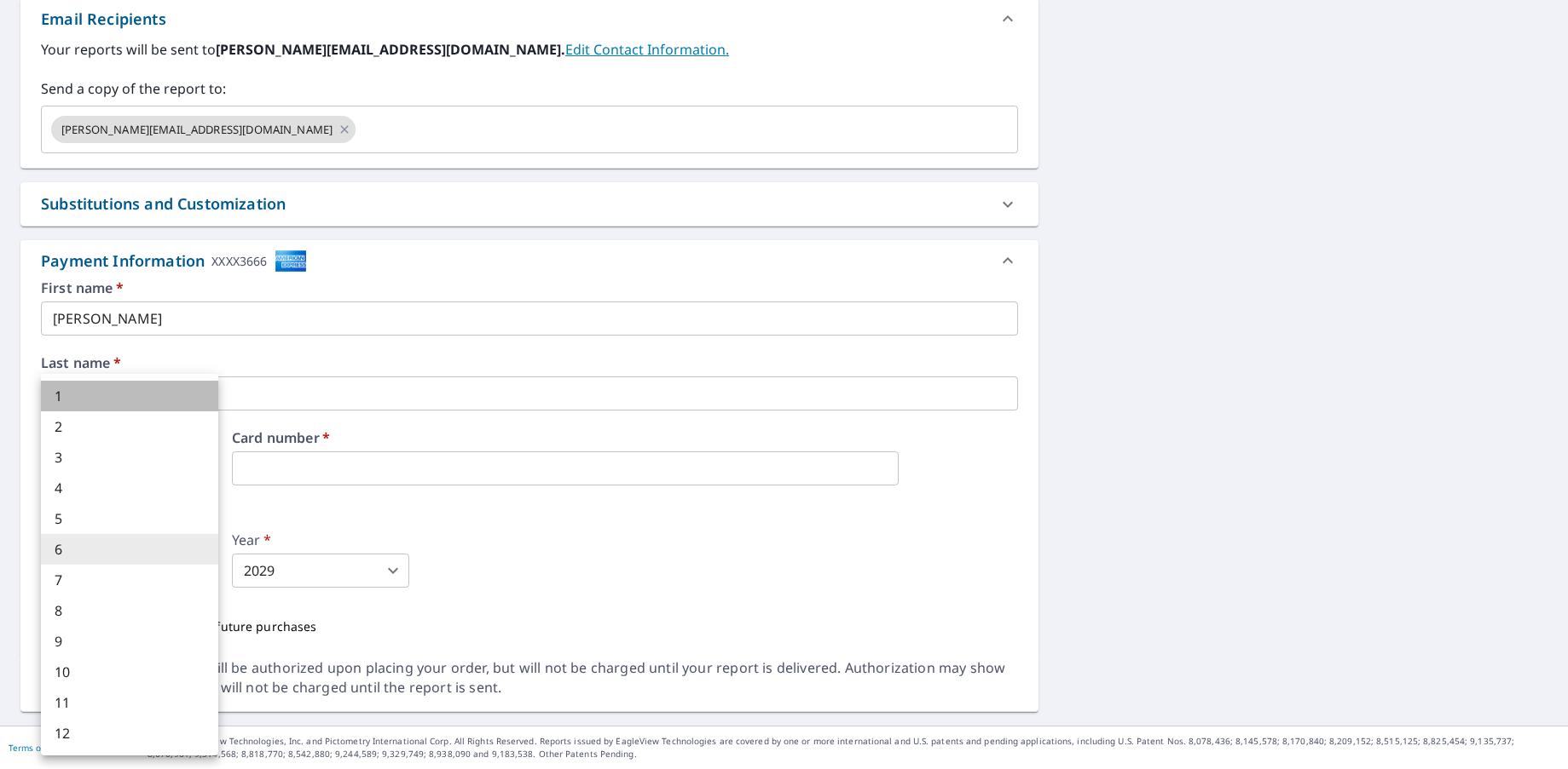
click at [71, 402] on li "1" at bounding box center [129, 396] width 177 height 31
checkbox input "true"
type input "1"
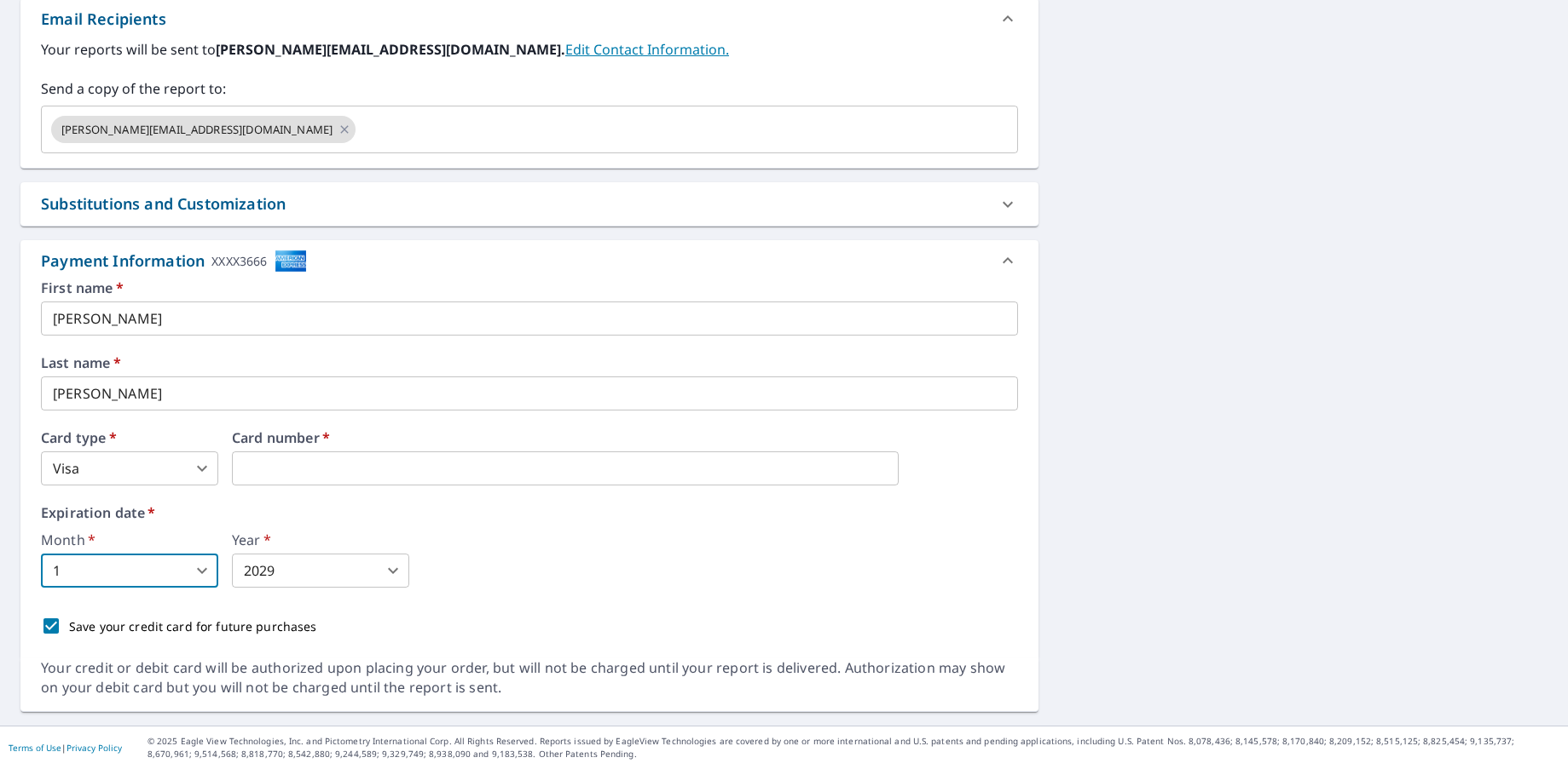
click at [300, 578] on body "SF SF Dashboard Order History Cancel Order SF Dashboard / Finalize Order Finali…" at bounding box center [784, 384] width 1568 height 769
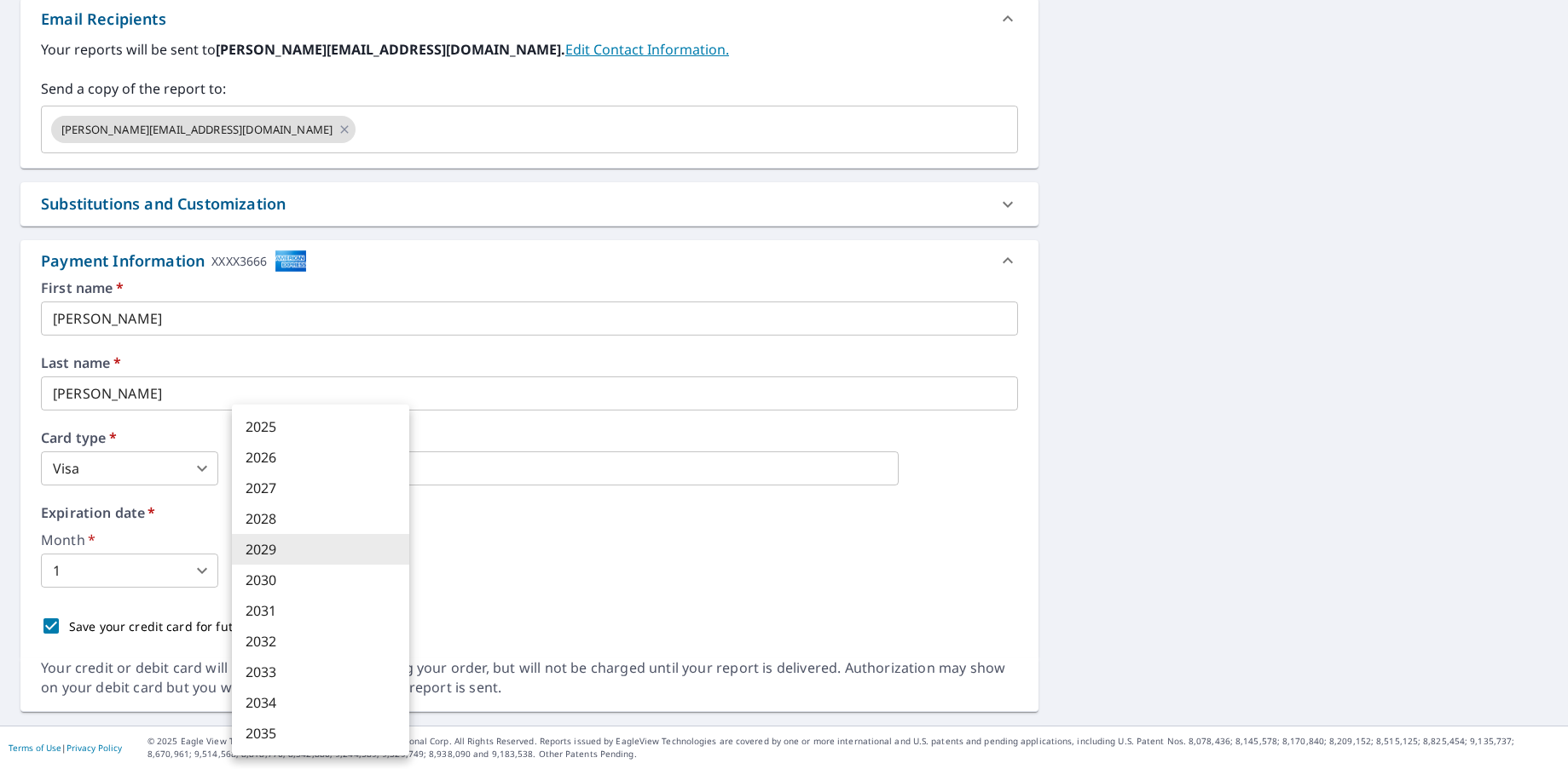
click at [301, 590] on li "2030" at bounding box center [320, 580] width 177 height 31
checkbox input "true"
type input "2030"
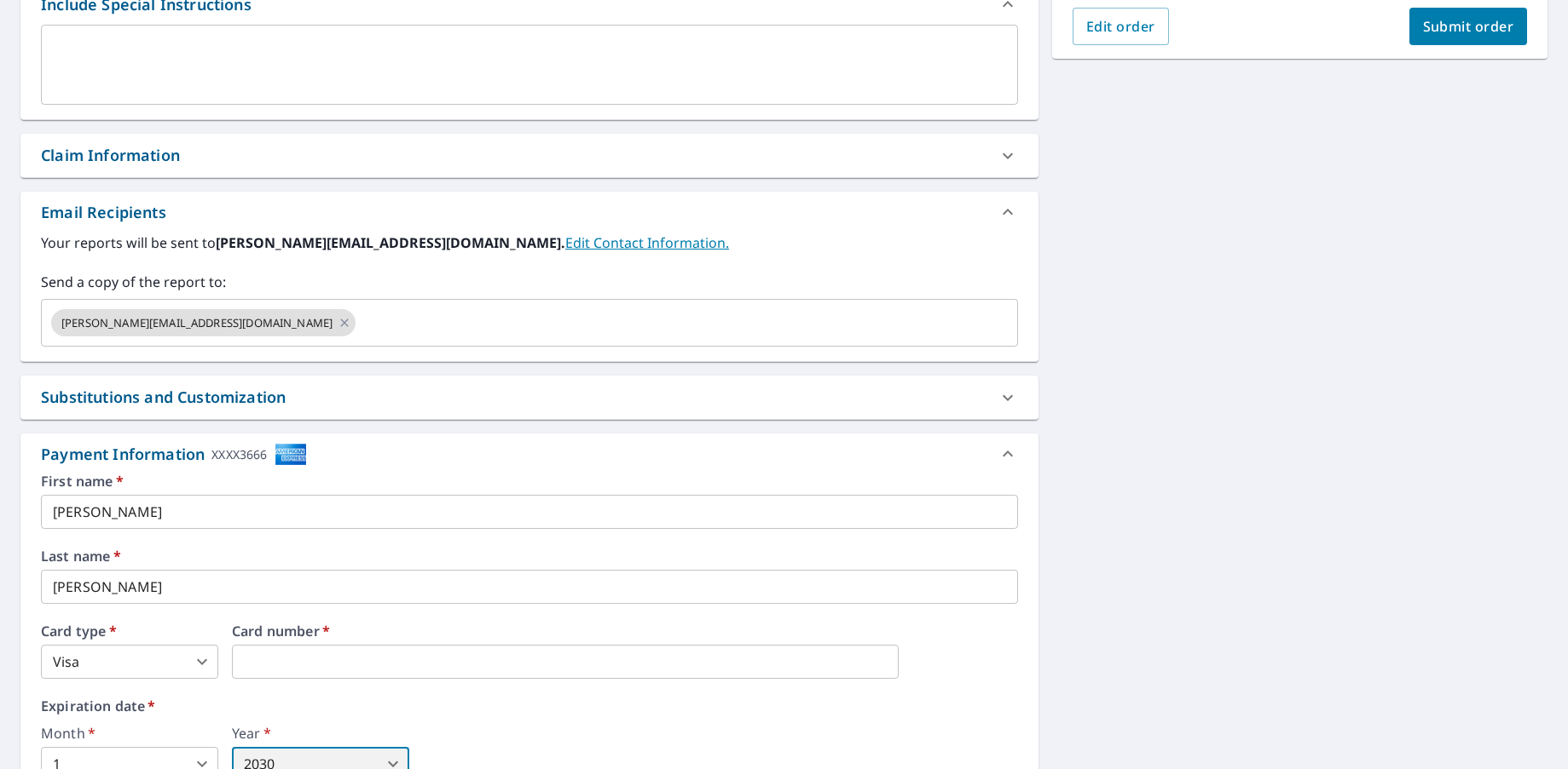
scroll to position [81, 0]
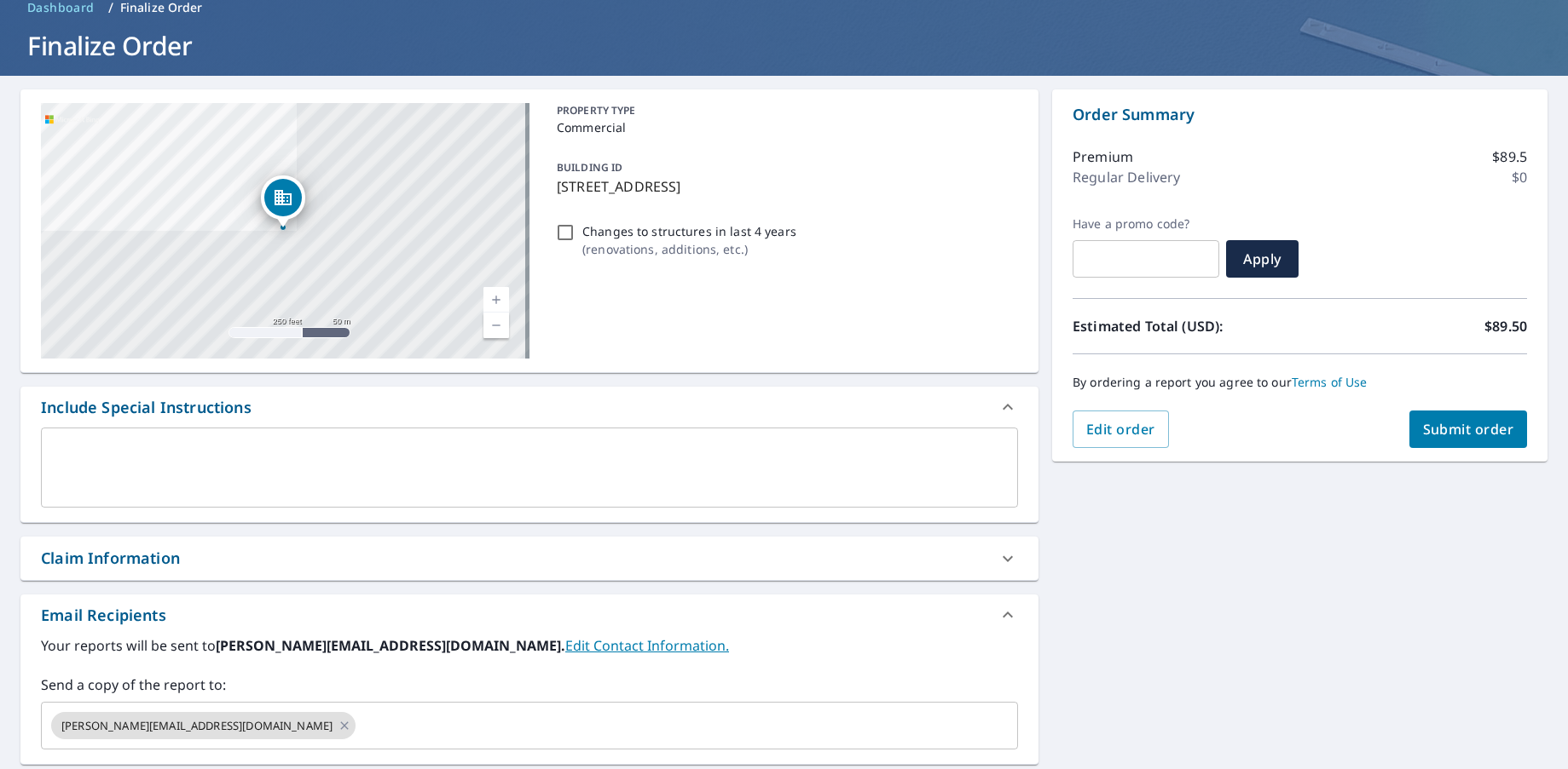
click at [1432, 428] on span "Submit order" at bounding box center [1468, 429] width 91 height 19
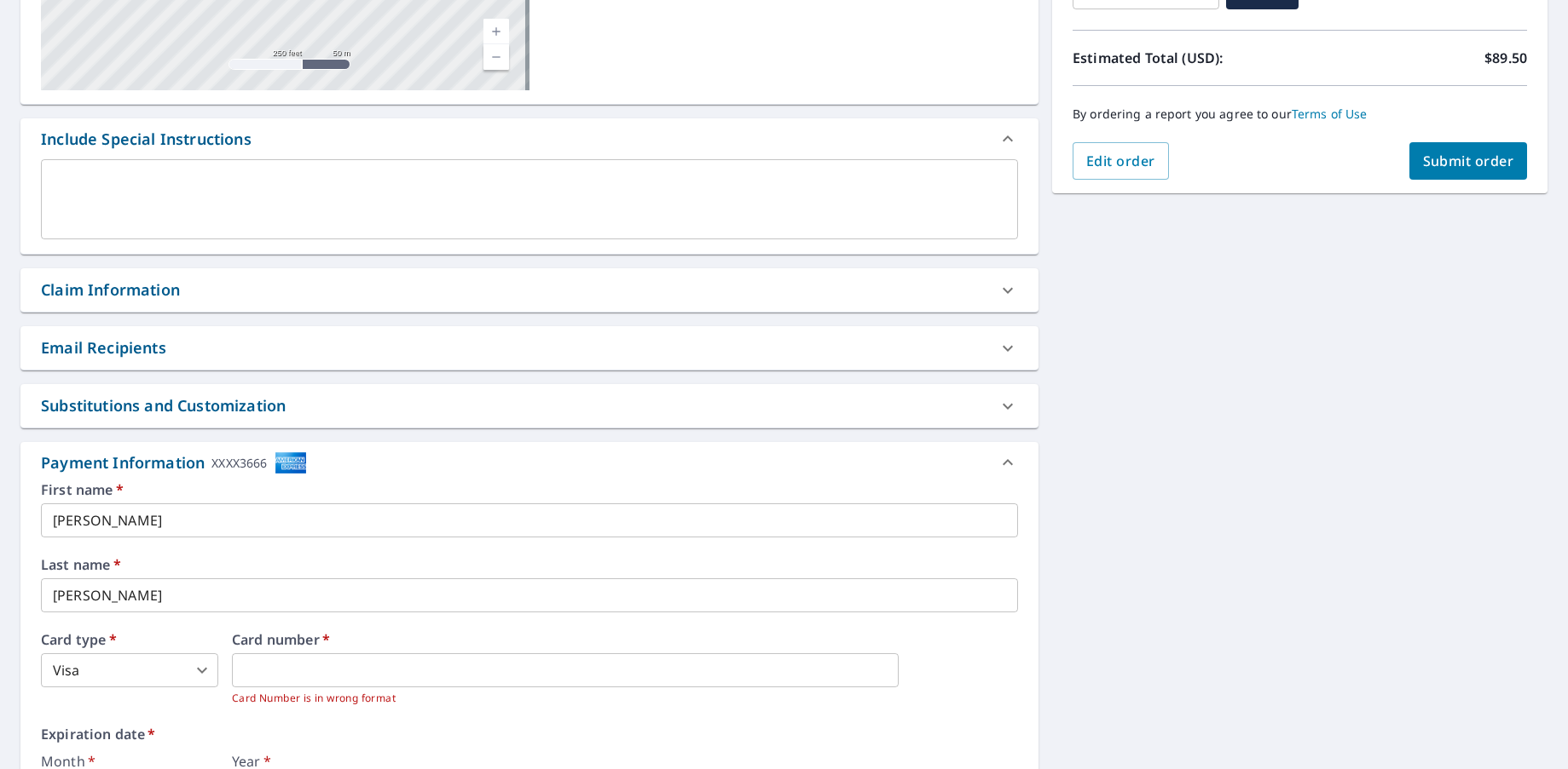
scroll to position [0, 0]
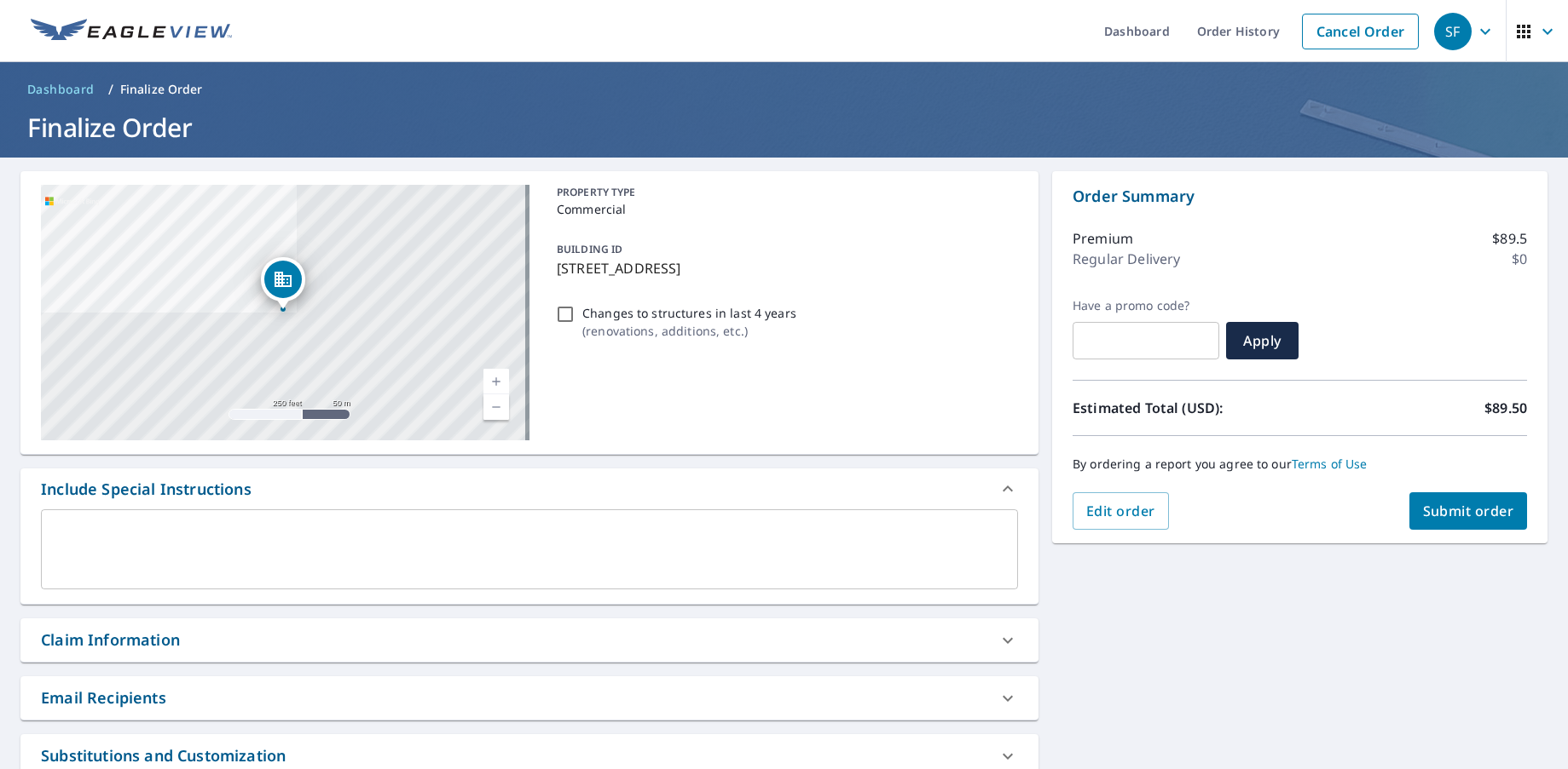
click at [1450, 509] on span "Submit order" at bounding box center [1468, 511] width 91 height 19
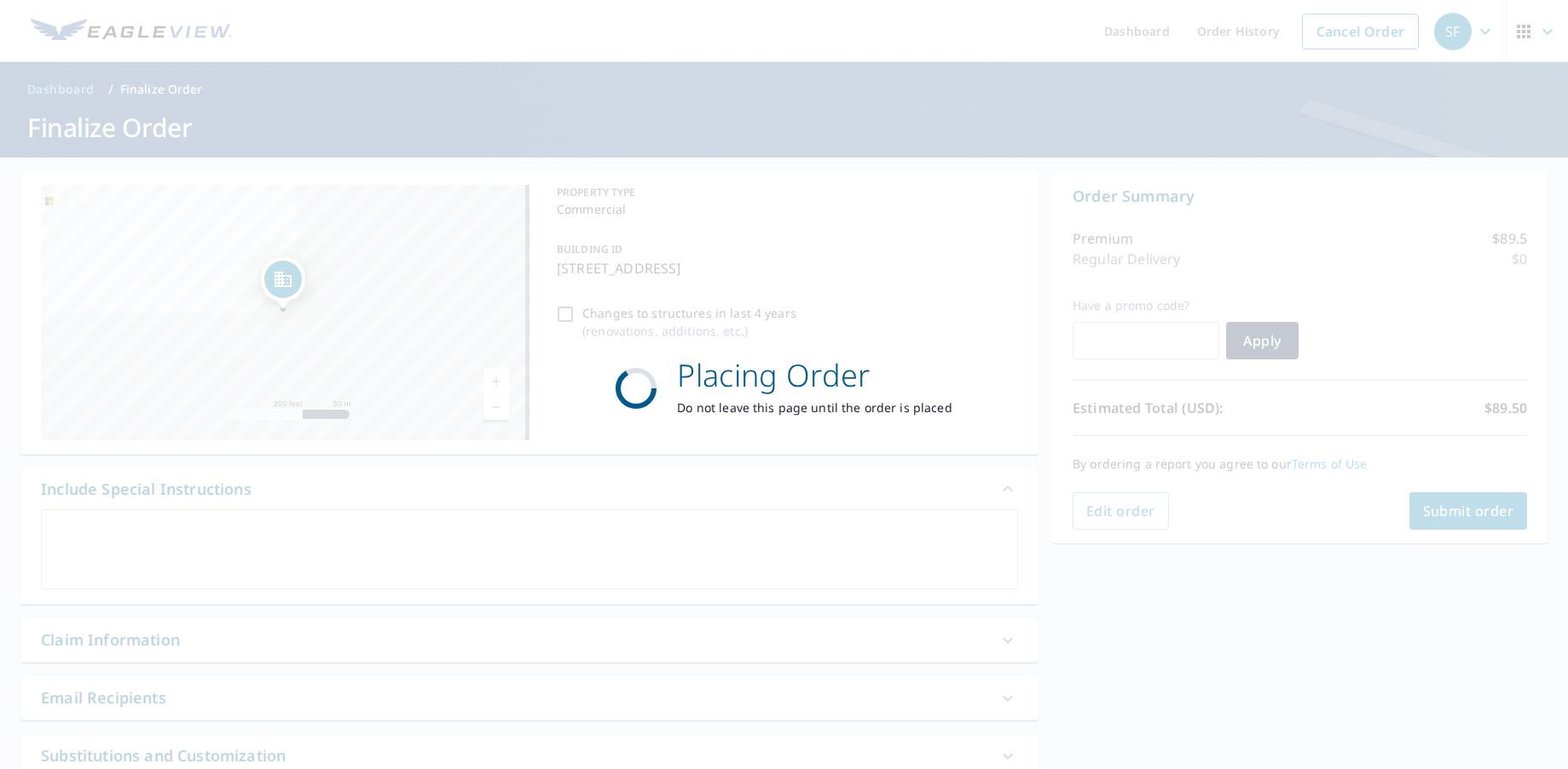
checkbox input "true"
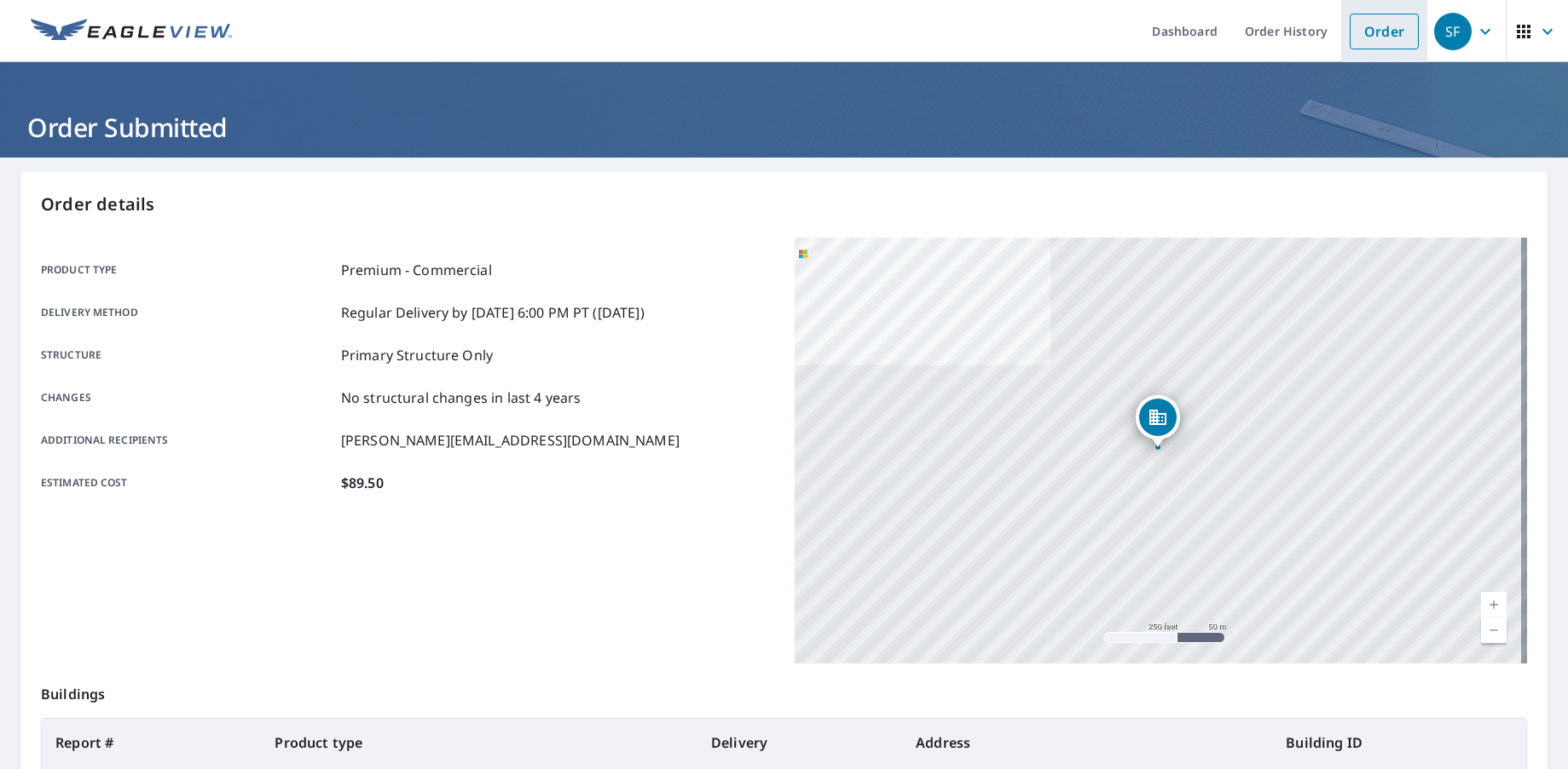
click at [1383, 34] on link "Order" at bounding box center [1384, 32] width 69 height 36
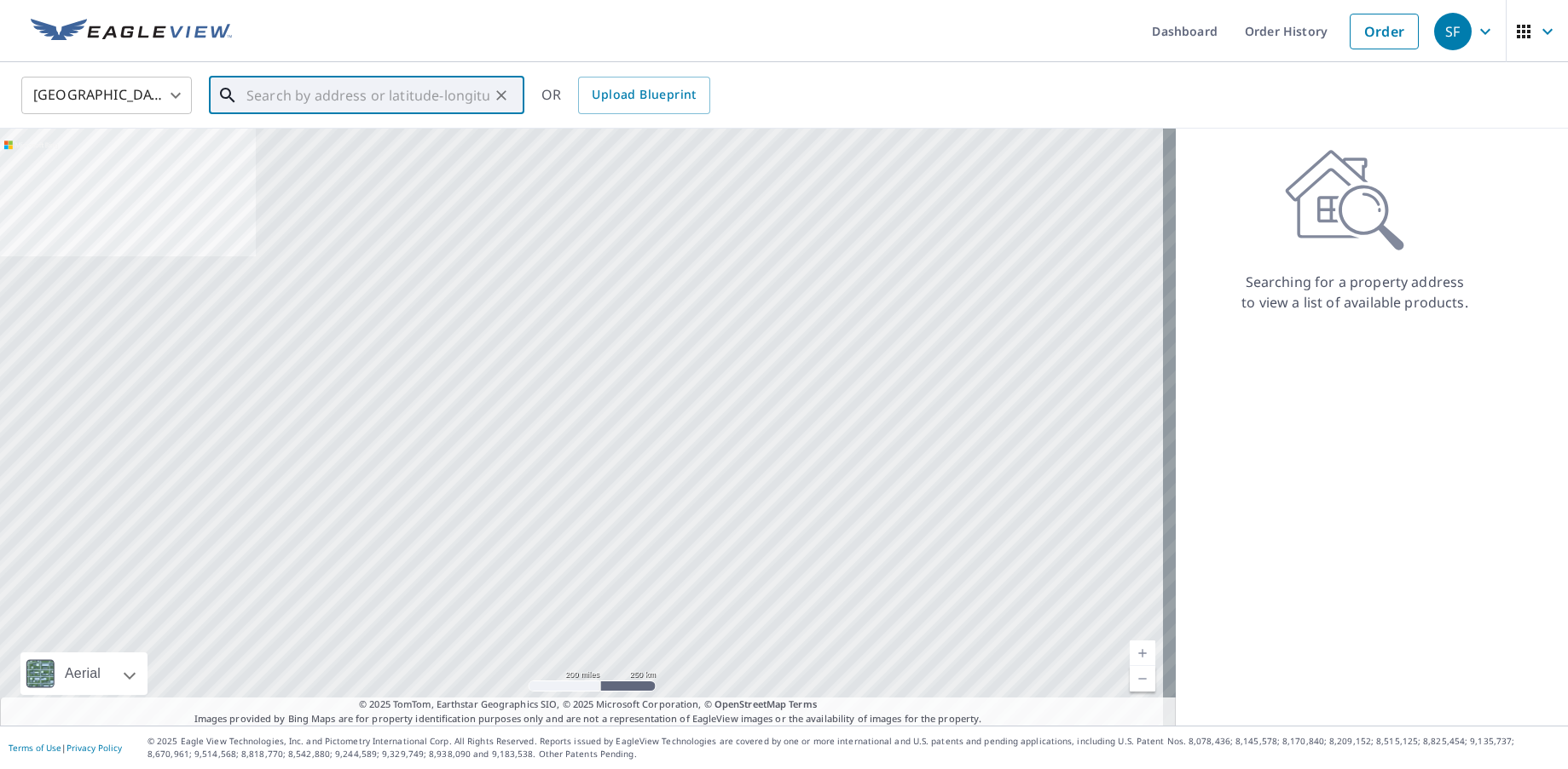
click at [256, 90] on input "text" at bounding box center [367, 95] width 243 height 48
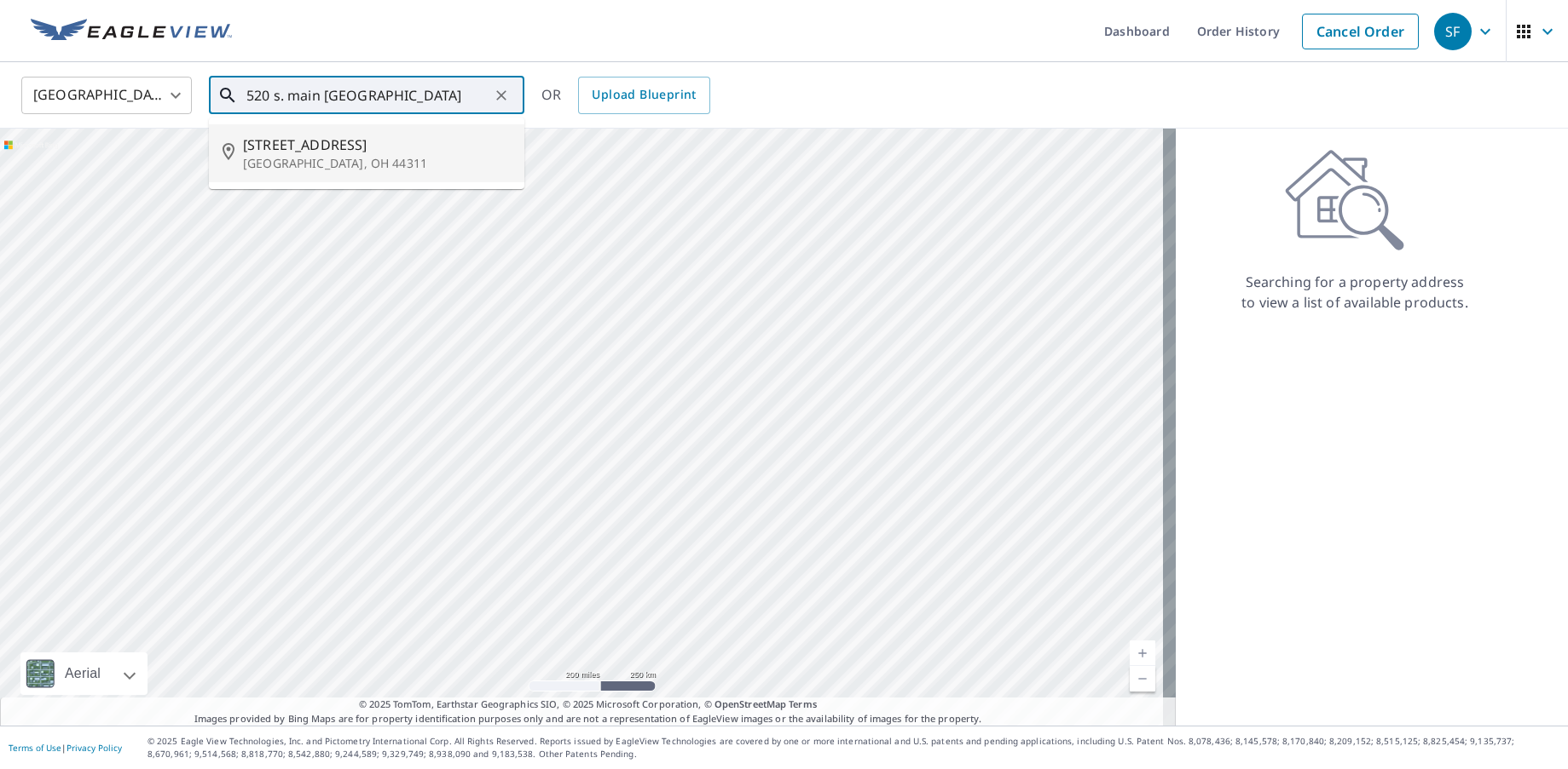
click at [284, 161] on p "[GEOGRAPHIC_DATA], OH 44311" at bounding box center [377, 164] width 268 height 17
type input "[STREET_ADDRESS]"
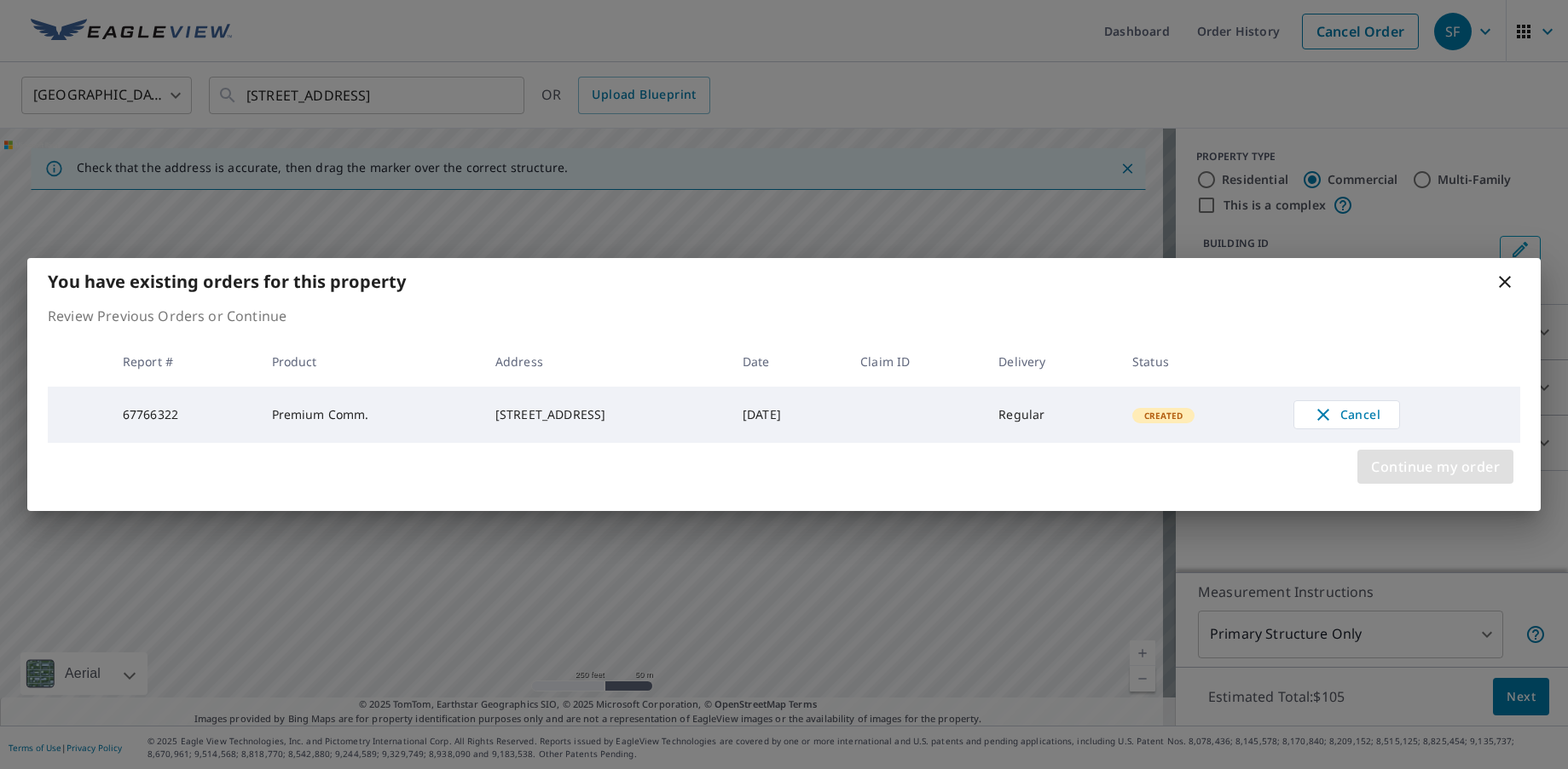
click at [1444, 468] on span "Continue my order" at bounding box center [1435, 466] width 128 height 23
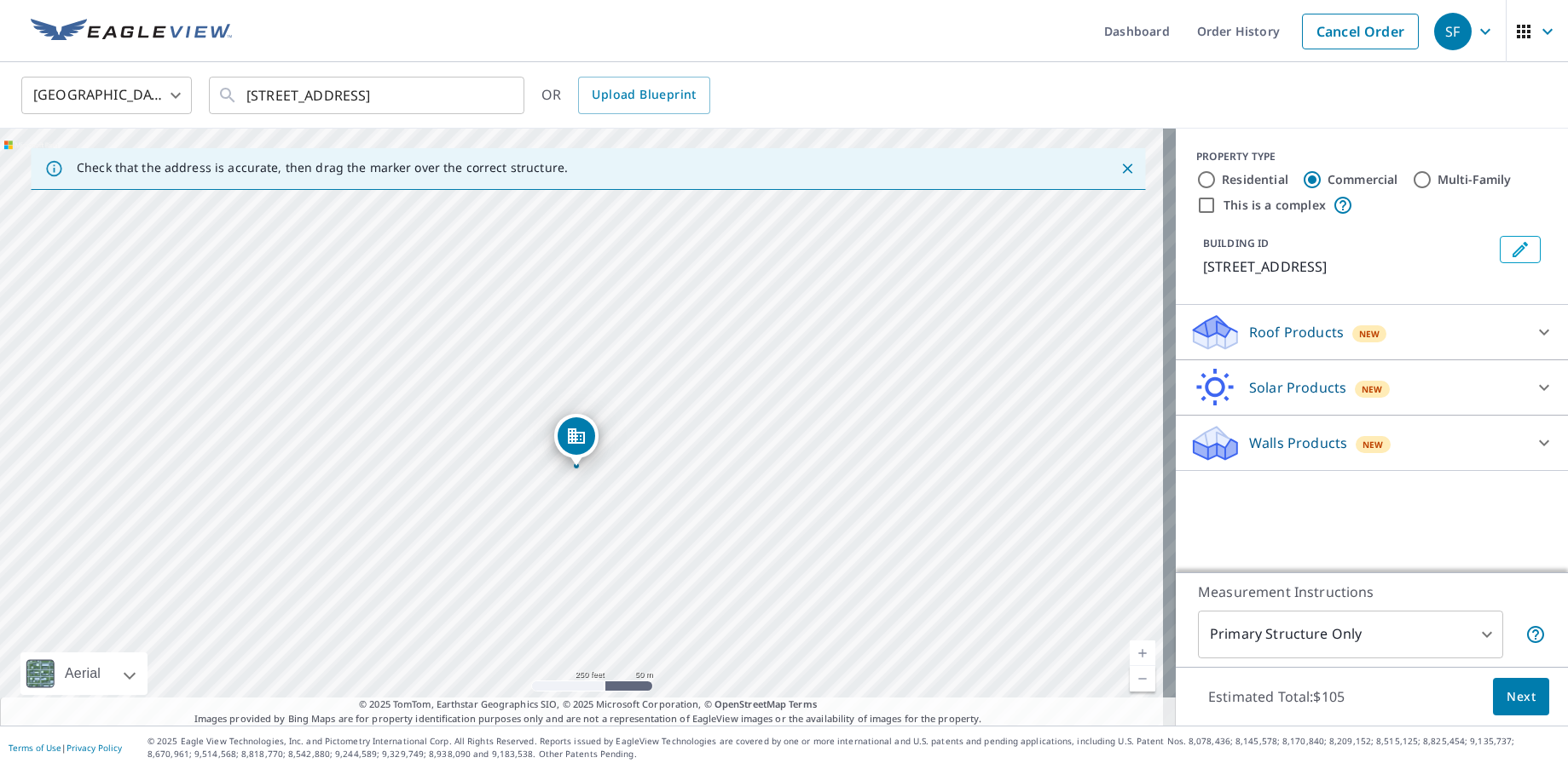
drag, startPoint x: 582, startPoint y: 403, endPoint x: 577, endPoint y: 445, distance: 42.3
drag, startPoint x: 578, startPoint y: 398, endPoint x: 580, endPoint y: 384, distance: 14.1
drag, startPoint x: 1517, startPoint y: 325, endPoint x: 1513, endPoint y: 335, distance: 10.8
click at [1524, 330] on div at bounding box center [1545, 333] width 41 height 41
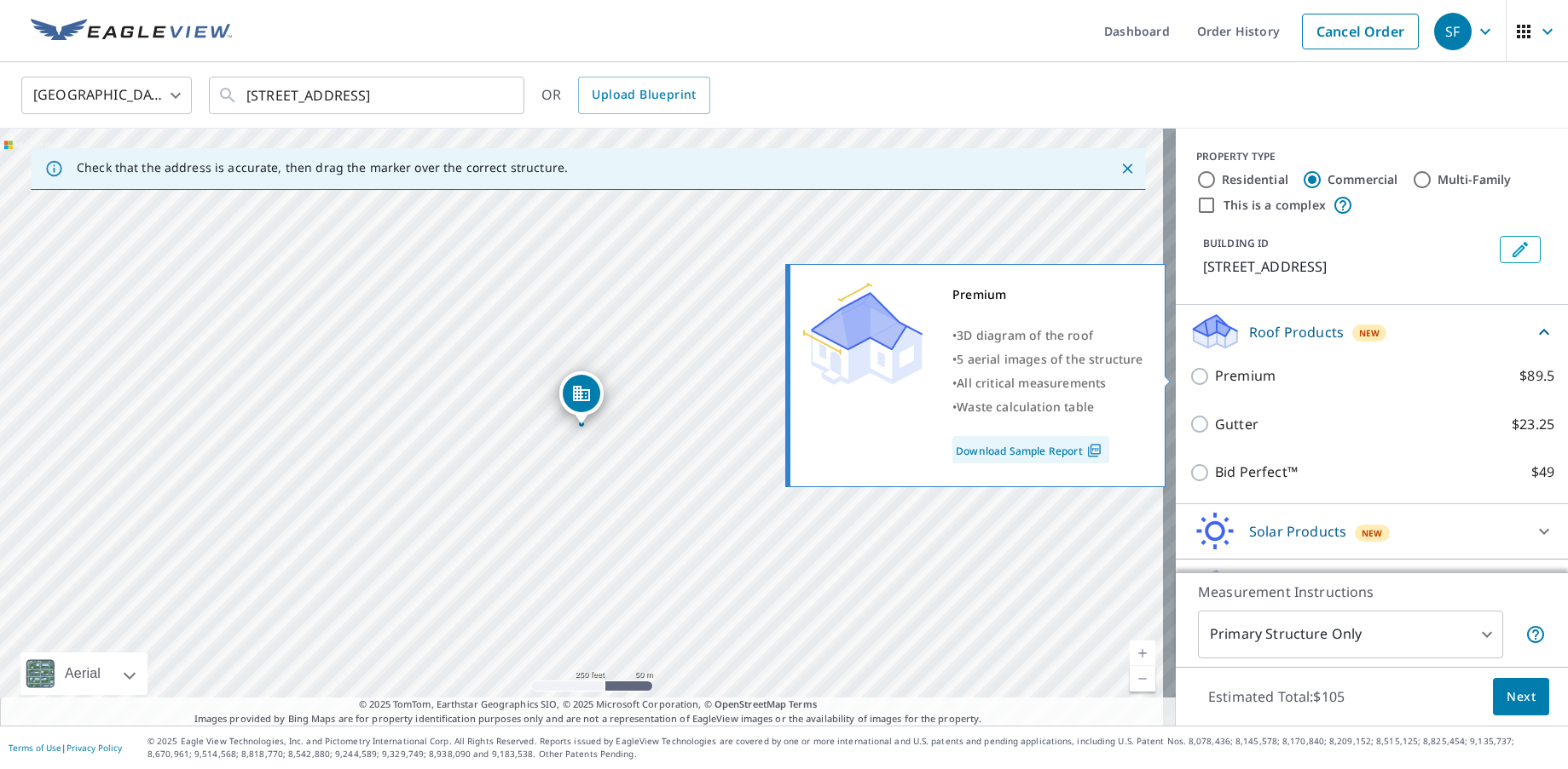
click at [1240, 369] on p "Premium" at bounding box center [1245, 376] width 61 height 22
click at [1215, 369] on input "Premium $89.5" at bounding box center [1202, 377] width 25 height 21
checkbox input "true"
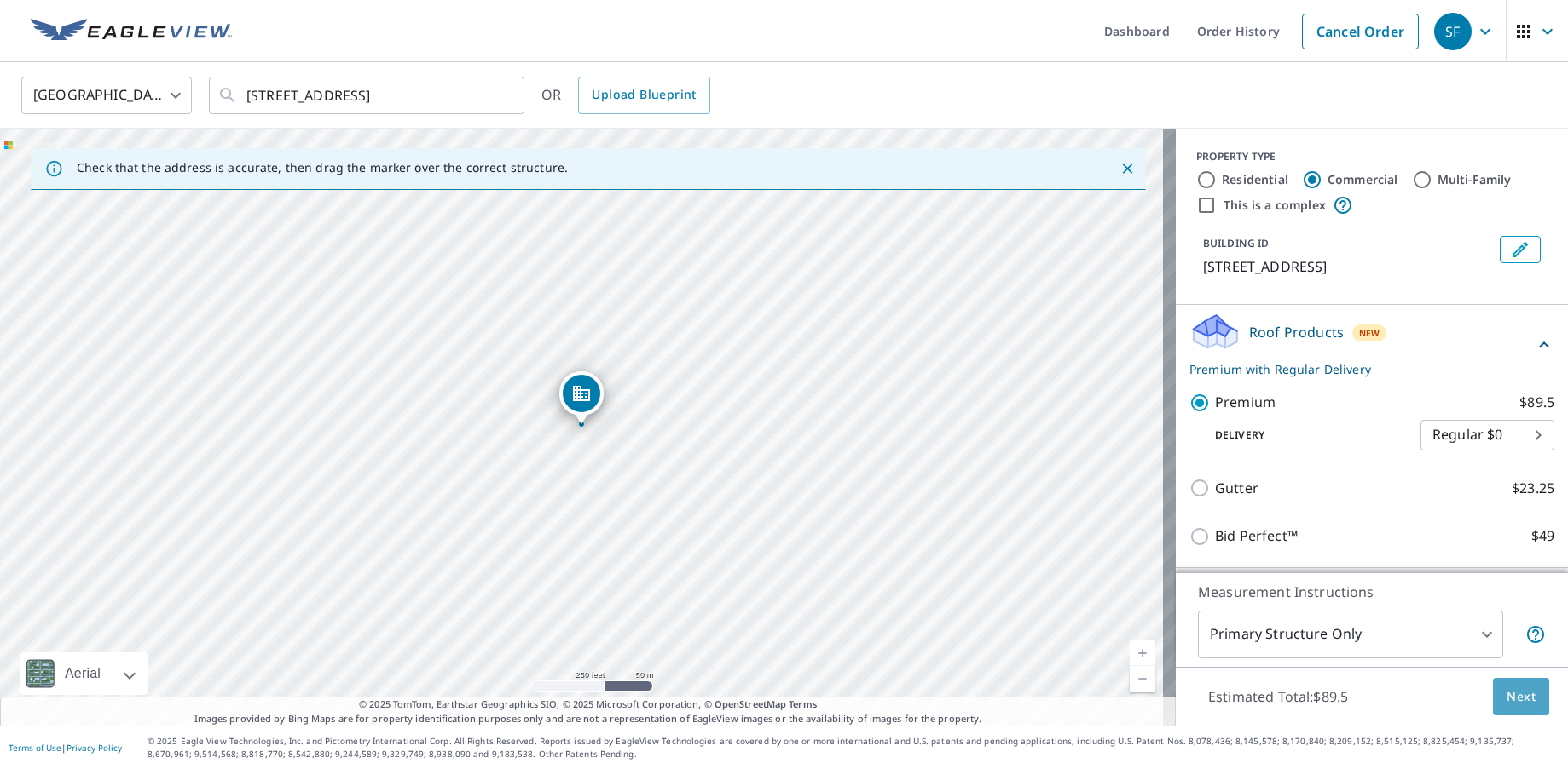
click at [1515, 693] on span "Next" at bounding box center [1520, 697] width 29 height 22
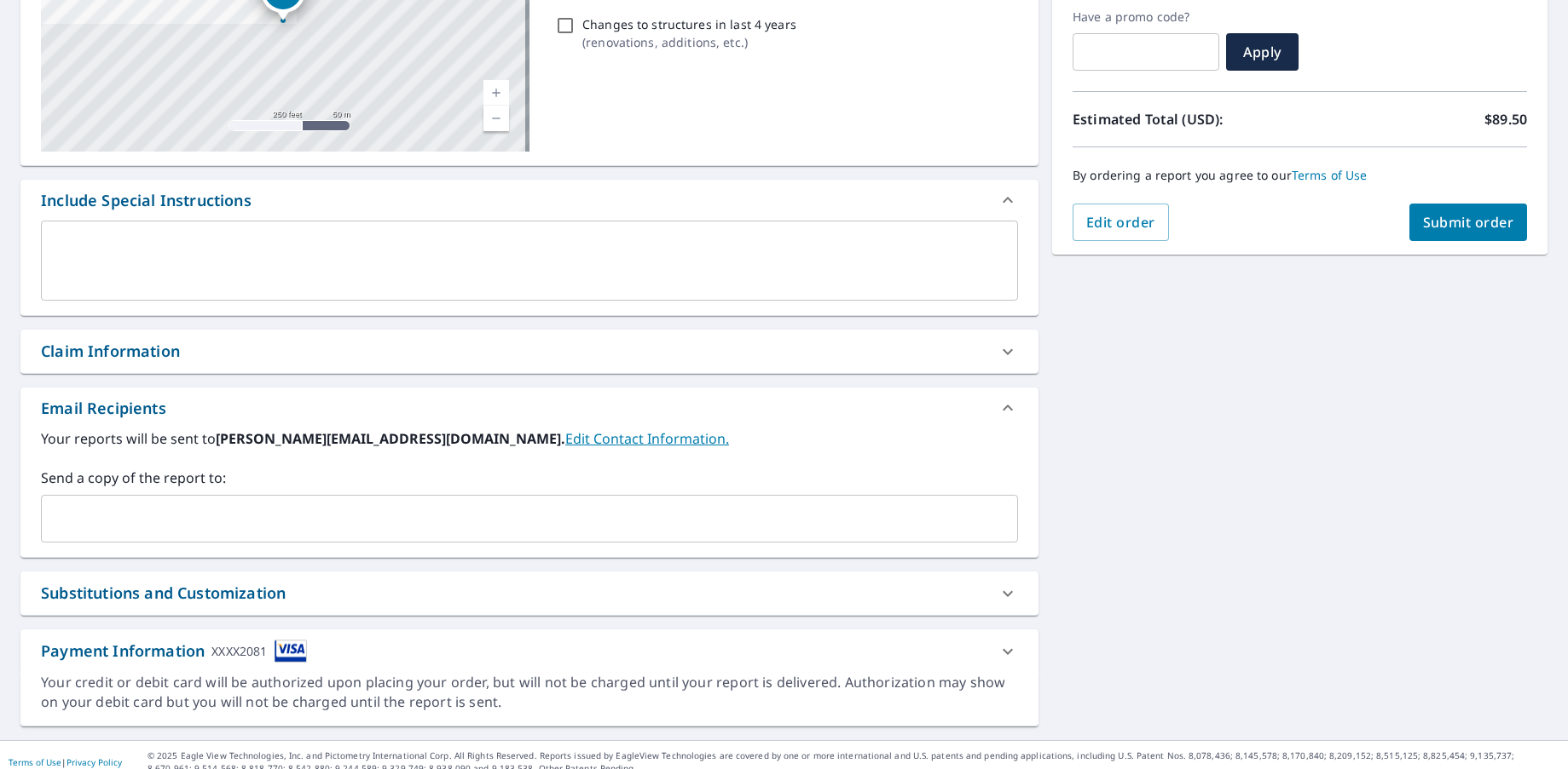
scroll to position [303, 0]
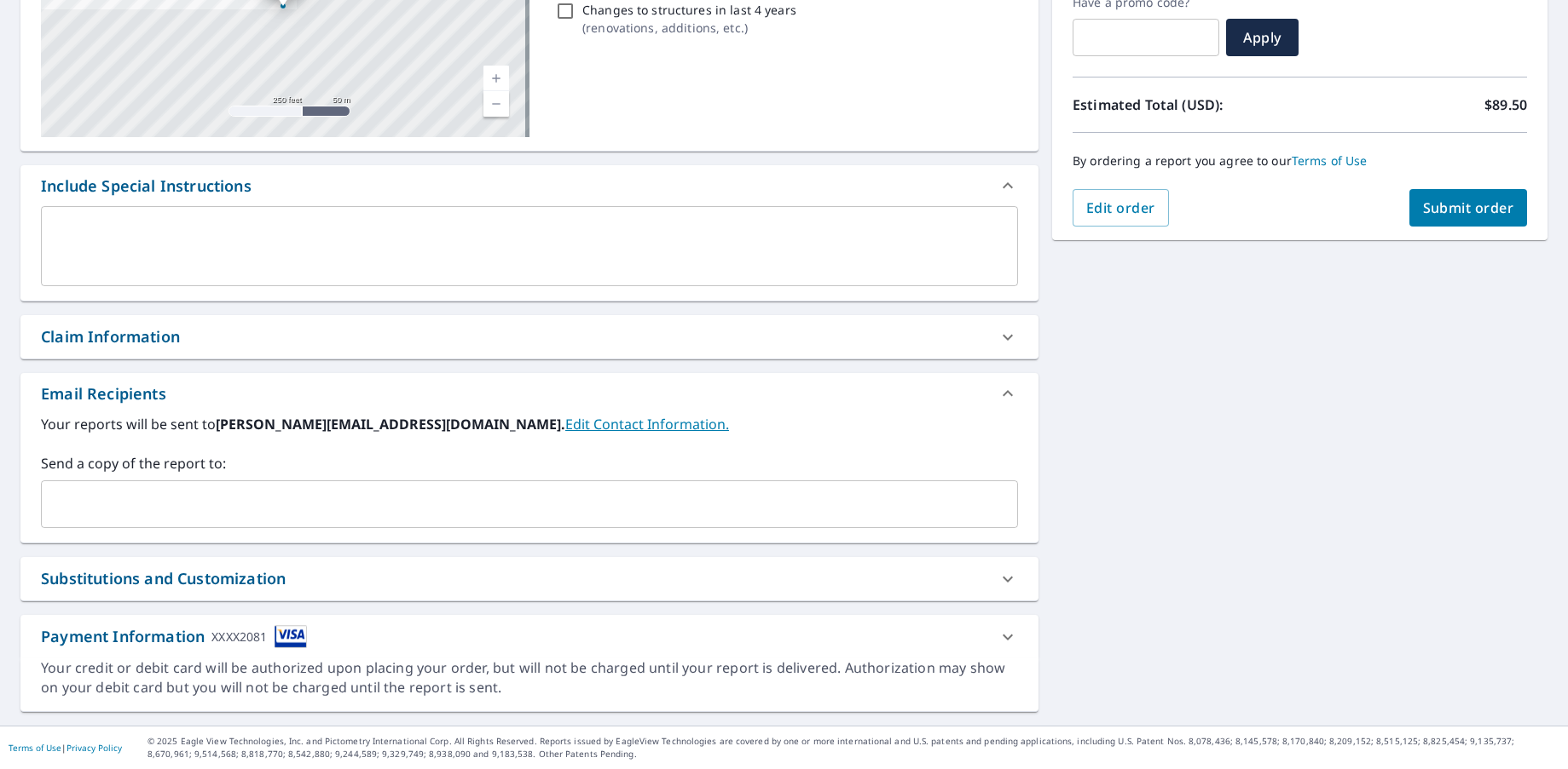
click at [217, 502] on input "text" at bounding box center [516, 504] width 936 height 33
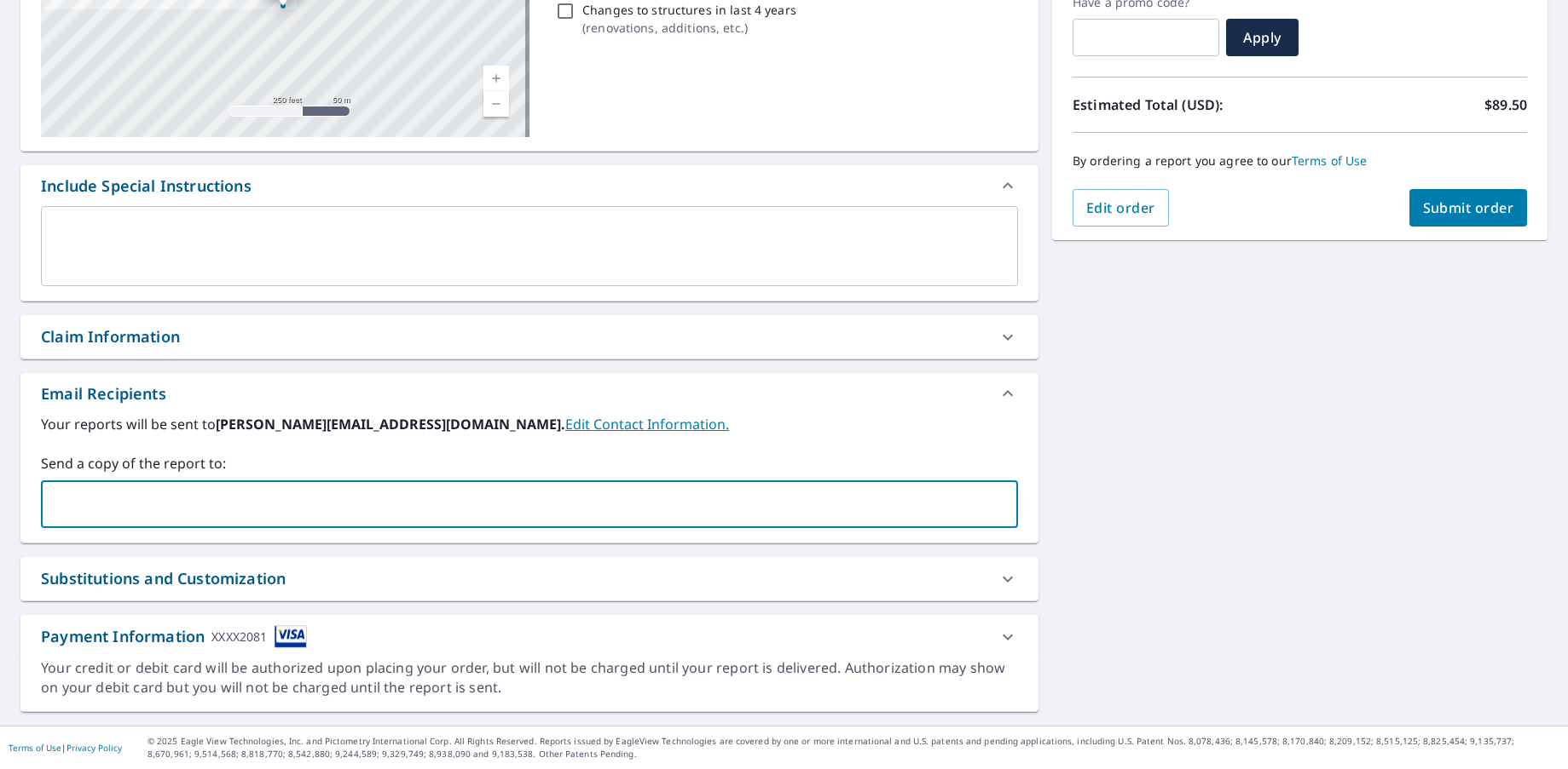
type input "[PERSON_NAME][EMAIL_ADDRESS][DOMAIN_NAME]"
click at [1467, 204] on span "Submit order" at bounding box center [1468, 208] width 91 height 19
checkbox input "true"
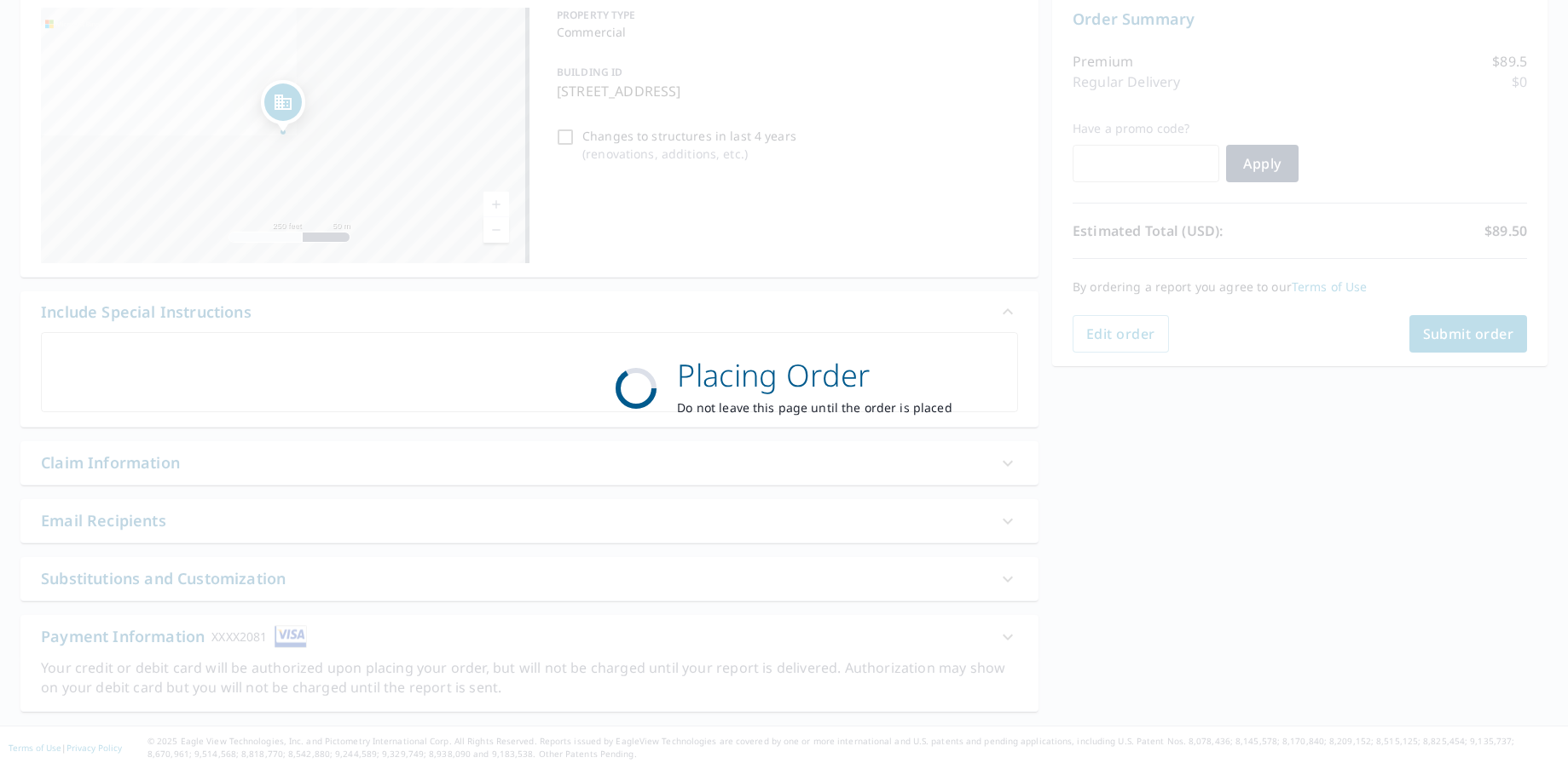
scroll to position [177, 0]
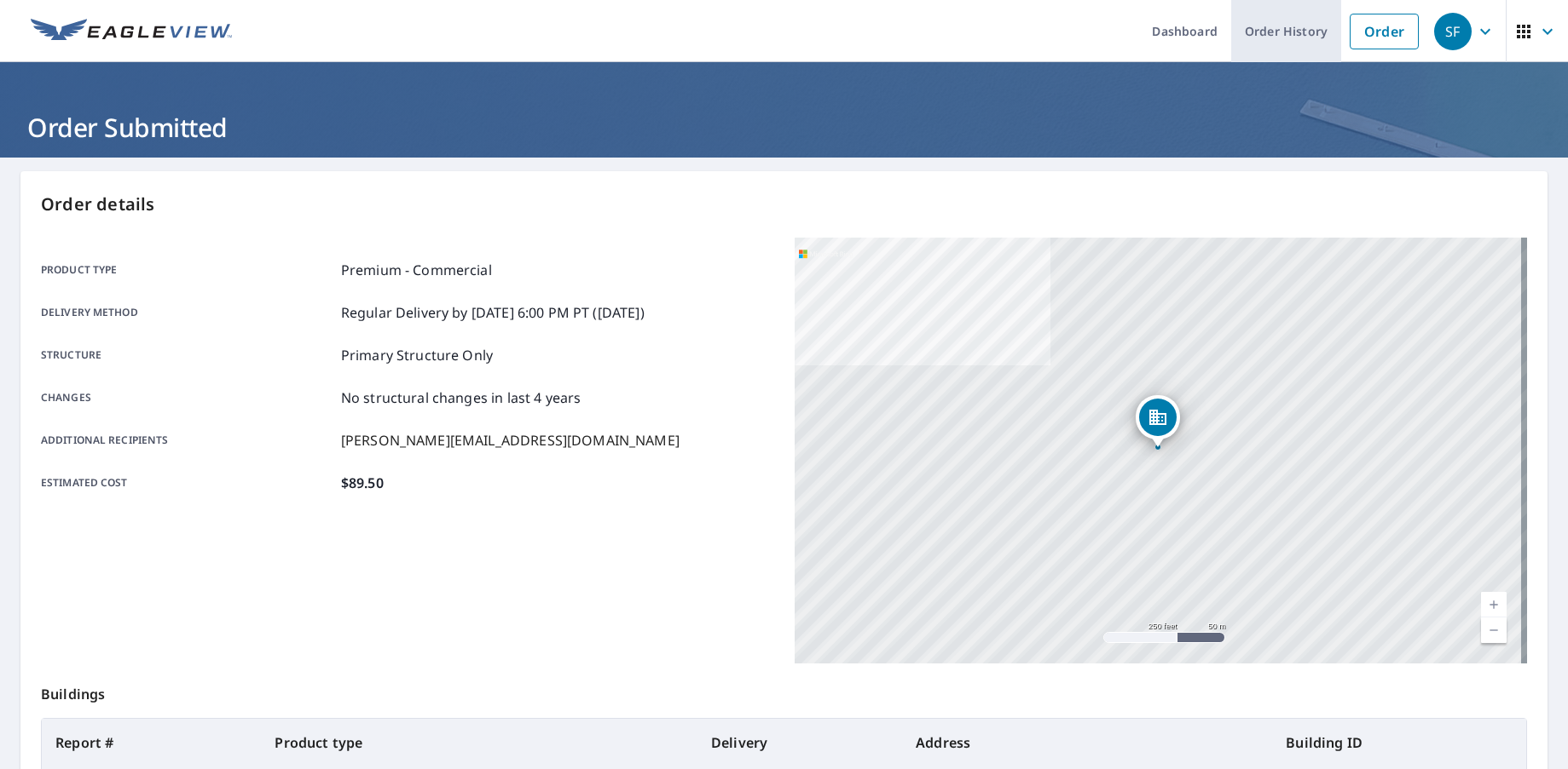
drag, startPoint x: 1282, startPoint y: 31, endPoint x: 1284, endPoint y: 45, distance: 14.1
click at [1282, 31] on link "Order History" at bounding box center [1286, 31] width 110 height 62
